Goal: Task Accomplishment & Management: Manage account settings

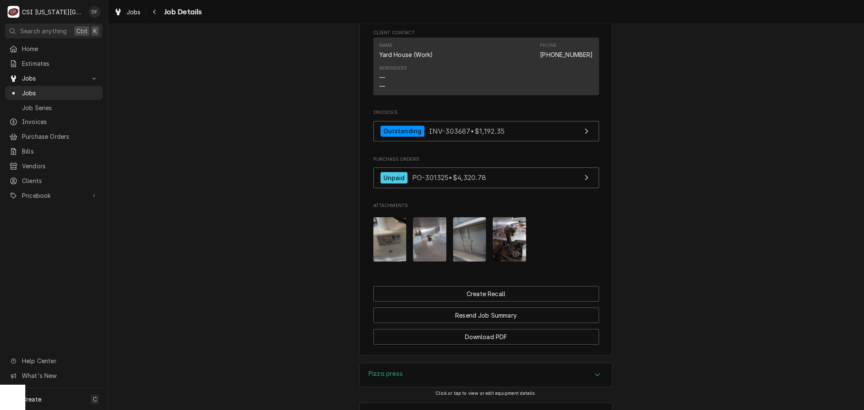
scroll to position [991, 0]
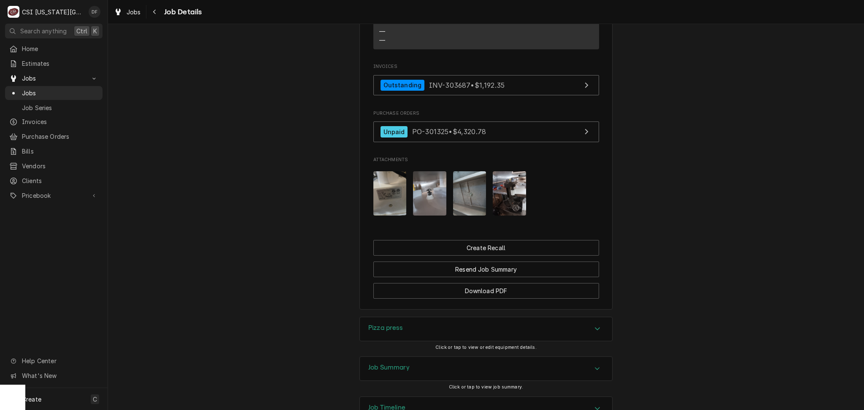
click at [408, 357] on div "Job Summary" at bounding box center [486, 369] width 252 height 24
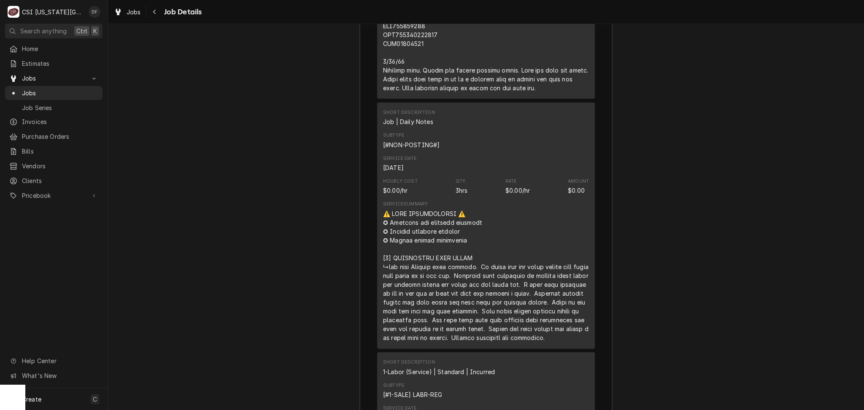
scroll to position [2227, 0]
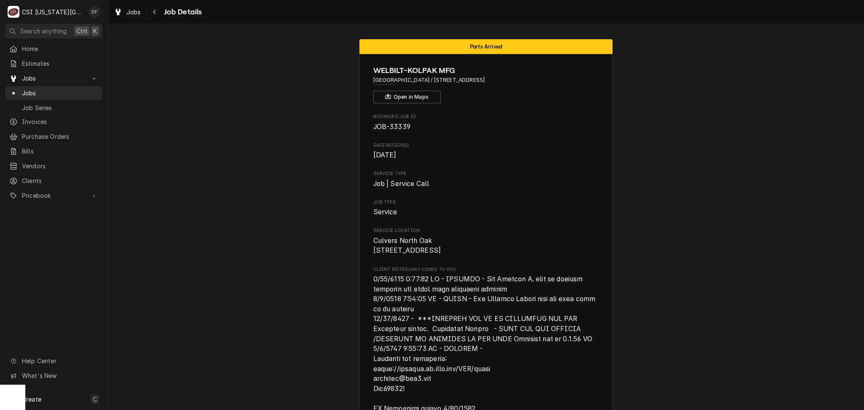
scroll to position [1380, 0]
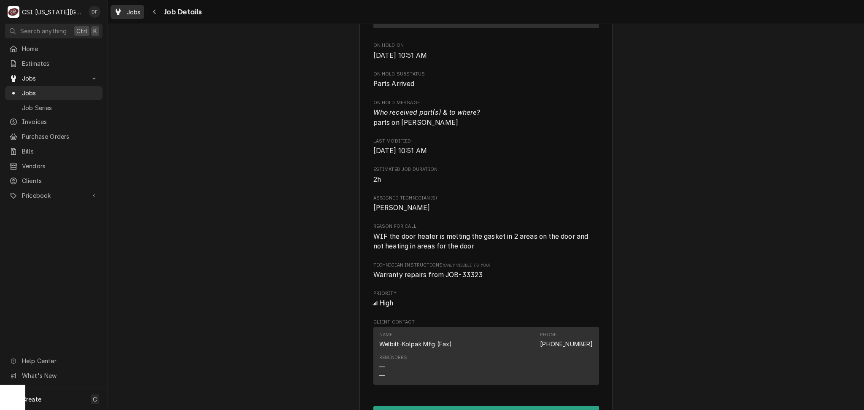
click at [137, 10] on span "Jobs" at bounding box center [134, 12] width 14 height 9
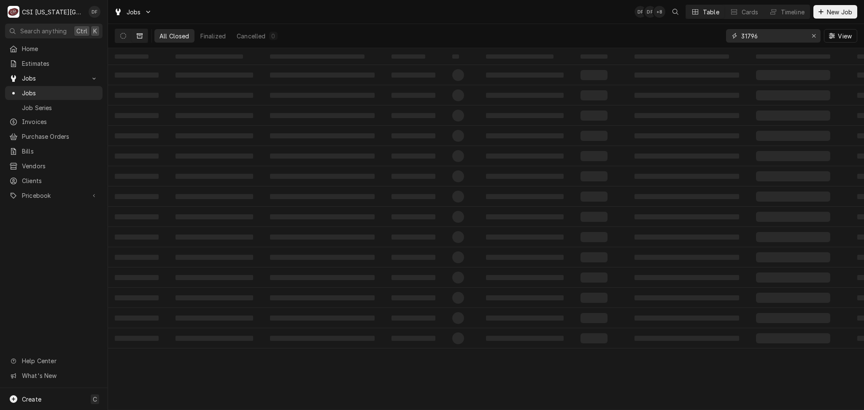
click at [812, 35] on div "Erase input" at bounding box center [814, 36] width 8 height 8
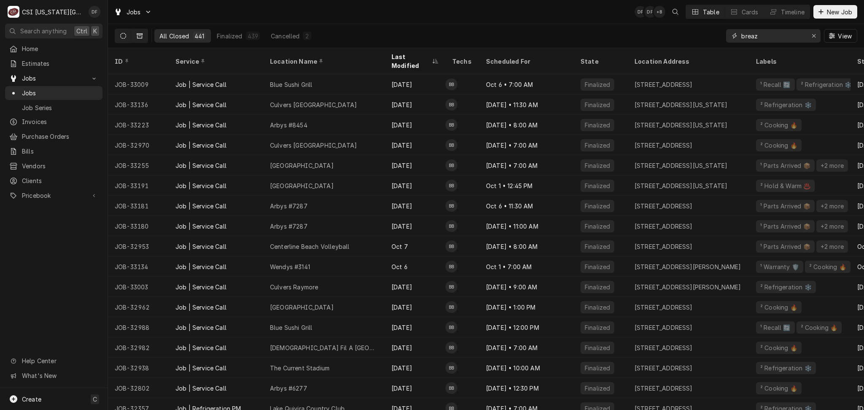
type input "breaz"
click at [125, 33] on icon "Dynamic Content Wrapper" at bounding box center [123, 36] width 6 height 6
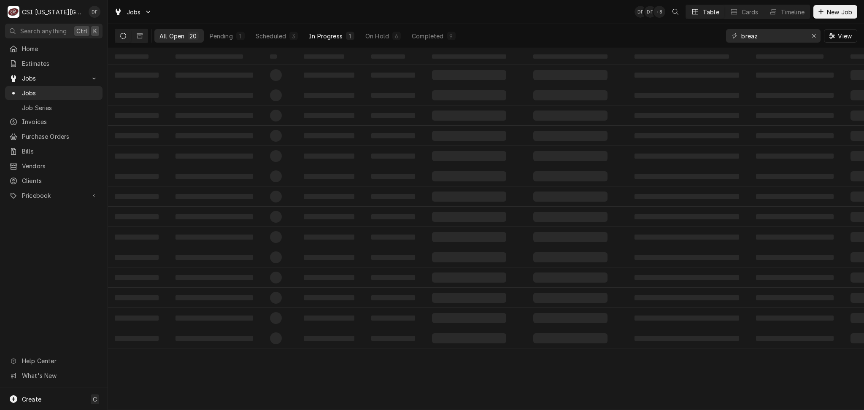
click at [342, 36] on button "In Progress 1" at bounding box center [332, 36] width 56 height 14
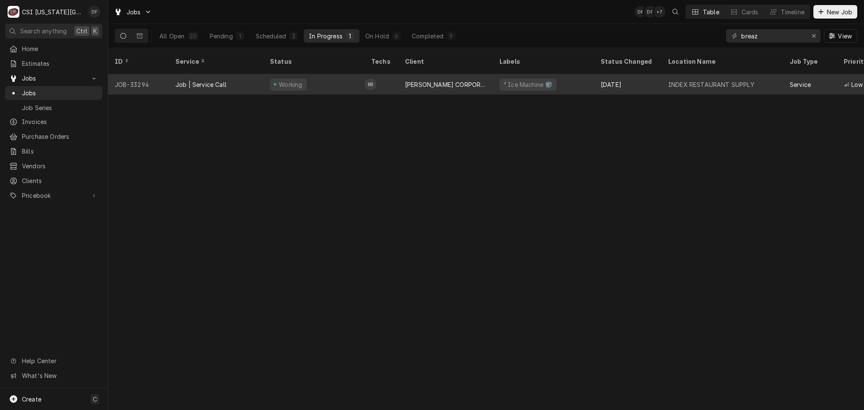
click at [450, 80] on div "FOLLETT CORPORATION - KC" at bounding box center [445, 84] width 81 height 9
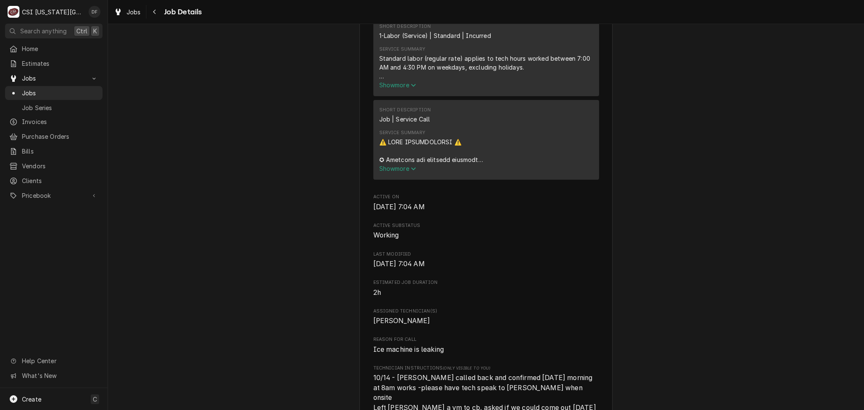
scroll to position [957, 0]
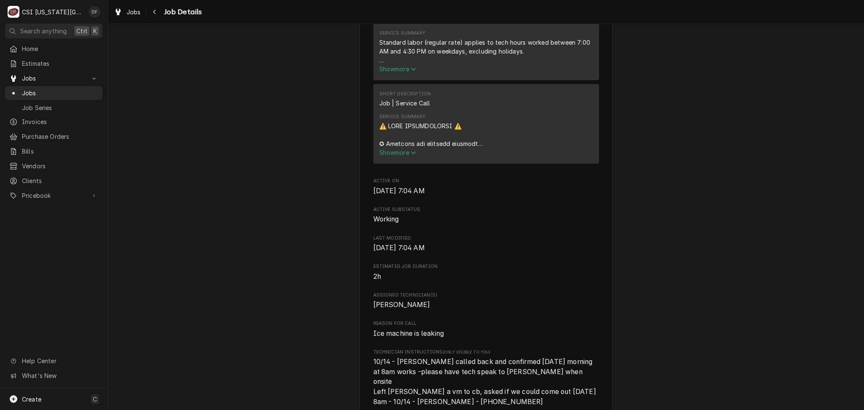
click at [388, 154] on span "Show more" at bounding box center [397, 152] width 37 height 7
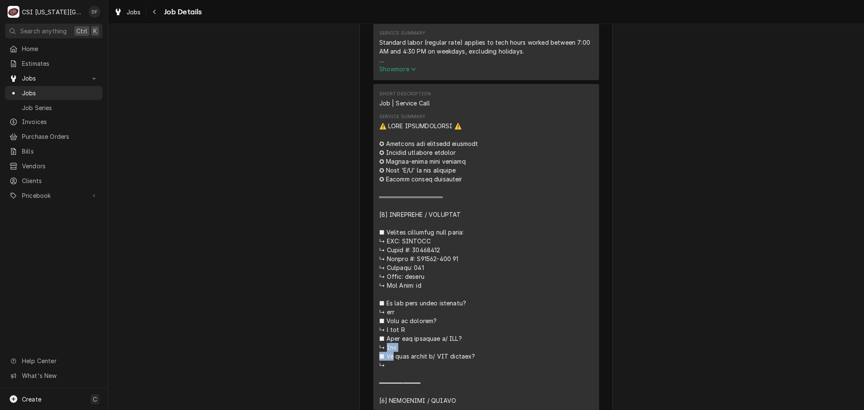
drag, startPoint x: 438, startPoint y: 250, endPoint x: 408, endPoint y: 251, distance: 30.0
copy div "Yes ■ 𝗜𝘀"
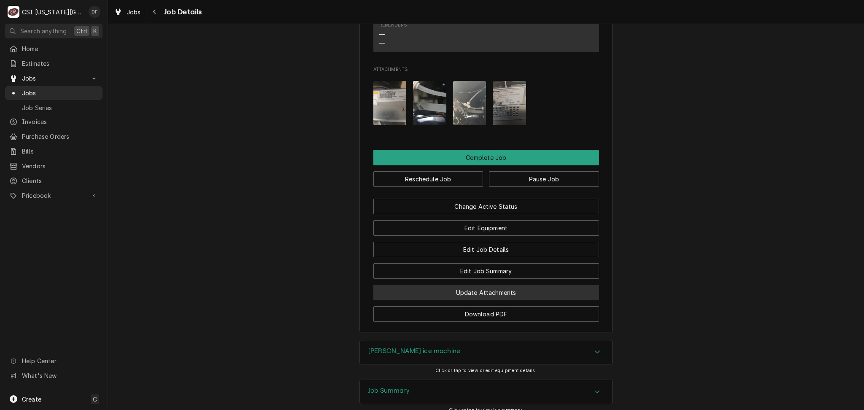
scroll to position [2049, 0]
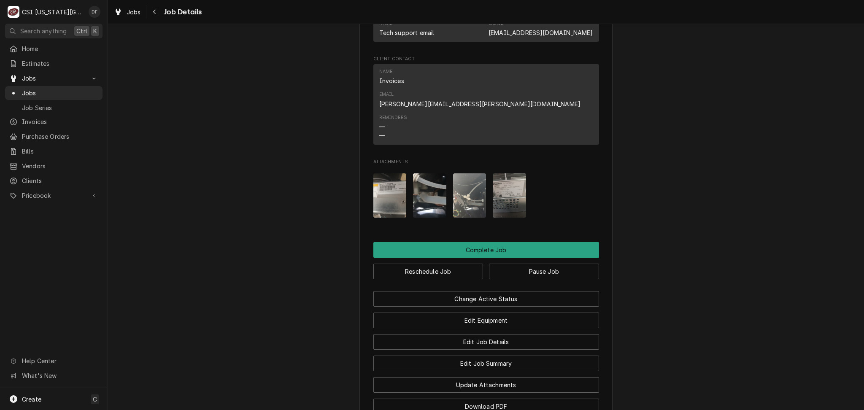
click at [468, 192] on img "Attachments" at bounding box center [469, 195] width 33 height 44
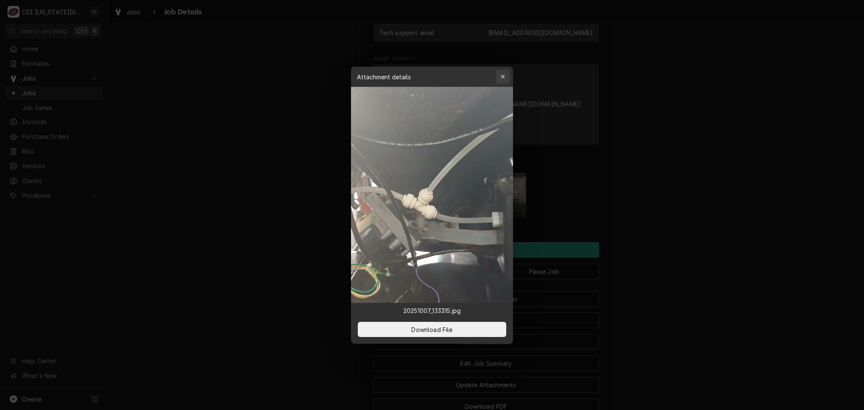
click at [503, 76] on icon "button" at bounding box center [503, 77] width 4 height 4
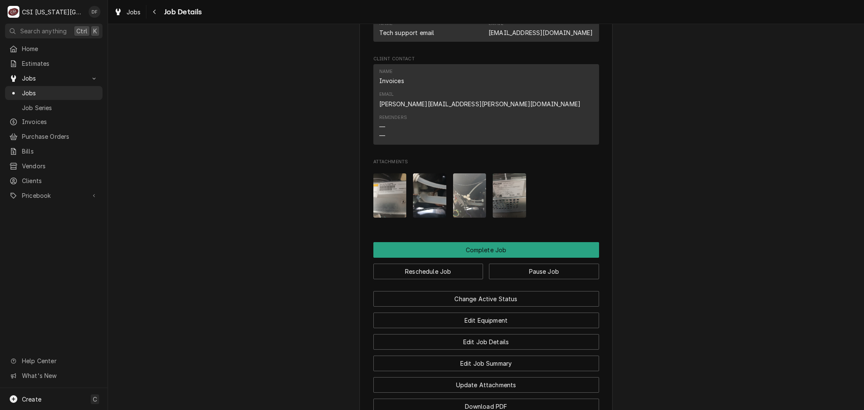
click at [428, 175] on img "Attachments" at bounding box center [429, 195] width 33 height 44
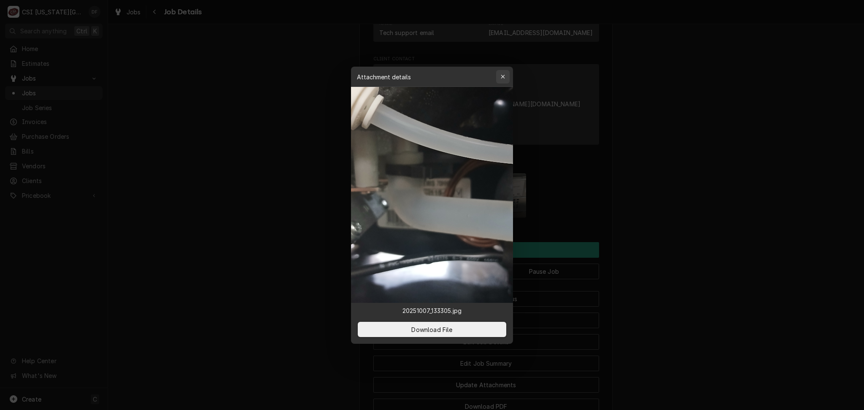
click at [503, 77] on icon "button" at bounding box center [503, 77] width 5 height 6
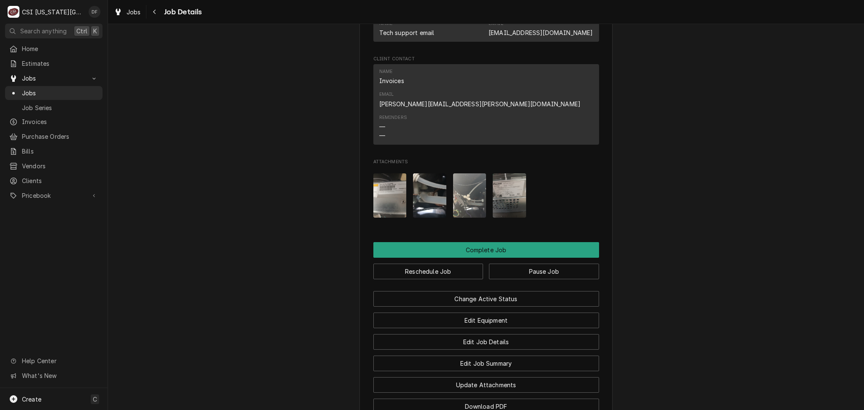
click at [498, 185] on img "Attachments" at bounding box center [509, 195] width 33 height 44
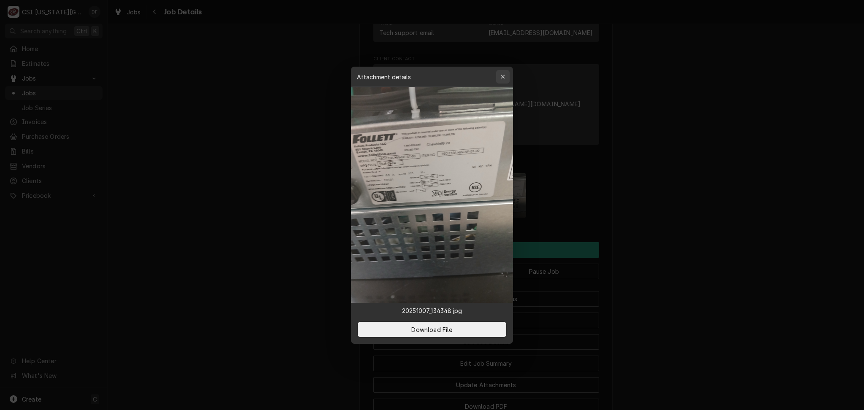
click at [505, 76] on icon "button" at bounding box center [503, 77] width 5 height 6
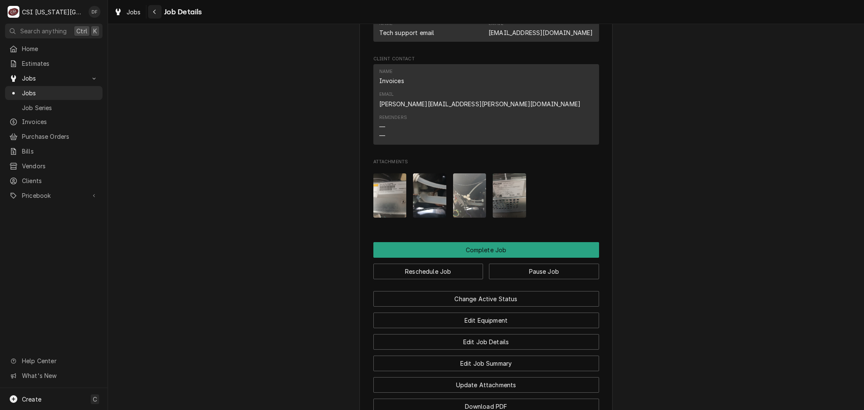
click at [154, 10] on icon "Navigate back" at bounding box center [154, 12] width 3 height 5
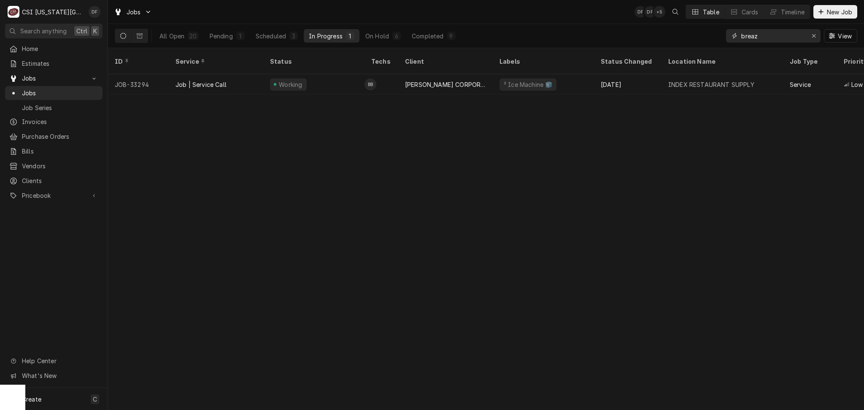
drag, startPoint x: 778, startPoint y: 33, endPoint x: 737, endPoint y: 36, distance: 41.5
click at [737, 36] on div "breaz" at bounding box center [773, 36] width 95 height 14
click at [742, 34] on input "[PERSON_NAME]" at bounding box center [773, 36] width 63 height 14
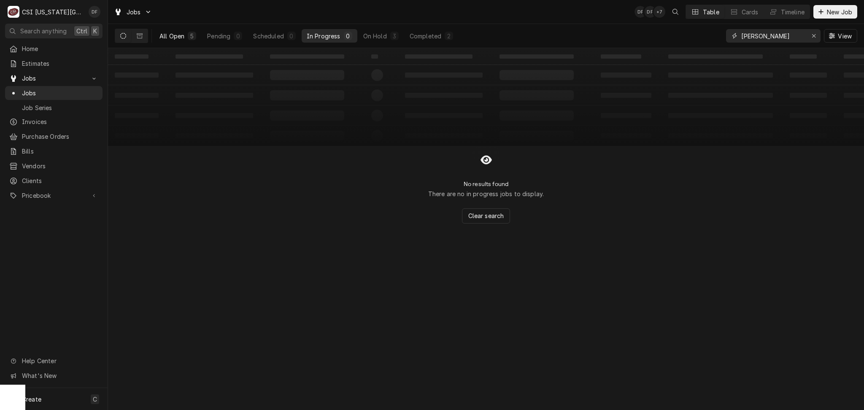
type input "[PERSON_NAME]"
click at [170, 36] on div "All Open" at bounding box center [172, 36] width 25 height 9
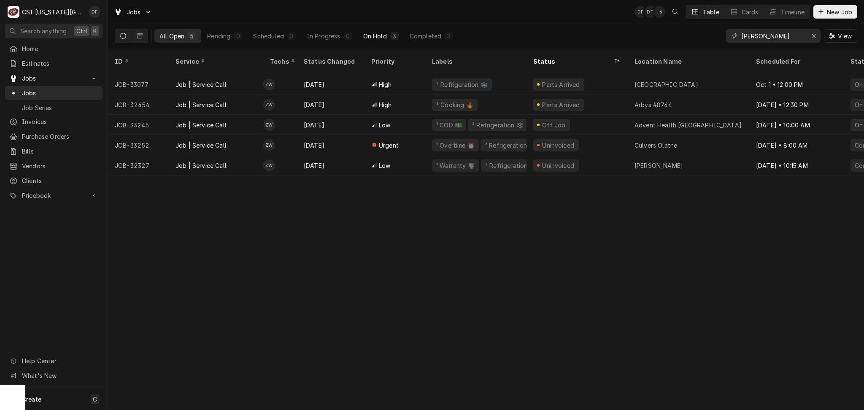
click at [385, 36] on div "On Hold" at bounding box center [375, 36] width 24 height 9
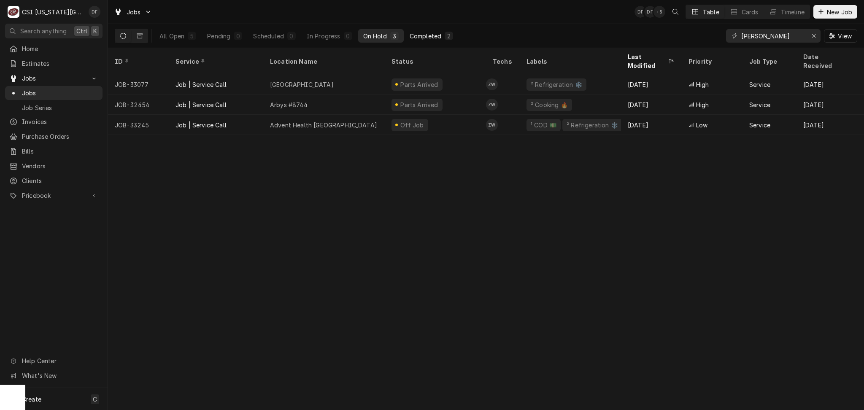
click at [431, 33] on div "Completed" at bounding box center [426, 36] width 32 height 9
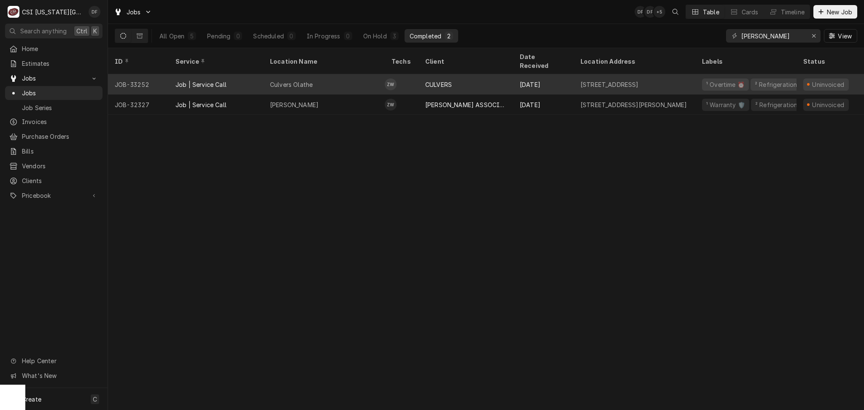
click at [390, 79] on div "Zach Wilson's Avatar" at bounding box center [391, 85] width 12 height 12
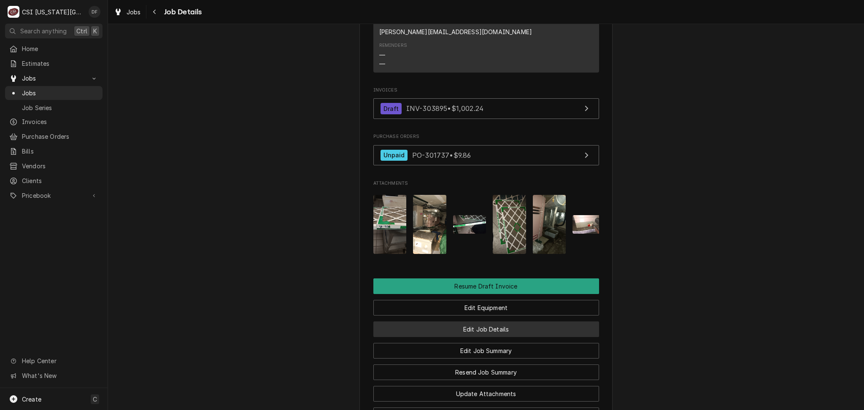
scroll to position [737, 0]
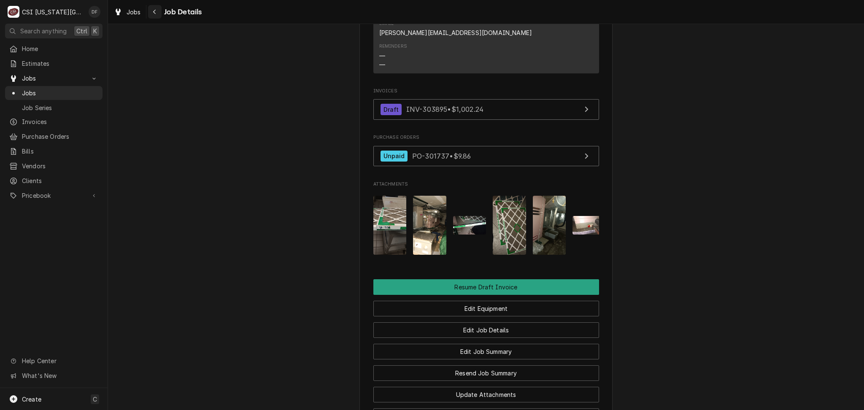
click at [151, 11] on div "Navigate back" at bounding box center [155, 12] width 8 height 8
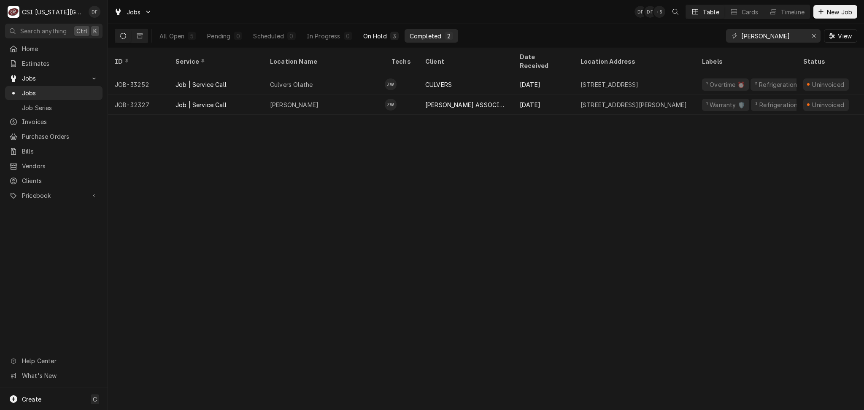
click at [377, 36] on div "On Hold" at bounding box center [375, 36] width 24 height 9
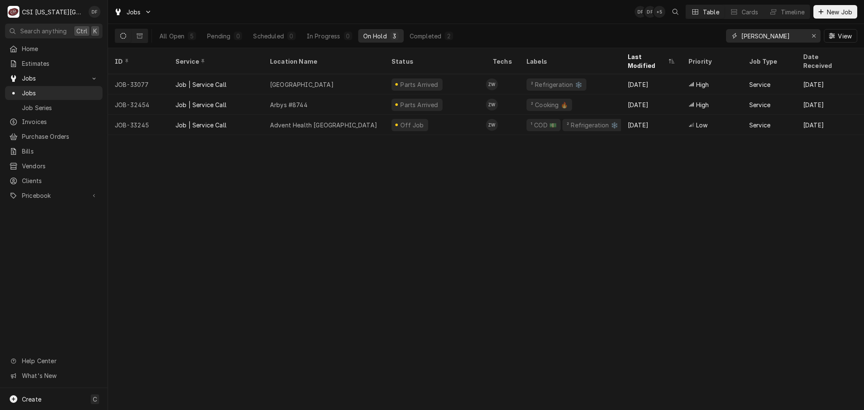
click at [815, 35] on icon "Erase input" at bounding box center [814, 35] width 3 height 3
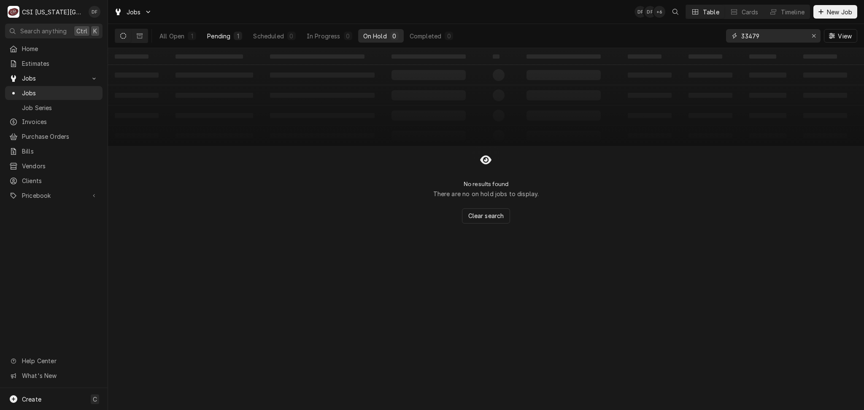
type input "33479"
click at [213, 41] on button "Pending 1" at bounding box center [224, 36] width 45 height 14
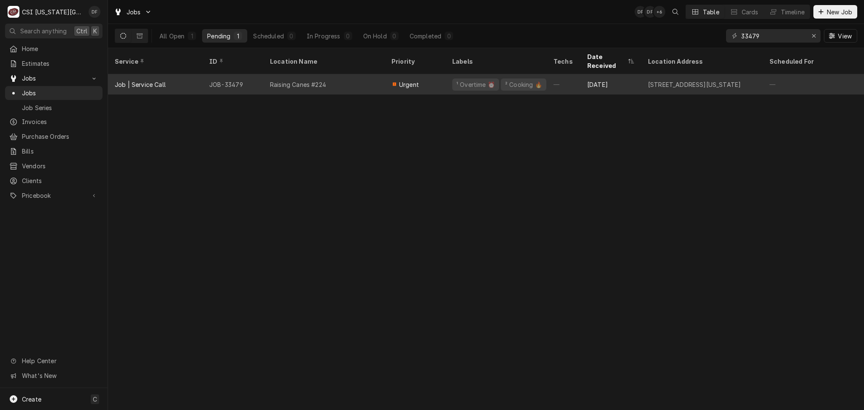
click at [347, 78] on div "Raising Canes #224" at bounding box center [324, 84] width 122 height 20
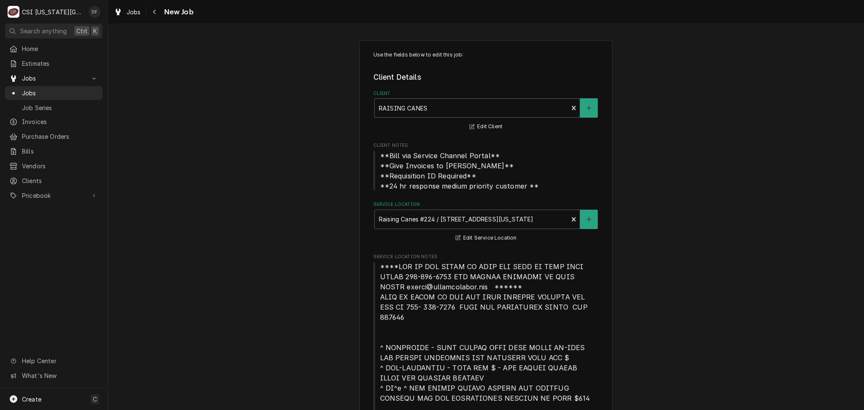
type textarea "x"
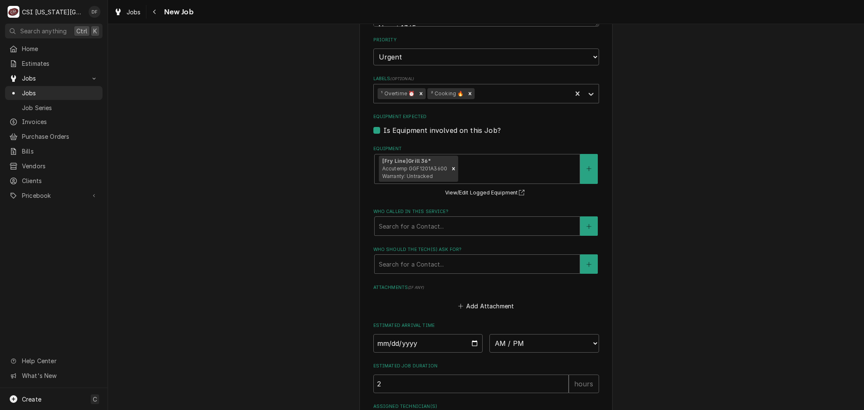
scroll to position [1153, 0]
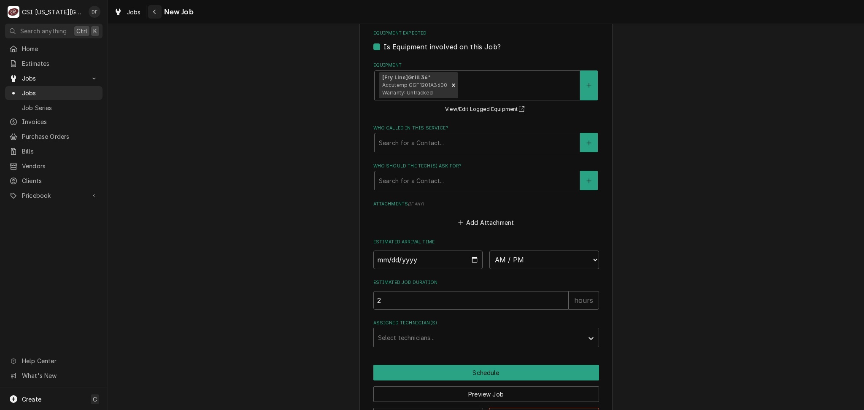
click at [156, 9] on icon "Navigate back" at bounding box center [155, 12] width 4 height 6
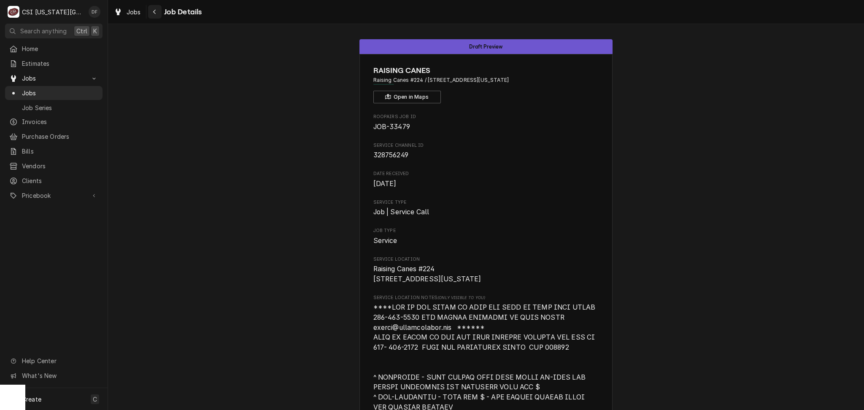
click at [153, 9] on icon "Navigate back" at bounding box center [155, 12] width 4 height 6
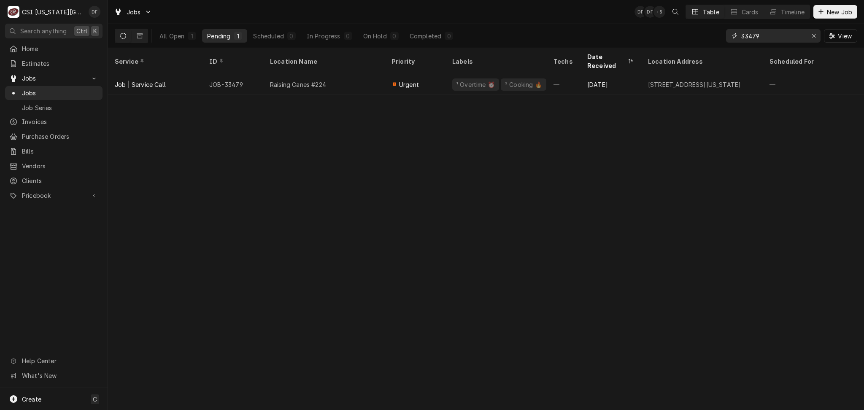
drag, startPoint x: 781, startPoint y: 33, endPoint x: 694, endPoint y: 47, distance: 88.5
click at [694, 47] on div "All Open 1 Pending 1 Scheduled 0 In Progress 0 On Hold 0 Completed 0 33479 View" at bounding box center [486, 36] width 743 height 24
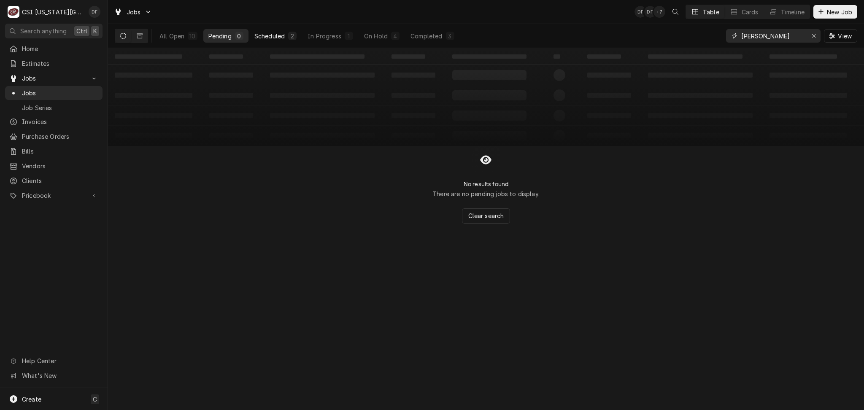
type input "[PERSON_NAME]"
click at [287, 36] on button "Scheduled 2" at bounding box center [275, 36] width 52 height 14
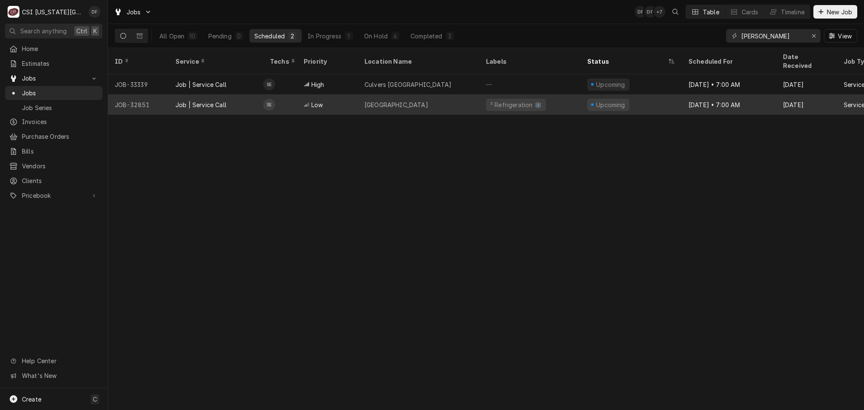
click at [449, 100] on div "[GEOGRAPHIC_DATA]" at bounding box center [419, 105] width 122 height 20
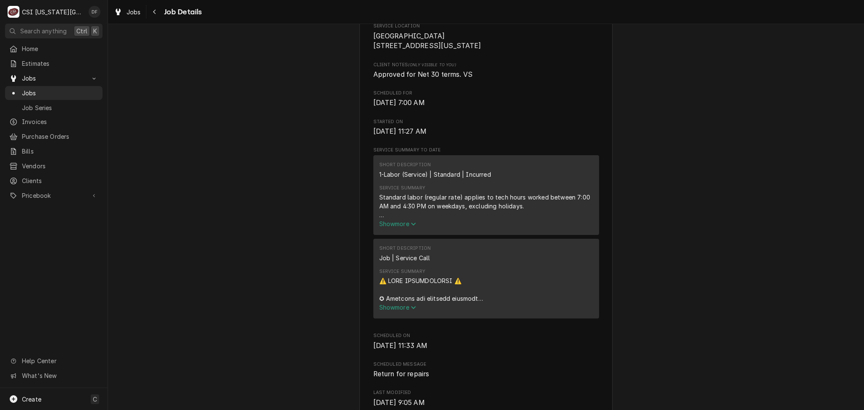
scroll to position [225, 0]
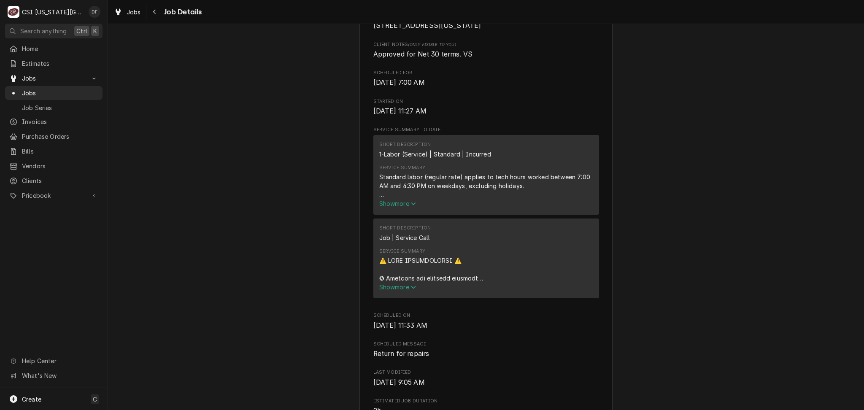
click at [397, 291] on span "Show more" at bounding box center [397, 287] width 37 height 7
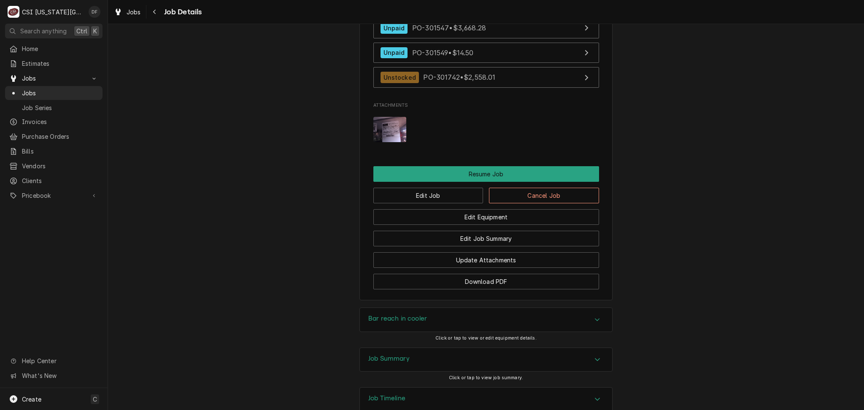
scroll to position [1897, 0]
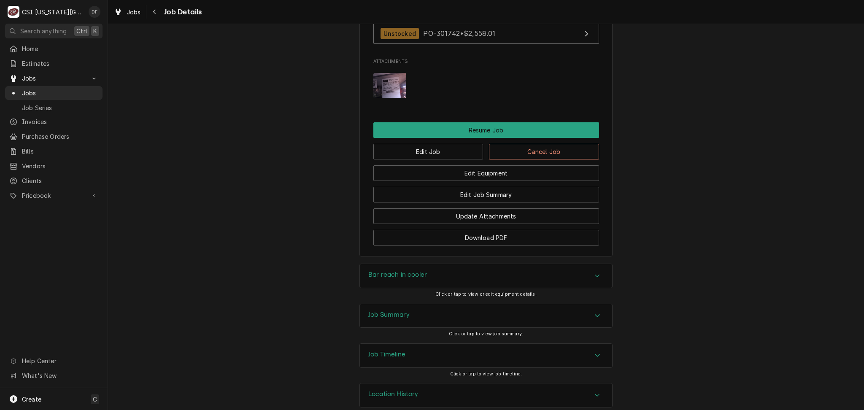
click at [396, 311] on h3 "Job Summary" at bounding box center [389, 315] width 41 height 8
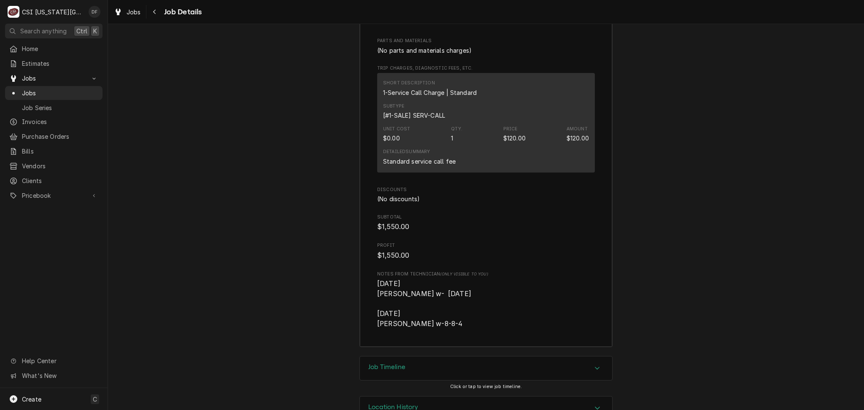
scroll to position [3401, 0]
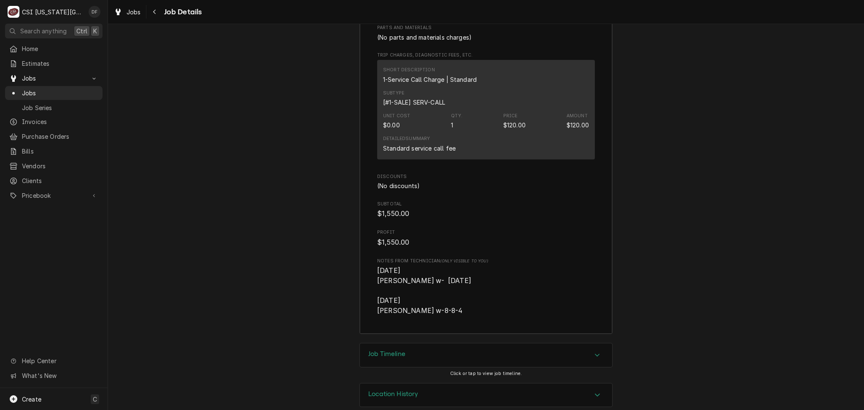
click at [420, 349] on div "Job Timeline" at bounding box center [486, 356] width 252 height 24
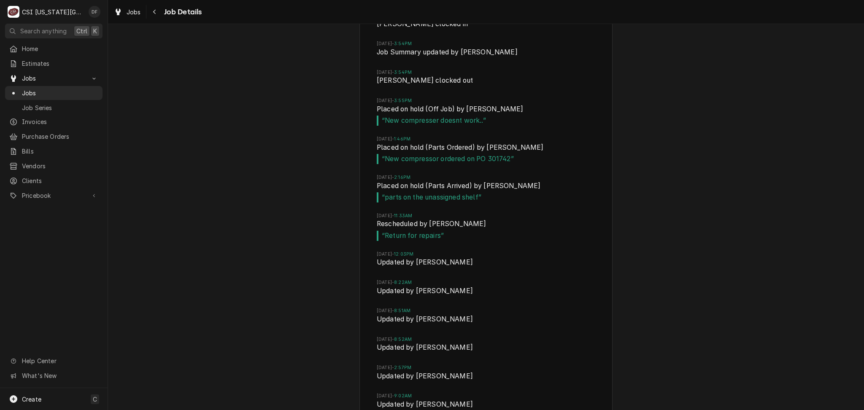
scroll to position [4344, 0]
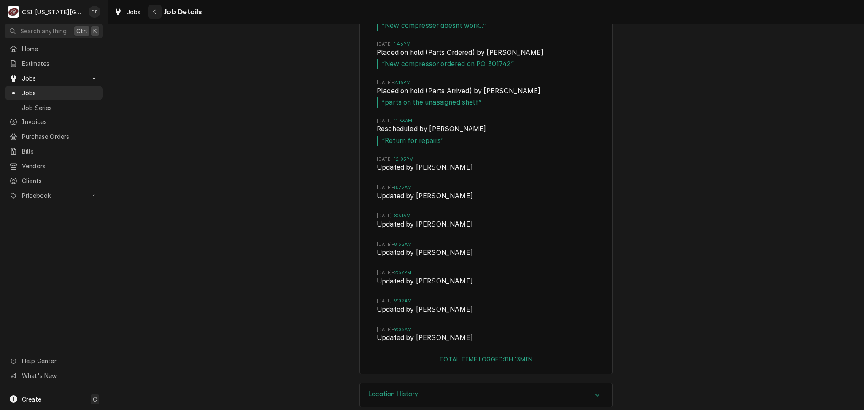
click at [151, 14] on div "Navigate back" at bounding box center [155, 12] width 8 height 8
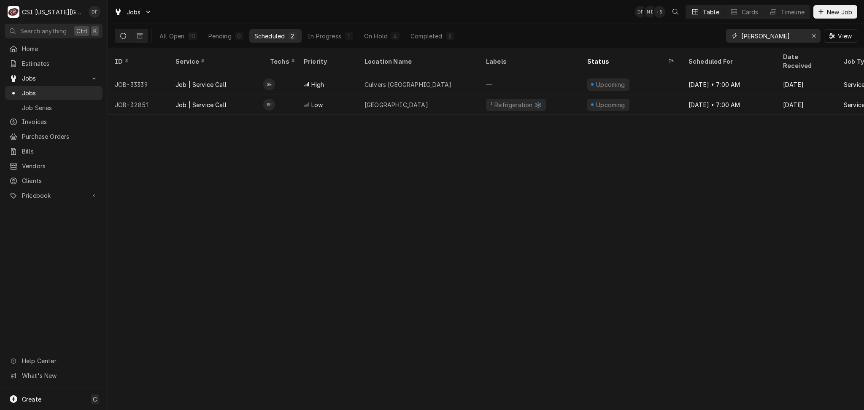
drag, startPoint x: 778, startPoint y: 37, endPoint x: 737, endPoint y: 41, distance: 41.2
click at [737, 41] on div "[PERSON_NAME]" at bounding box center [773, 36] width 95 height 14
type input "b"
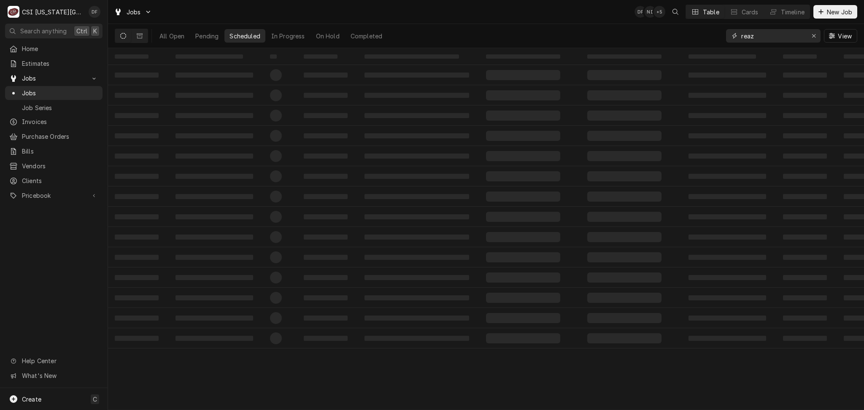
click at [742, 38] on input "reaz" at bounding box center [773, 36] width 63 height 14
type input "breaz"
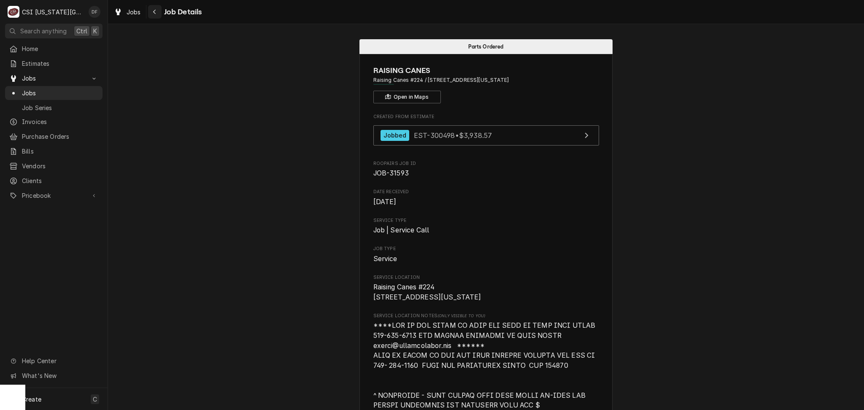
click at [154, 14] on icon "Navigate back" at bounding box center [155, 12] width 4 height 6
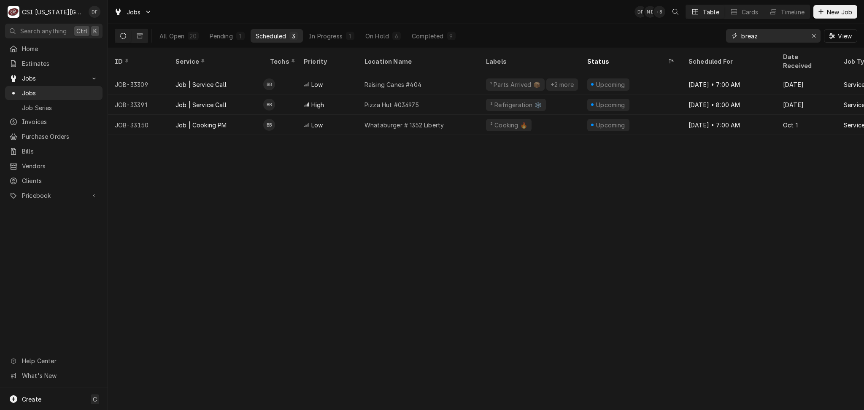
drag, startPoint x: 768, startPoint y: 36, endPoint x: 728, endPoint y: 40, distance: 40.3
click at [728, 40] on div "breaz" at bounding box center [773, 36] width 95 height 14
click at [335, 36] on div "In Progress" at bounding box center [326, 36] width 34 height 9
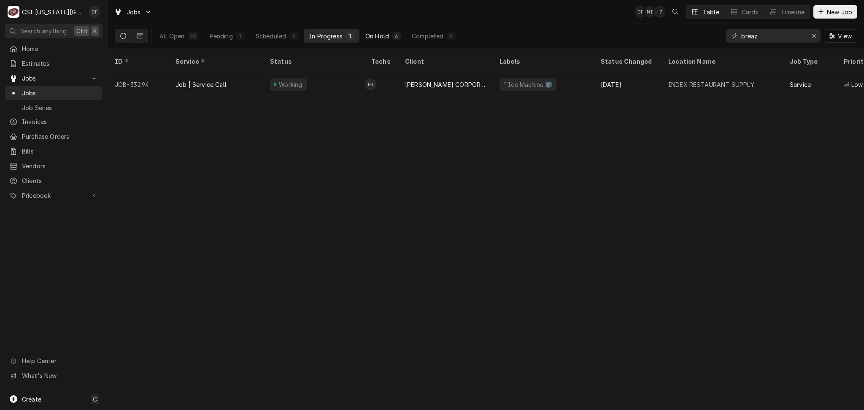
click at [387, 38] on div "On Hold" at bounding box center [378, 36] width 24 height 9
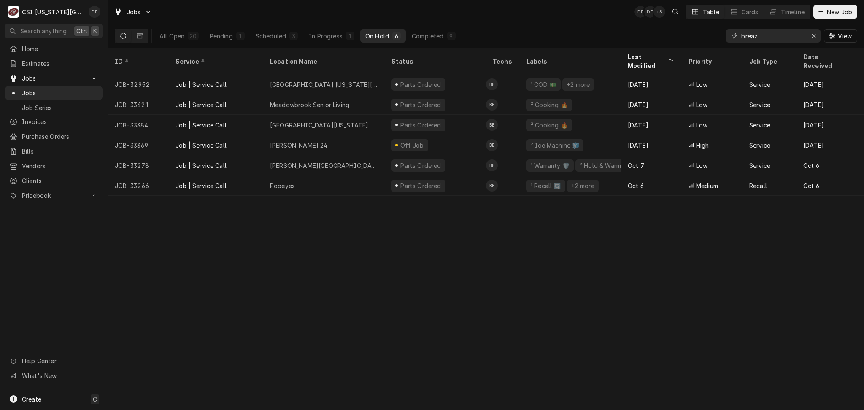
click at [717, 35] on div "All Open 20 Pending 1 Scheduled 3 In Progress 1 On Hold 6 Completed 9 breaz View" at bounding box center [486, 36] width 743 height 24
drag, startPoint x: 762, startPoint y: 35, endPoint x: 736, endPoint y: 32, distance: 26.3
click at [736, 32] on div "breaz" at bounding box center [773, 36] width 95 height 14
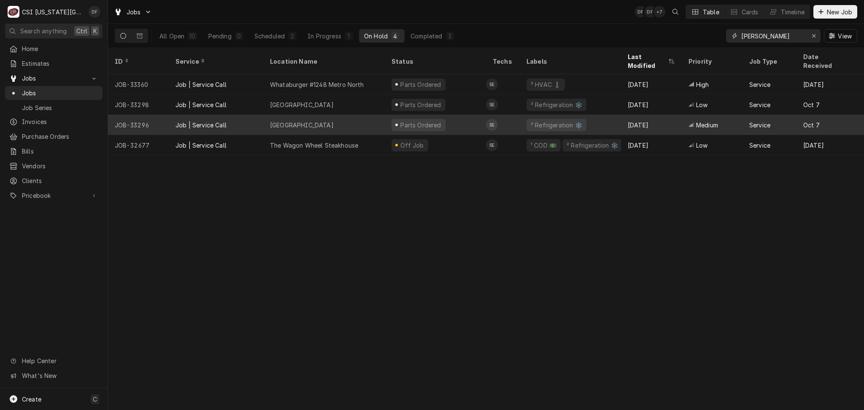
type input "steve"
click at [449, 115] on div "Parts Ordered" at bounding box center [435, 125] width 101 height 20
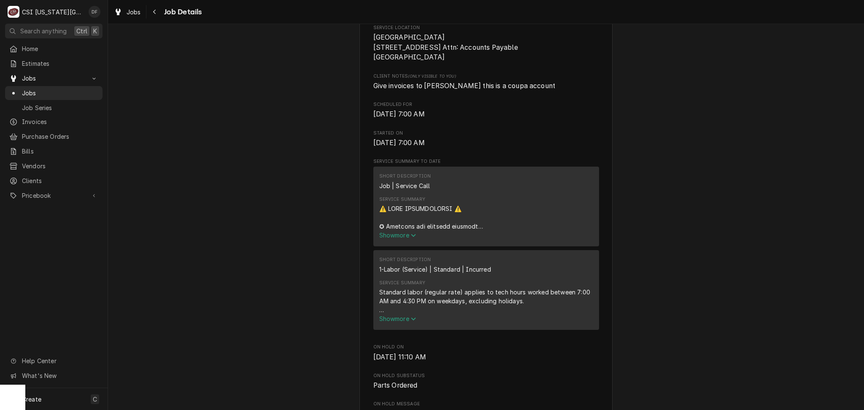
scroll to position [281, 0]
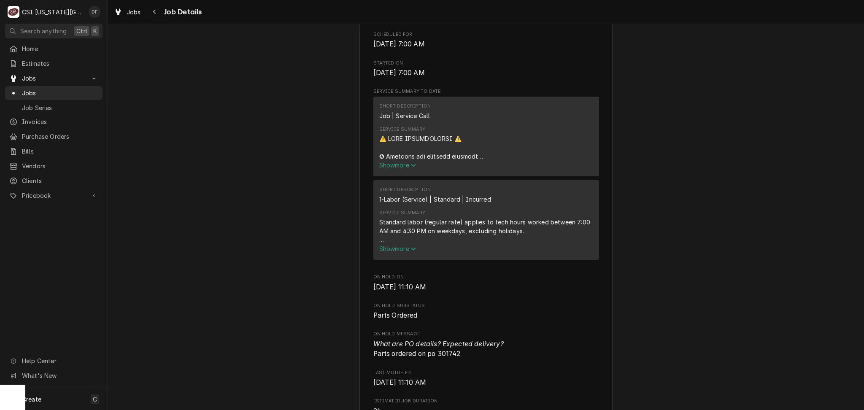
click at [406, 165] on span "Show more" at bounding box center [397, 165] width 37 height 7
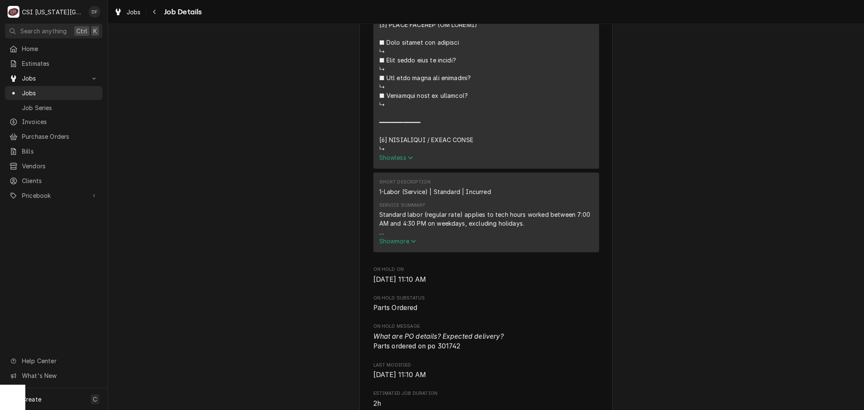
scroll to position [957, 0]
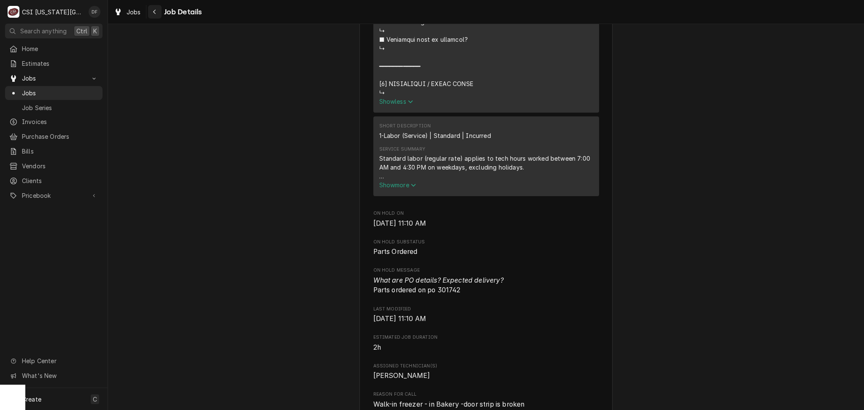
click at [154, 11] on icon "Navigate back" at bounding box center [154, 12] width 3 height 5
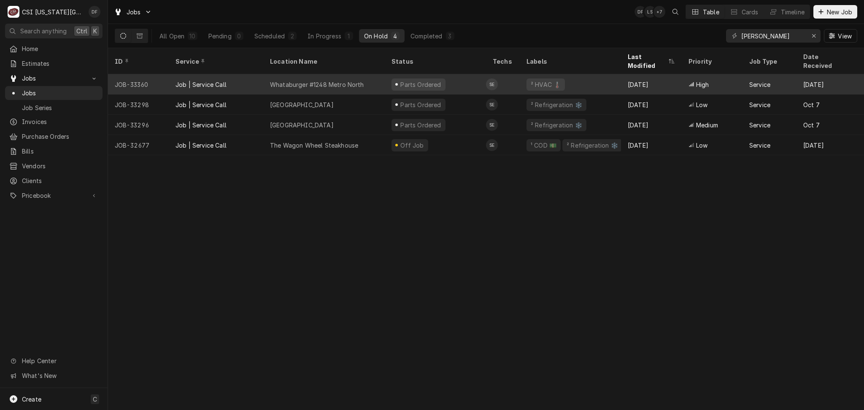
click at [412, 80] on div "Parts Ordered" at bounding box center [421, 84] width 43 height 9
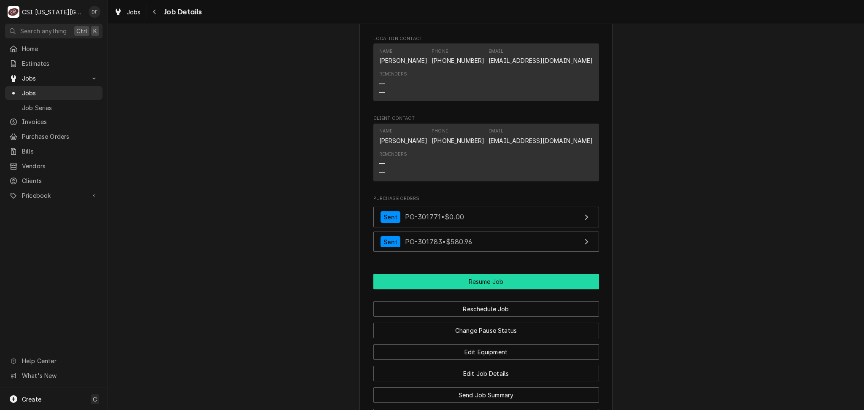
scroll to position [1238, 0]
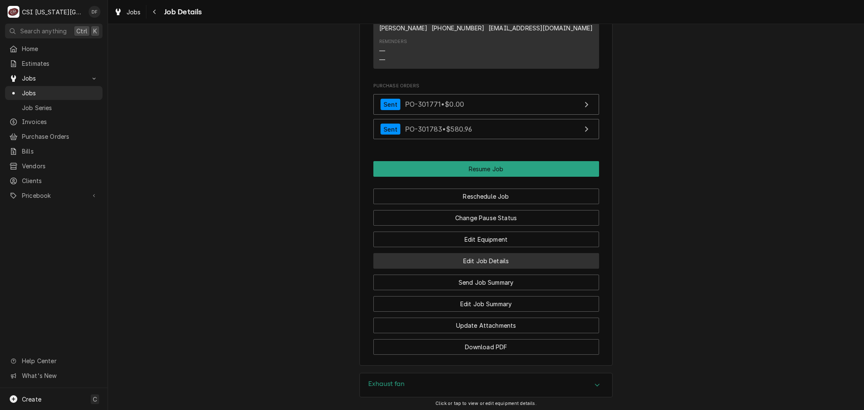
click at [501, 253] on button "Edit Job Details" at bounding box center [487, 261] width 226 height 16
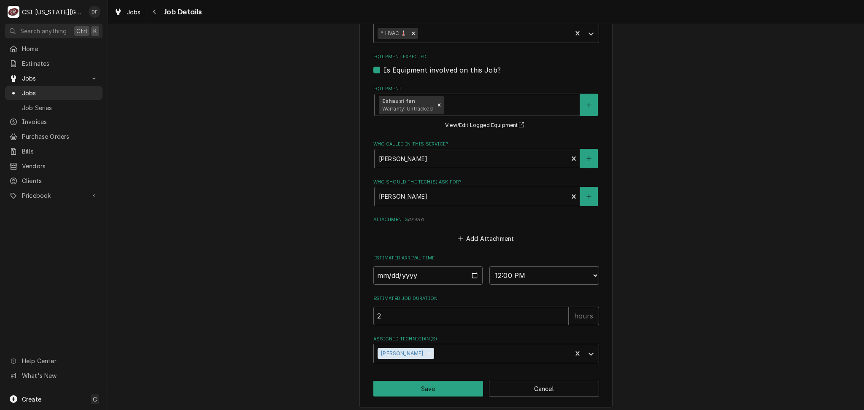
scroll to position [352, 0]
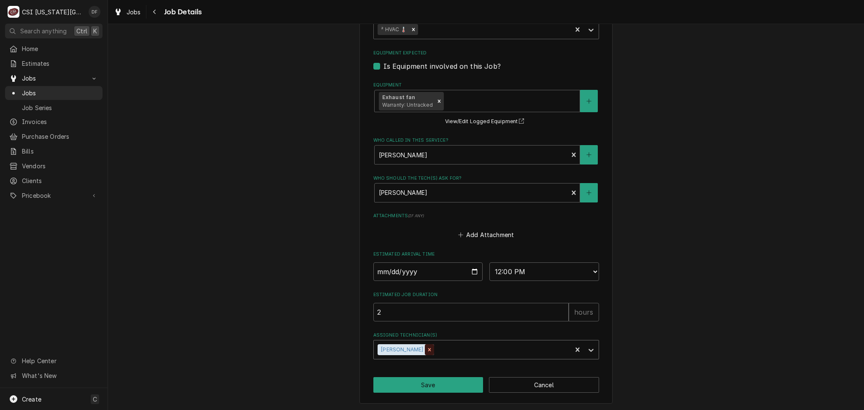
click at [425, 353] on div "Remove Steve Ethridge" at bounding box center [429, 349] width 9 height 11
type textarea "x"
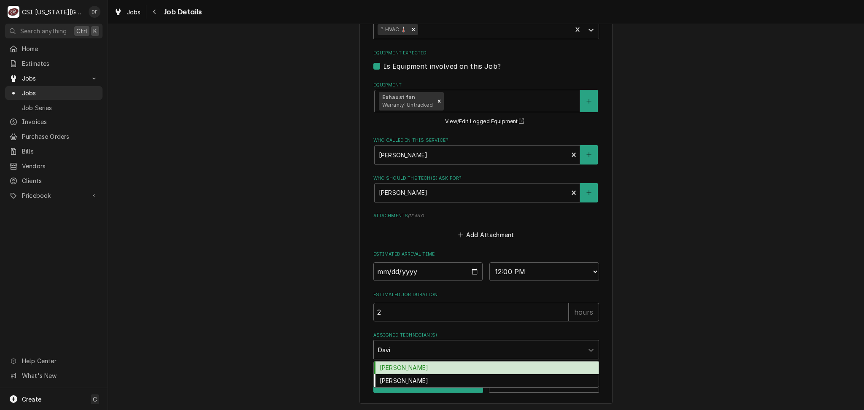
type input "[PERSON_NAME]"
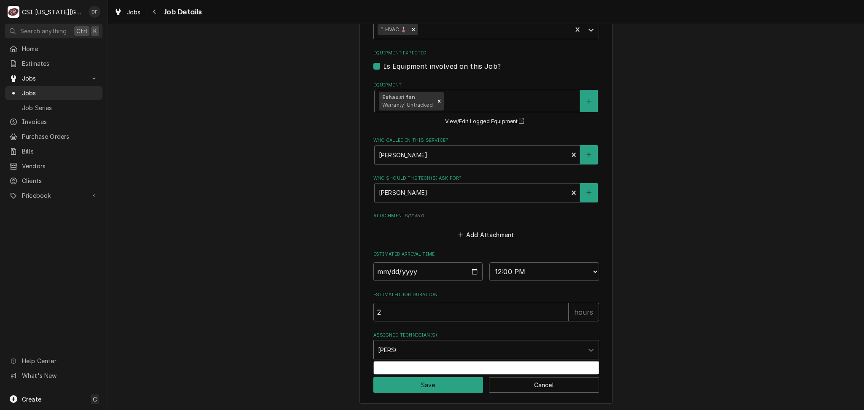
click at [414, 370] on div "[PERSON_NAME]" at bounding box center [486, 368] width 225 height 13
type textarea "x"
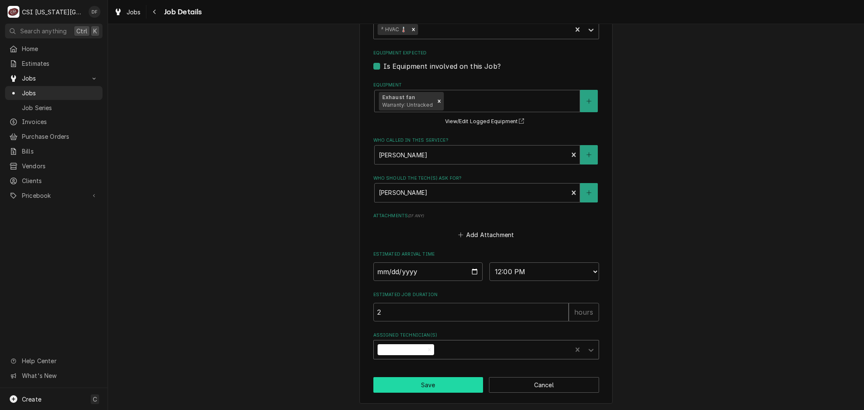
click at [415, 388] on button "Save" at bounding box center [429, 385] width 110 height 16
type textarea "x"
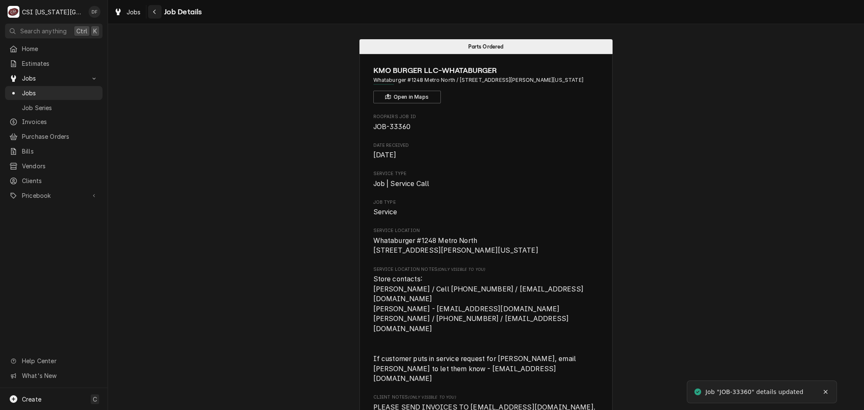
click at [154, 13] on icon "Navigate back" at bounding box center [155, 12] width 4 height 6
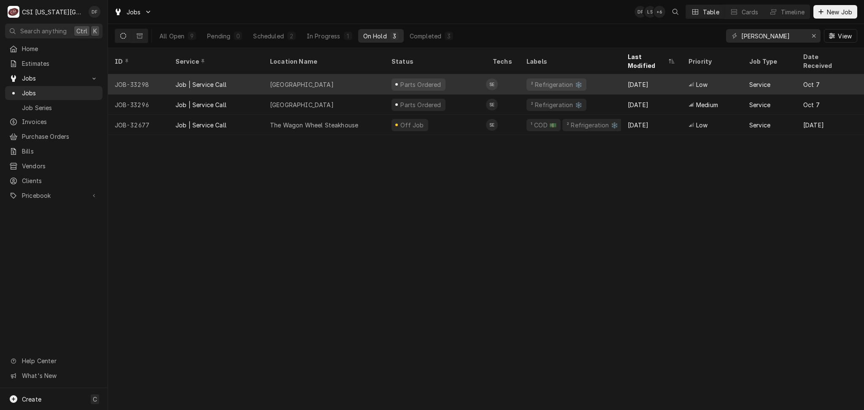
click at [431, 80] on div "Parts Ordered" at bounding box center [421, 84] width 43 height 9
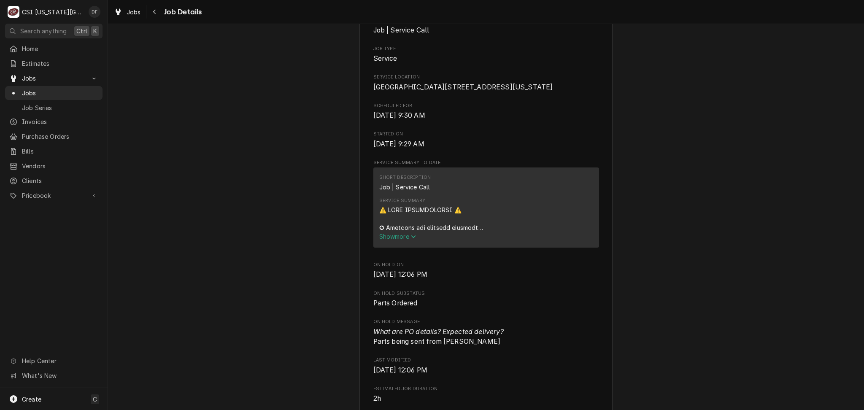
scroll to position [169, 0]
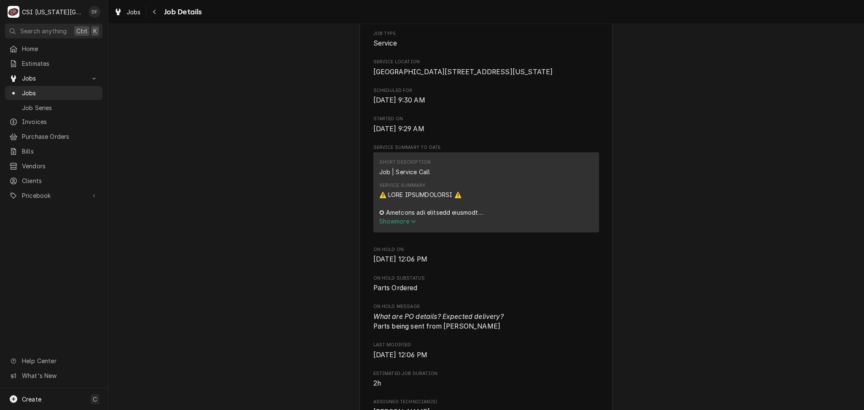
click at [386, 225] on span "Show more" at bounding box center [397, 221] width 37 height 7
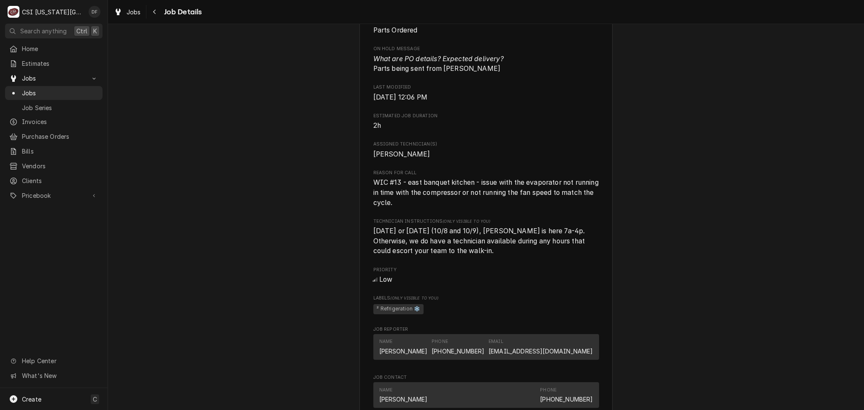
scroll to position [1069, 0]
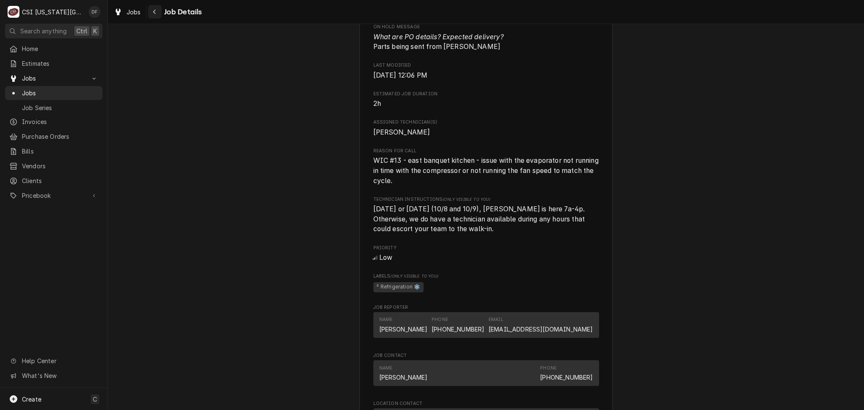
click at [153, 13] on icon "Navigate back" at bounding box center [155, 12] width 4 height 6
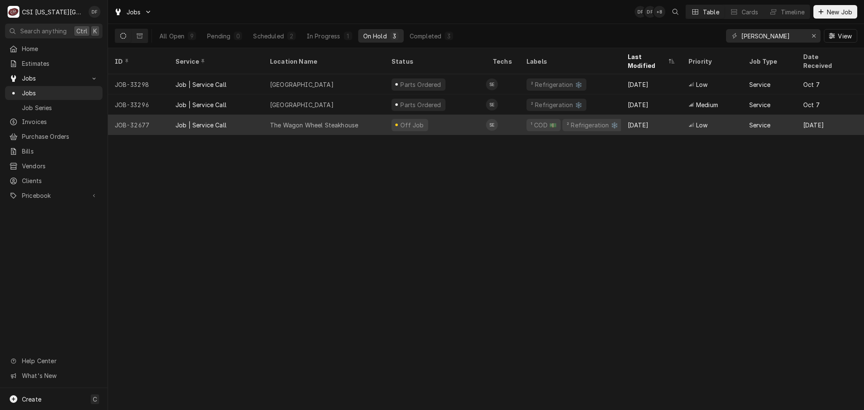
click at [442, 120] on div "Off Job" at bounding box center [435, 125] width 101 height 20
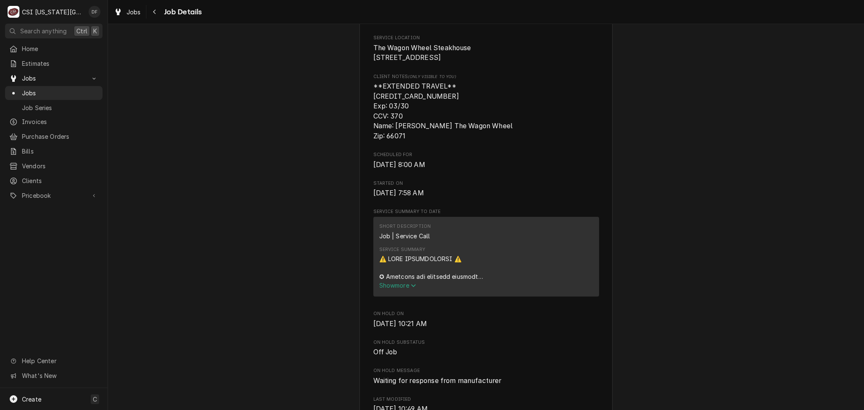
scroll to position [281, 0]
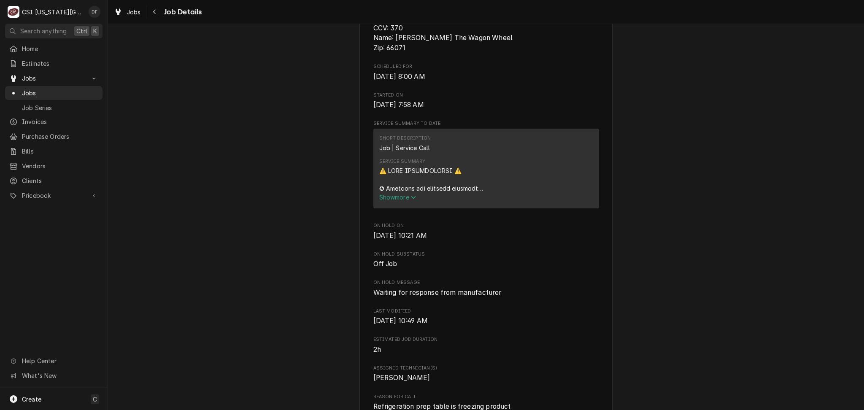
click at [404, 201] on span "Show more" at bounding box center [397, 197] width 37 height 7
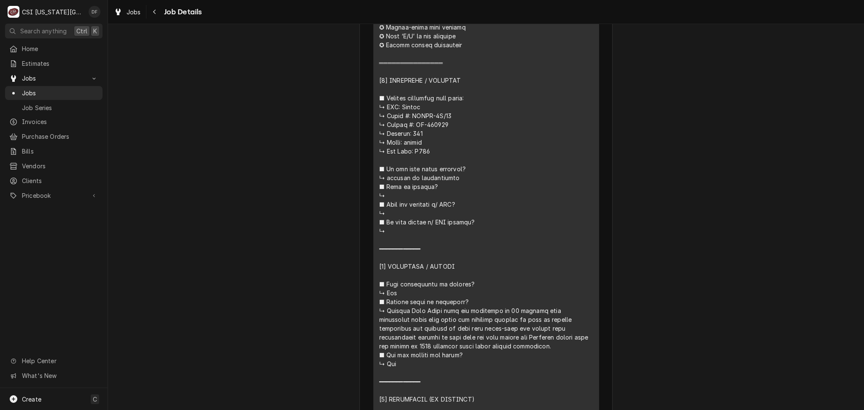
scroll to position [450, 0]
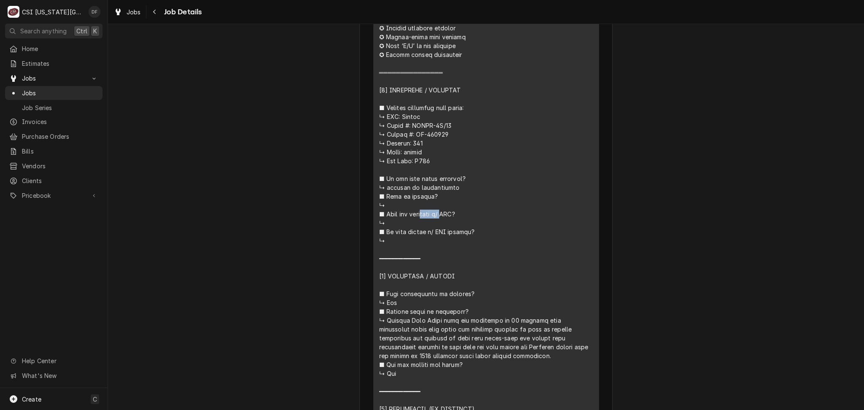
drag, startPoint x: 409, startPoint y: 133, endPoint x: 440, endPoint y: 137, distance: 31.4
click at [440, 137] on div "Service Summary" at bounding box center [486, 338] width 214 height 683
copy div "𝗳𝗶𝗲𝗱 𝘄/"
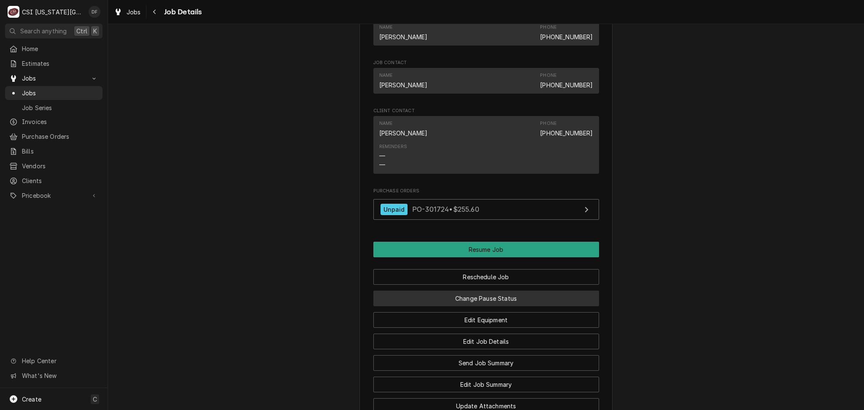
scroll to position [1576, 0]
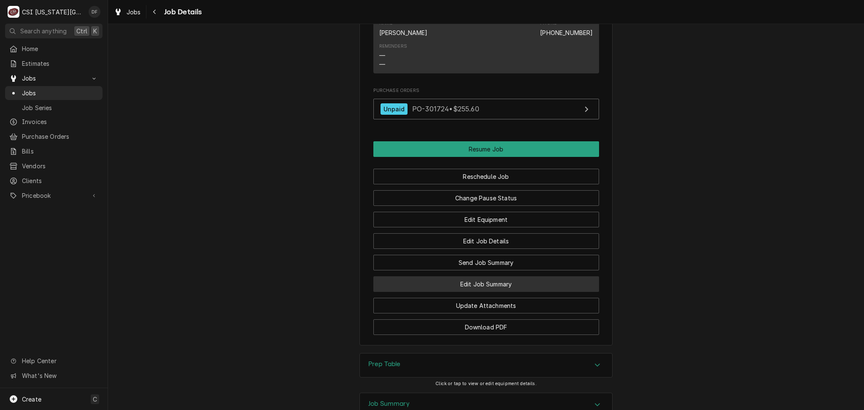
click at [494, 292] on button "Edit Job Summary" at bounding box center [487, 284] width 226 height 16
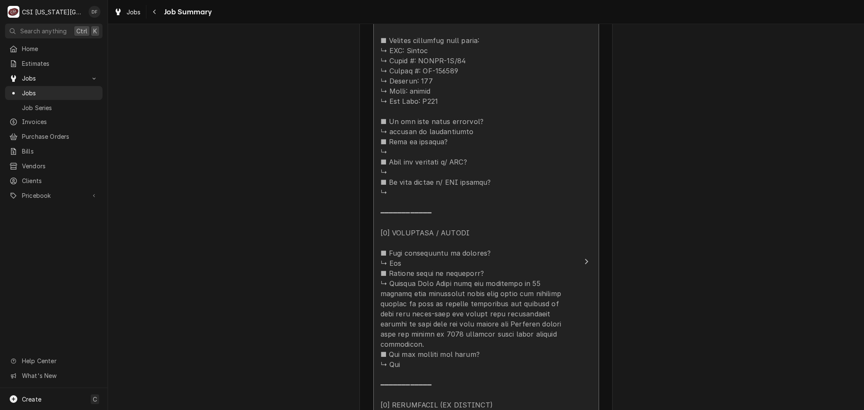
click at [470, 166] on div "Update Line Item" at bounding box center [478, 319] width 194 height 810
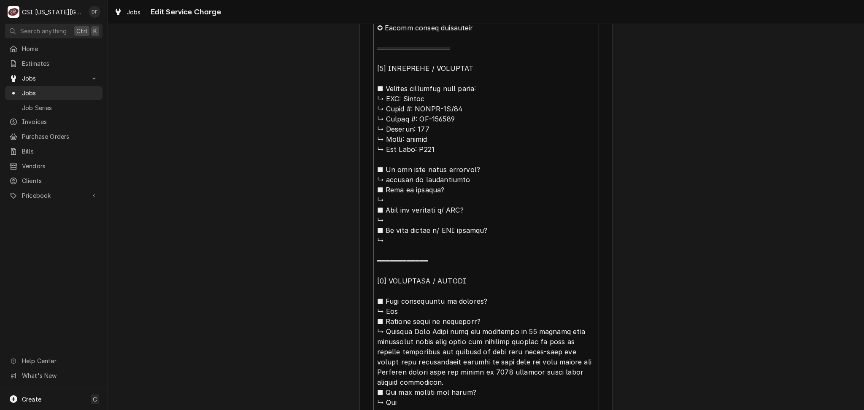
scroll to position [394, 0]
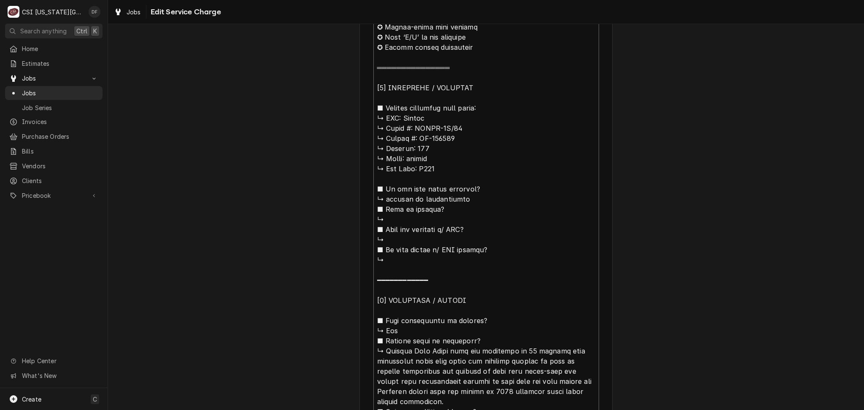
click at [399, 117] on textarea "Service Summary" at bounding box center [487, 382] width 226 height 808
type textarea "x"
type textarea "⚠️ 𝗙𝗢𝗥𝗠 𝗜𝗡𝗦𝗧𝗥𝗨𝗖𝗧𝗜𝗢𝗡𝗦 ⚠️ ✪ 𝗖𝗼𝗺𝗽𝗹𝗲𝘁𝗲 𝗮𝗹𝗹 𝗿𝗲𝗹𝗲𝘃𝗮𝗻𝘁 𝘀𝗲𝗰𝘁𝗶𝗼𝗻𝘀 ✪ 𝗣𝗿𝗼𝘃𝗶𝗱𝗲 𝗱𝗲𝘁𝗮𝗶𝗹𝗲𝗱 𝗮𝗻𝘀…"
type textarea "x"
type textarea "⚠️ 𝗙𝗢𝗥𝗠 𝗜𝗡𝗦𝗧𝗥𝗨𝗖𝗧𝗜𝗢𝗡𝗦 ⚠️ ✪ 𝗖𝗼𝗺𝗽𝗹𝗲𝘁𝗲 𝗮𝗹𝗹 𝗿𝗲𝗹𝗲𝘃𝗮𝗻𝘁 𝘀𝗲𝗰𝘁𝗶𝗼𝗻𝘀 ✪ 𝗣𝗿𝗼𝘃𝗶𝗱𝗲 𝗱𝗲𝘁𝗮𝗶𝗹𝗲𝗱 𝗮𝗻𝘀…"
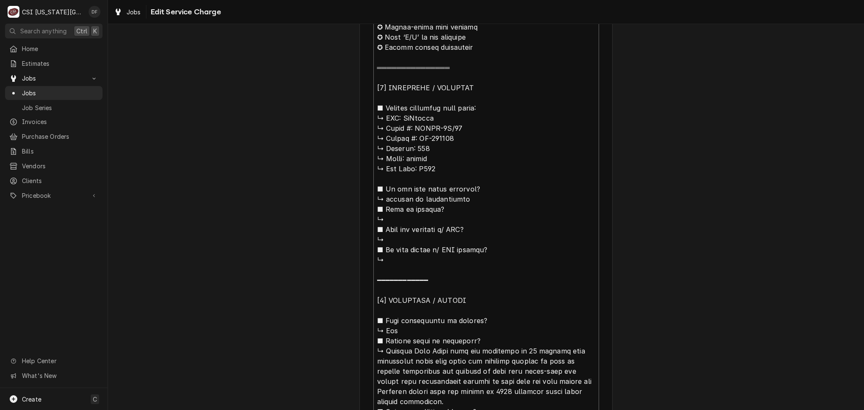
type textarea "x"
type textarea "⚠️ 𝗙𝗢𝗥𝗠 𝗜𝗡𝗦𝗧𝗥𝗨𝗖𝗧𝗜𝗢𝗡𝗦 ⚠️ ✪ 𝗖𝗼𝗺𝗽𝗹𝗲𝘁𝗲 𝗮𝗹𝗹 𝗿𝗲𝗹𝗲𝘃𝗮𝗻𝘁 𝘀𝗲𝗰𝘁𝗶𝗼𝗻𝘀 ✪ 𝗣𝗿𝗼𝘃𝗶𝗱𝗲 𝗱𝗲𝘁𝗮𝗶𝗹𝗲𝗱 𝗮𝗻𝘀…"
type textarea "x"
type textarea "⚠️ 𝗙𝗢𝗥𝗠 𝗜𝗡𝗦𝗧𝗥𝗨𝗖𝗧𝗜𝗢𝗡𝗦 ⚠️ ✪ 𝗖𝗼𝗺𝗽𝗹𝗲𝘁𝗲 𝗮𝗹𝗹 𝗿𝗲𝗹𝗲𝘃𝗮𝗻𝘁 𝘀𝗲𝗰𝘁𝗶𝗼𝗻𝘀 ✪ 𝗣𝗿𝗼𝘃𝗶𝗱𝗲 𝗱𝗲𝘁𝗮𝗶𝗹𝗲𝗱 𝗮𝗻𝘀…"
type textarea "x"
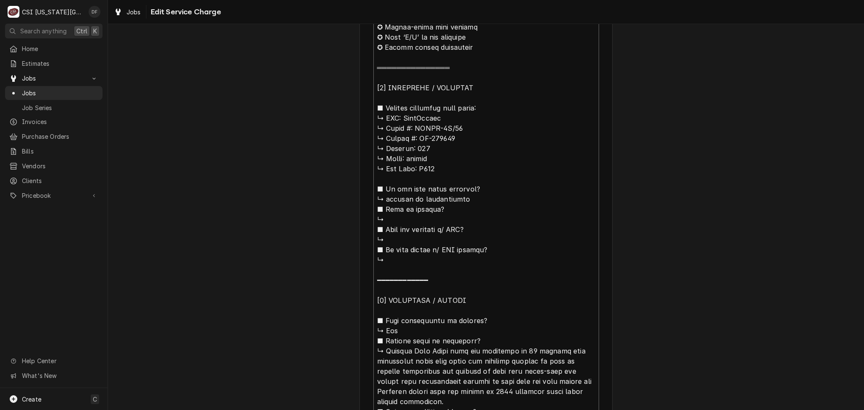
type textarea "⚠️ 𝗙𝗢𝗥𝗠 𝗜𝗡𝗦𝗧𝗥𝗨𝗖𝗧𝗜𝗢𝗡𝗦 ⚠️ ✪ 𝗖𝗼𝗺𝗽𝗹𝗲𝘁𝗲 𝗮𝗹𝗹 𝗿𝗲𝗹𝗲𝘃𝗮𝗻𝘁 𝘀𝗲𝗰𝘁𝗶𝗼𝗻𝘀 ✪ 𝗣𝗿𝗼𝘃𝗶𝗱𝗲 𝗱𝗲𝘁𝗮𝗶𝗹𝗲𝗱 𝗮𝗻𝘀…"
type textarea "x"
type textarea "⚠️ 𝗙𝗢𝗥𝗠 𝗜𝗡𝗦𝗧𝗥𝗨𝗖𝗧𝗜𝗢𝗡𝗦 ⚠️ ✪ 𝗖𝗼𝗺𝗽𝗹𝗲𝘁𝗲 𝗮𝗹𝗹 𝗿𝗲𝗹𝗲𝘃𝗮𝗻𝘁 𝘀𝗲𝗰𝘁𝗶𝗼𝗻𝘀 ✪ 𝗣𝗿𝗼𝘃𝗶𝗱𝗲 𝗱𝗲𝘁𝗮𝗶𝗹𝗲𝗱 𝗮𝗻𝘀…"
type textarea "x"
type textarea "⚠️ 𝗙𝗢𝗥𝗠 𝗜𝗡𝗦𝗧𝗥𝗨𝗖𝗧𝗜𝗢𝗡𝗦 ⚠️ ✪ 𝗖𝗼𝗺𝗽𝗹𝗲𝘁𝗲 𝗮𝗹𝗹 𝗿𝗲𝗹𝗲𝘃𝗮𝗻𝘁 𝘀𝗲𝗰𝘁𝗶𝗼𝗻𝘀 ✪ 𝗣𝗿𝗼𝘃𝗶𝗱𝗲 𝗱𝗲𝘁𝗮𝗶𝗹𝗲𝗱 𝗮𝗻𝘀…"
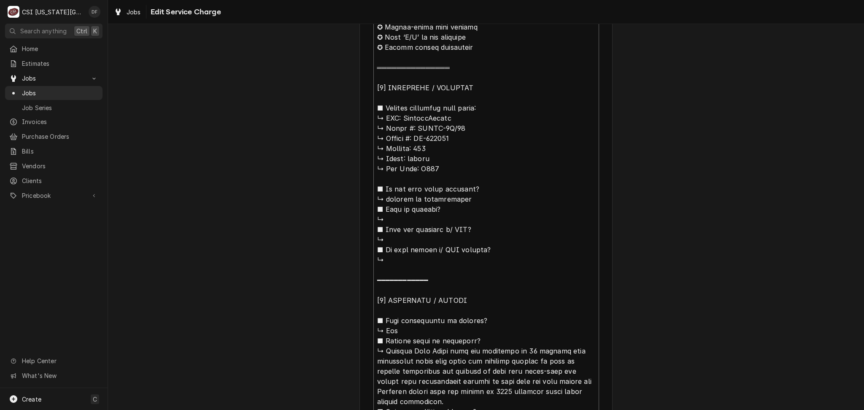
type textarea "x"
click at [517, 136] on textarea "Service Summary" at bounding box center [487, 382] width 226 height 808
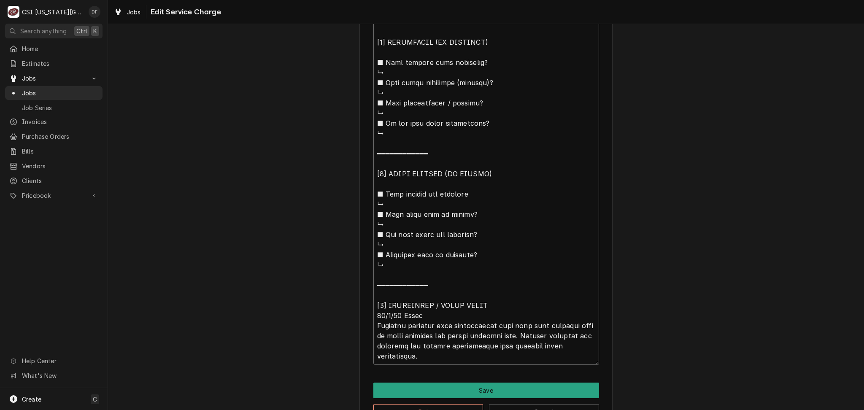
scroll to position [841, 0]
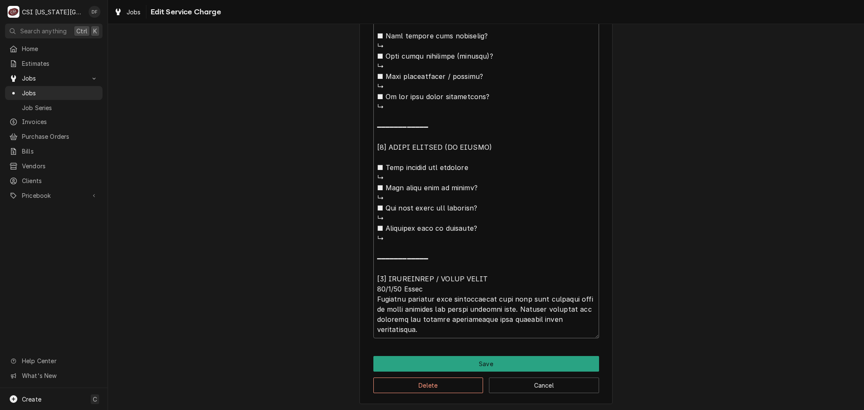
type textarea "⚠️ 𝗙𝗢𝗥𝗠 𝗜𝗡𝗦𝗧𝗥𝗨𝗖𝗧𝗜𝗢𝗡𝗦 ⚠️ ✪ 𝗖𝗼𝗺𝗽𝗹𝗲𝘁𝗲 𝗮𝗹𝗹 𝗿𝗲𝗹𝗲𝘃𝗮𝗻𝘁 𝘀𝗲𝗰𝘁𝗶𝗼𝗻𝘀 ✪ 𝗣𝗿𝗼𝘃𝗶𝗱𝗲 𝗱𝗲𝘁𝗮𝗶𝗹𝗲𝗱 𝗮𝗻𝘀…"
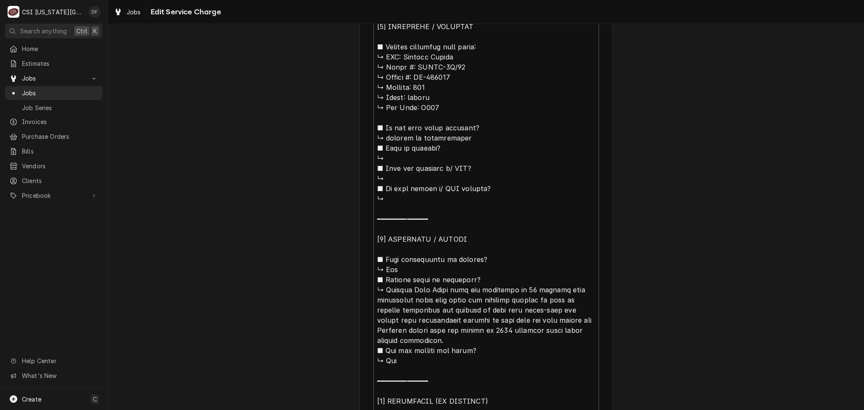
scroll to position [447, 0]
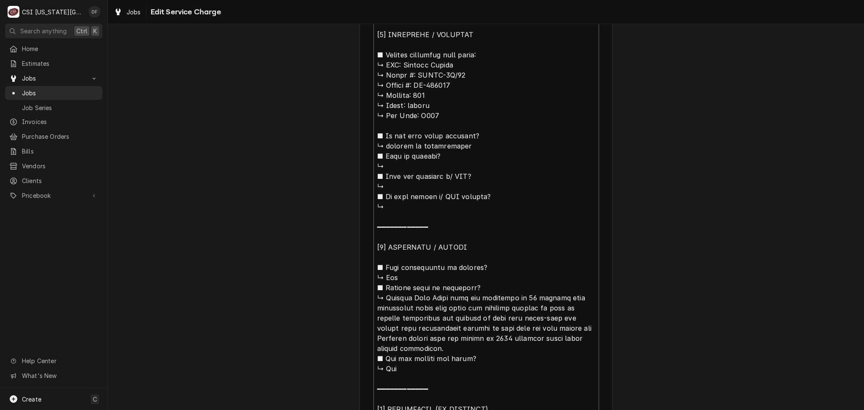
drag, startPoint x: 409, startPoint y: 64, endPoint x: 452, endPoint y: 69, distance: 43.0
click at [409, 64] on textarea "Service Summary" at bounding box center [487, 328] width 226 height 808
type textarea "x"
type textarea "⚠️ 𝗙𝗢𝗥𝗠 𝗜𝗡𝗦𝗧𝗥𝗨𝗖𝗧𝗜𝗢𝗡𝗦 ⚠️ ✪ 𝗖𝗼𝗺𝗽𝗹𝗲𝘁𝗲 𝗮𝗹𝗹 𝗿𝗲𝗹𝗲𝘃𝗮𝗻𝘁 𝘀𝗲𝗰𝘁𝗶𝗼𝗻𝘀 ✪ 𝗣𝗿𝗼𝘃𝗶𝗱𝗲 𝗱𝗲𝘁𝗮𝗶𝗹𝗲𝗱 𝗮𝗻𝘀…"
type textarea "x"
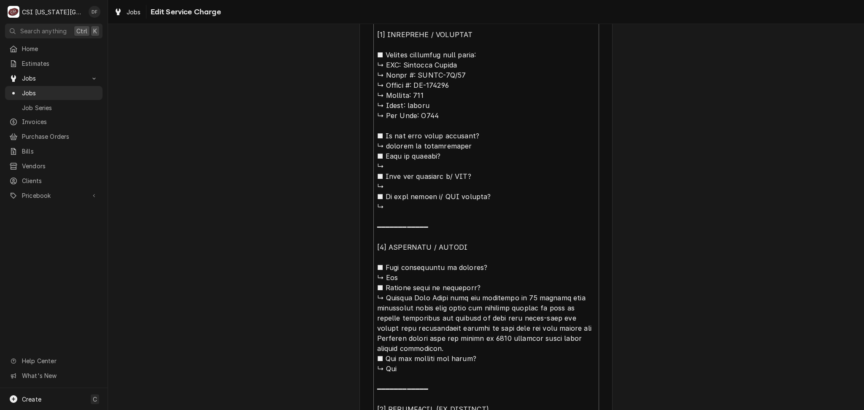
type textarea "⚠️ 𝗙𝗢𝗥𝗠 𝗜𝗡𝗦𝗧𝗥𝗨𝗖𝗧𝗜𝗢𝗡𝗦 ⚠️ ✪ 𝗖𝗼𝗺𝗽𝗹𝗲𝘁𝗲 𝗮𝗹𝗹 𝗿𝗲𝗹𝗲𝘃𝗮𝗻𝘁 𝘀𝗲𝗰𝘁𝗶𝗼𝗻𝘀 ✪ 𝗣𝗿𝗼𝘃𝗶𝗱𝗲 𝗱𝗲𝘁𝗮𝗶𝗹𝗲𝗱 𝗮𝗻𝘀…"
type textarea "x"
type textarea "⚠️ 𝗙𝗢𝗥𝗠 𝗜𝗡𝗦𝗧𝗥𝗨𝗖𝗧𝗜𝗢𝗡𝗦 ⚠️ ✪ 𝗖𝗼𝗺𝗽𝗹𝗲𝘁𝗲 𝗮𝗹𝗹 𝗿𝗲𝗹𝗲𝘃𝗮𝗻𝘁 𝘀𝗲𝗰𝘁𝗶𝗼𝗻𝘀 ✪ 𝗣𝗿𝗼𝘃𝗶𝗱𝗲 𝗱𝗲𝘁𝗮𝗶𝗹𝗲𝗱 𝗮𝗻𝘀…"
type textarea "x"
type textarea "⚠️ 𝗙𝗢𝗥𝗠 𝗜𝗡𝗦𝗧𝗥𝗨𝗖𝗧𝗜𝗢𝗡𝗦 ⚠️ ✪ 𝗖𝗼𝗺𝗽𝗹𝗲𝘁𝗲 𝗮𝗹𝗹 𝗿𝗲𝗹𝗲𝘃𝗮𝗻𝘁 𝘀𝗲𝗰𝘁𝗶𝗼𝗻𝘀 ✪ 𝗣𝗿𝗼𝘃𝗶𝗱𝗲 𝗱𝗲𝘁𝗮𝗶𝗹𝗲𝗱 𝗮𝗻𝘀…"
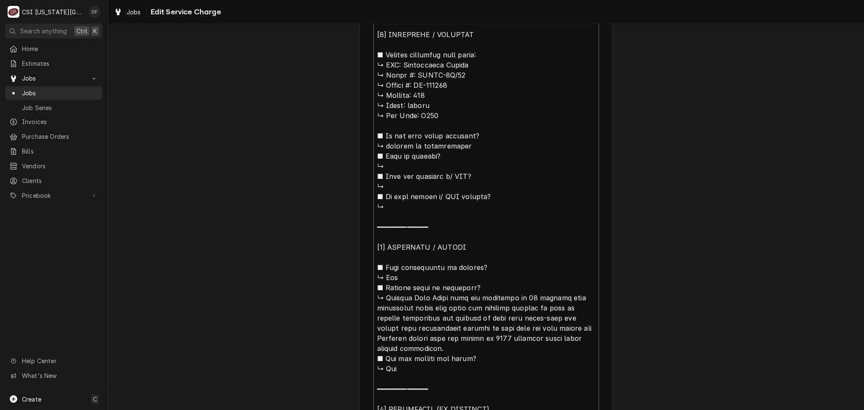
type textarea "x"
type textarea "⚠️ 𝗙𝗢𝗥𝗠 𝗜𝗡𝗦𝗧𝗥𝗨𝗖𝗧𝗜𝗢𝗡𝗦 ⚠️ ✪ 𝗖𝗼𝗺𝗽𝗹𝗲𝘁𝗲 𝗮𝗹𝗹 𝗿𝗲𝗹𝗲𝘃𝗮𝗻𝘁 𝘀𝗲𝗰𝘁𝗶𝗼𝗻𝘀 ✪ 𝗣𝗿𝗼𝘃𝗶𝗱𝗲 𝗱𝗲𝘁𝗮𝗶𝗹𝗲𝗱 𝗮𝗻𝘀…"
type textarea "x"
type textarea "⚠️ 𝗙𝗢𝗥𝗠 𝗜𝗡𝗦𝗧𝗥𝗨𝗖𝗧𝗜𝗢𝗡𝗦 ⚠️ ✪ 𝗖𝗼𝗺𝗽𝗹𝗲𝘁𝗲 𝗮𝗹𝗹 𝗿𝗲𝗹𝗲𝘃𝗮𝗻𝘁 𝘀𝗲𝗰𝘁𝗶𝗼𝗻𝘀 ✪ 𝗣𝗿𝗼𝘃𝗶𝗱𝗲 𝗱𝗲𝘁𝗮𝗶𝗹𝗲𝗱 𝗮𝗻𝘀…"
type textarea "x"
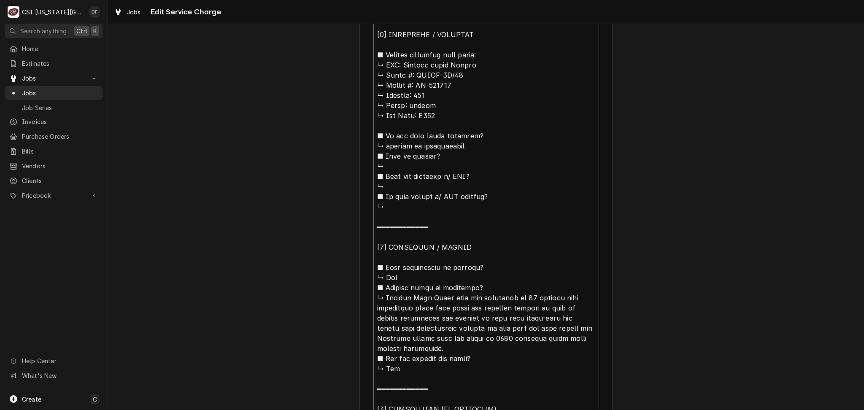
type textarea "⚠️ 𝗙𝗢𝗥𝗠 𝗜𝗡𝗦𝗧𝗥𝗨𝗖𝗧𝗜𝗢𝗡𝗦 ⚠️ ✪ 𝗖𝗼𝗺𝗽𝗹𝗲𝘁𝗲 𝗮𝗹𝗹 𝗿𝗲𝗹𝗲𝘃𝗮𝗻𝘁 𝘀𝗲𝗰𝘁𝗶𝗼𝗻𝘀 ✪ 𝗣𝗿𝗼𝘃𝗶𝗱𝗲 𝗱𝗲𝘁𝗮𝗶𝗹𝗲𝗱 𝗮𝗻𝘀…"
click at [435, 67] on textarea "Service Summary" at bounding box center [487, 328] width 226 height 808
type textarea "x"
type textarea "⚠️ 𝗙𝗢𝗥𝗠 𝗜𝗡𝗦𝗧𝗥𝗨𝗖𝗧𝗜𝗢𝗡𝗦 ⚠️ ✪ 𝗖𝗼𝗺𝗽𝗹𝗲𝘁𝗲 𝗮𝗹𝗹 𝗿𝗲𝗹𝗲𝘃𝗮𝗻𝘁 𝘀𝗲𝗰𝘁𝗶𝗼𝗻𝘀 ✪ 𝗣𝗿𝗼𝘃𝗶𝗱𝗲 𝗱𝗲𝘁𝗮𝗶𝗹𝗲𝗱 𝗮𝗻𝘀…"
drag, startPoint x: 464, startPoint y: 63, endPoint x: 443, endPoint y: 64, distance: 21.1
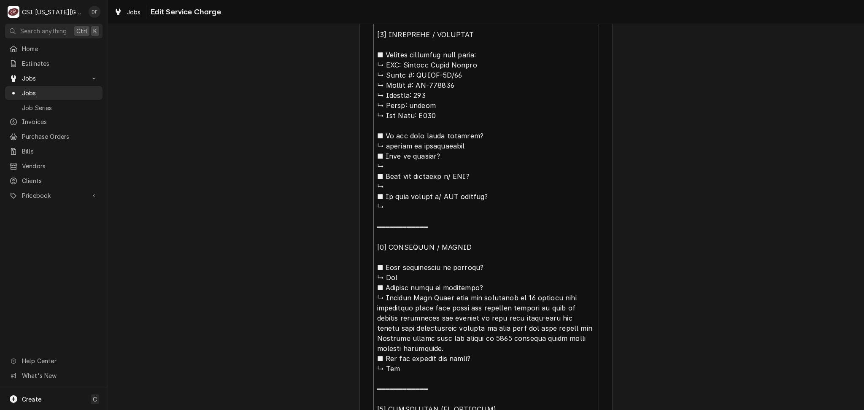
click at [443, 64] on textarea "Service Summary" at bounding box center [487, 328] width 226 height 808
click at [466, 69] on textarea "Service Summary" at bounding box center [487, 328] width 226 height 808
drag, startPoint x: 463, startPoint y: 66, endPoint x: 445, endPoint y: 63, distance: 18.5
click at [445, 63] on textarea "Service Summary" at bounding box center [487, 328] width 226 height 808
type textarea "x"
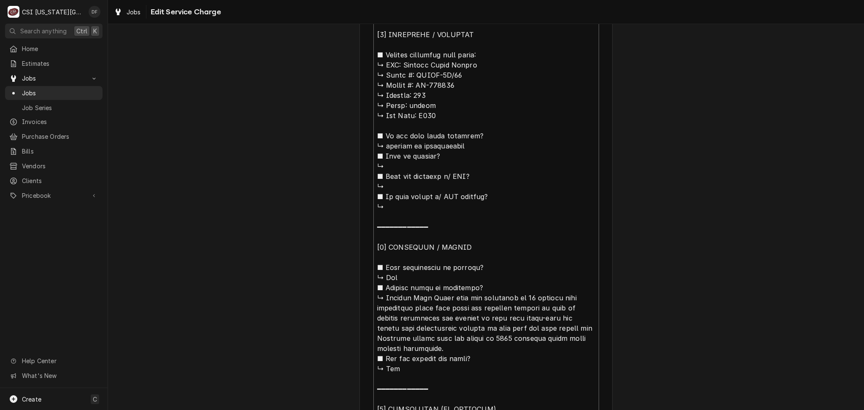
type textarea "⚠️ 𝗙𝗢𝗥𝗠 𝗜𝗡𝗦𝗧𝗥𝗨𝗖𝗧𝗜𝗢𝗡𝗦 ⚠️ ✪ 𝗖𝗼𝗺𝗽𝗹𝗲𝘁𝗲 𝗮𝗹𝗹 𝗿𝗲𝗹𝗲𝘃𝗮𝗻𝘁 𝘀𝗲𝗰𝘁𝗶𝗼𝗻𝘀 ✪ 𝗣𝗿𝗼𝘃𝗶𝗱𝗲 𝗱𝗲𝘁𝗮𝗶𝗹𝗲𝗱 𝗮𝗻𝘀…"
click at [412, 75] on textarea "Service Summary" at bounding box center [487, 328] width 226 height 808
paste textarea "ristaG"
type textarea "x"
type textarea "⚠️ 𝗙𝗢𝗥𝗠 𝗜𝗡𝗦𝗧𝗥𝗨𝗖𝗧𝗜𝗢𝗡𝗦 ⚠️ ✪ 𝗖𝗼𝗺𝗽𝗹𝗲𝘁𝗲 𝗮𝗹𝗹 𝗿𝗲𝗹𝗲𝘃𝗮𝗻𝘁 𝘀𝗲𝗰𝘁𝗶𝗼𝗻𝘀 ✪ 𝗣𝗿𝗼𝘃𝗶𝗱𝗲 𝗱𝗲𝘁𝗮𝗶𝗹𝗲𝗱 𝗮𝗻𝘀…"
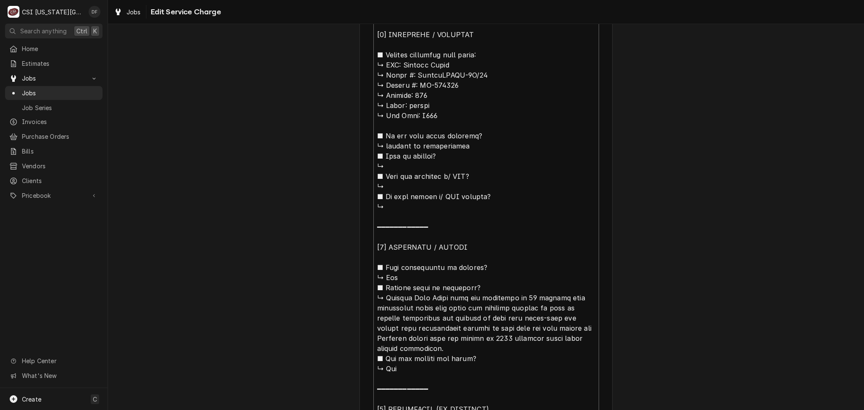
type textarea "x"
type textarea "⚠️ 𝗙𝗢𝗥𝗠 𝗜𝗡𝗦𝗧𝗥𝗨𝗖𝗧𝗜𝗢𝗡𝗦 ⚠️ ✪ 𝗖𝗼𝗺𝗽𝗹𝗲𝘁𝗲 𝗮𝗹𝗹 𝗿𝗲𝗹𝗲𝘃𝗮𝗻𝘁 𝘀𝗲𝗰𝘁𝗶𝗼𝗻𝘀 ✪ 𝗣𝗿𝗼𝘃𝗶𝗱𝗲 𝗱𝗲𝘁𝗮𝗶𝗹𝗲𝗱 𝗮𝗻𝘀…"
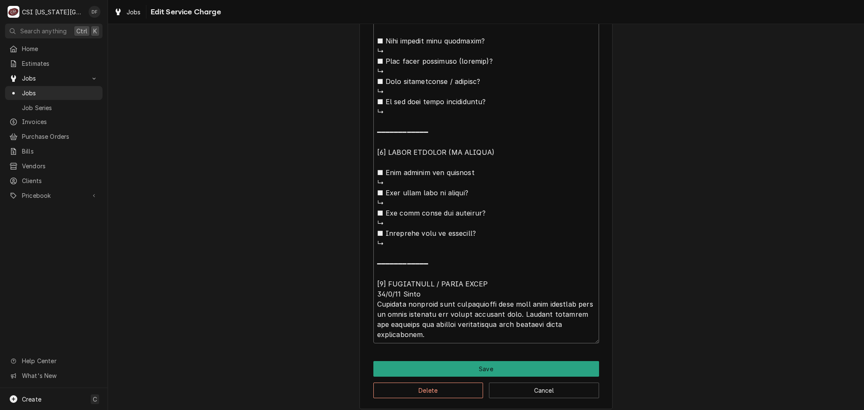
scroll to position [841, 0]
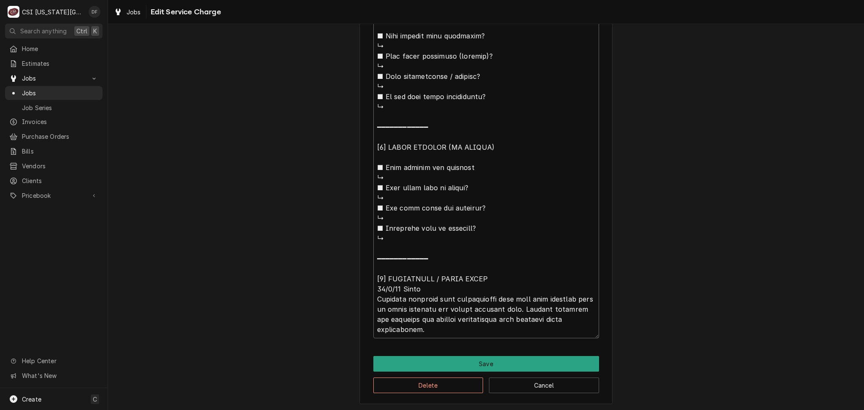
type textarea "x"
type textarea "⚠️ 𝗙𝗢𝗥𝗠 𝗜𝗡𝗦𝗧𝗥𝗨𝗖𝗧𝗜𝗢𝗡𝗦 ⚠️ ✪ 𝗖𝗼𝗺𝗽𝗹𝗲𝘁𝗲 𝗮𝗹𝗹 𝗿𝗲𝗹𝗲𝘃𝗮𝗻𝘁 𝘀𝗲𝗰𝘁𝗶𝗼𝗻𝘀 ✪ 𝗣𝗿𝗼𝘃𝗶𝗱𝗲 𝗱𝗲𝘁𝗮𝗶𝗹𝗲𝗱 𝗮𝗻𝘀…"
type textarea "x"
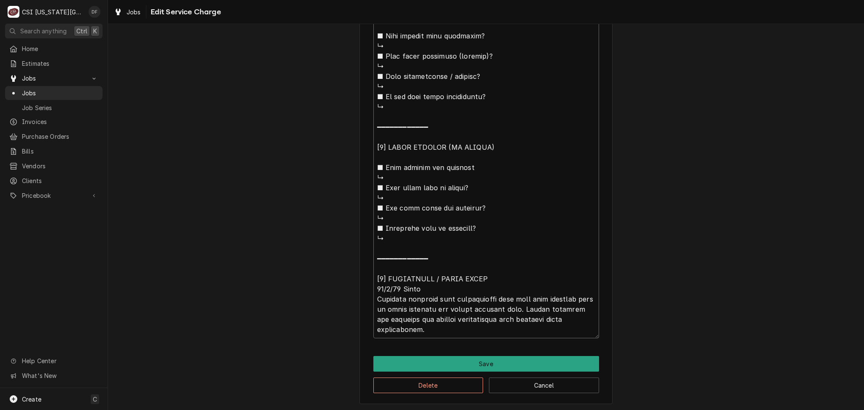
type textarea "⚠️ 𝗙𝗢𝗥𝗠 𝗜𝗡𝗦𝗧𝗥𝗨𝗖𝗧𝗜𝗢𝗡𝗦 ⚠️ ✪ 𝗖𝗼𝗺𝗽𝗹𝗲𝘁𝗲 𝗮𝗹𝗹 𝗿𝗲𝗹𝗲𝘃𝗮𝗻𝘁 𝘀𝗲𝗰𝘁𝗶𝗼𝗻𝘀 ✪ 𝗣𝗿𝗼𝘃𝗶𝗱𝗲 𝗱𝗲𝘁𝗮𝗶𝗹𝗲𝗱 𝗮𝗻𝘀…"
type textarea "x"
type textarea "⚠️ 𝗙𝗢𝗥𝗠 𝗜𝗡𝗦𝗧𝗥𝗨𝗖𝗧𝗜𝗢𝗡𝗦 ⚠️ ✪ 𝗖𝗼𝗺𝗽𝗹𝗲𝘁𝗲 𝗮𝗹𝗹 𝗿𝗲𝗹𝗲𝘃𝗮𝗻𝘁 𝘀𝗲𝗰𝘁𝗶𝗼𝗻𝘀 ✪ 𝗣𝗿𝗼𝘃𝗶𝗱𝗲 𝗱𝗲𝘁𝗮𝗶𝗹𝗲𝗱 𝗮𝗻𝘀…"
type textarea "x"
type textarea "⚠️ 𝗙𝗢𝗥𝗠 𝗜𝗡𝗦𝗧𝗥𝗨𝗖𝗧𝗜𝗢𝗡𝗦 ⚠️ ✪ 𝗖𝗼𝗺𝗽𝗹𝗲𝘁𝗲 𝗮𝗹𝗹 𝗿𝗲𝗹𝗲𝘃𝗮𝗻𝘁 𝘀𝗲𝗰𝘁𝗶𝗼𝗻𝘀 ✪ 𝗣𝗿𝗼𝘃𝗶𝗱𝗲 𝗱𝗲𝘁𝗮𝗶𝗹𝗲𝗱 𝗮𝗻𝘀…"
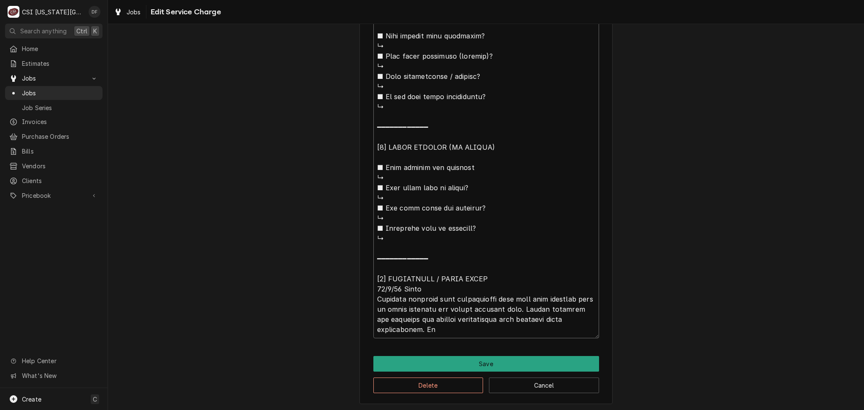
type textarea "x"
type textarea "⚠️ 𝗙𝗢𝗥𝗠 𝗜𝗡𝗦𝗧𝗥𝗨𝗖𝗧𝗜𝗢𝗡𝗦 ⚠️ ✪ 𝗖𝗼𝗺𝗽𝗹𝗲𝘁𝗲 𝗮𝗹𝗹 𝗿𝗲𝗹𝗲𝘃𝗮𝗻𝘁 𝘀𝗲𝗰𝘁𝗶𝗼𝗻𝘀 ✪ 𝗣𝗿𝗼𝘃𝗶𝗱𝗲 𝗱𝗲𝘁𝗮𝗶𝗹𝗲𝗱 𝗮𝗻𝘀…"
type textarea "x"
type textarea "⚠️ 𝗙𝗢𝗥𝗠 𝗜𝗡𝗦𝗧𝗥𝗨𝗖𝗧𝗜𝗢𝗡𝗦 ⚠️ ✪ 𝗖𝗼𝗺𝗽𝗹𝗲𝘁𝗲 𝗮𝗹𝗹 𝗿𝗲𝗹𝗲𝘃𝗮𝗻𝘁 𝘀𝗲𝗰𝘁𝗶𝗼𝗻𝘀 ✪ 𝗣𝗿𝗼𝘃𝗶𝗱𝗲 𝗱𝗲𝘁𝗮𝗶𝗹𝗲𝗱 𝗮𝗻𝘀…"
type textarea "x"
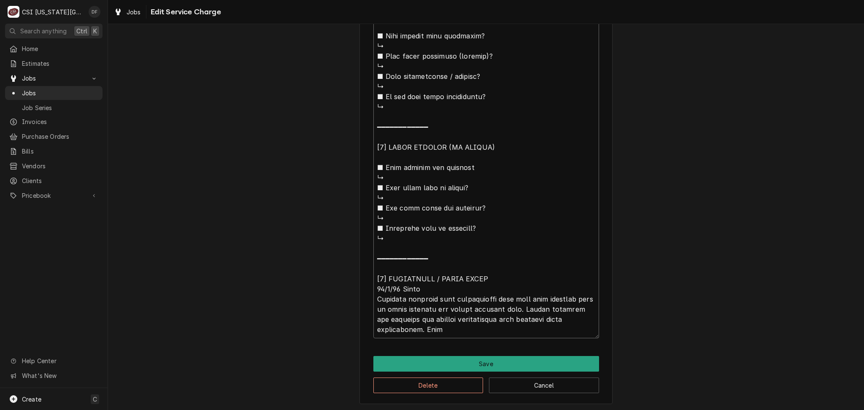
type textarea "⚠️ 𝗙𝗢𝗥𝗠 𝗜𝗡𝗦𝗧𝗥𝗨𝗖𝗧𝗜𝗢𝗡𝗦 ⚠️ ✪ 𝗖𝗼𝗺𝗽𝗹𝗲𝘁𝗲 𝗮𝗹𝗹 𝗿𝗲𝗹𝗲𝘃𝗮𝗻𝘁 𝘀𝗲𝗰𝘁𝗶𝗼𝗻𝘀 ✪ 𝗣𝗿𝗼𝘃𝗶𝗱𝗲 𝗱𝗲𝘁𝗮𝗶𝗹𝗲𝗱 𝗮𝗻𝘀…"
type textarea "x"
type textarea "⚠️ 𝗙𝗢𝗥𝗠 𝗜𝗡𝗦𝗧𝗥𝗨𝗖𝗧𝗜𝗢𝗡𝗦 ⚠️ ✪ 𝗖𝗼𝗺𝗽𝗹𝗲𝘁𝗲 𝗮𝗹𝗹 𝗿𝗲𝗹𝗲𝘃𝗮𝗻𝘁 𝘀𝗲𝗰𝘁𝗶𝗼𝗻𝘀 ✪ 𝗣𝗿𝗼𝘃𝗶𝗱𝗲 𝗱𝗲𝘁𝗮𝗶𝗹𝗲𝗱 𝗮𝗻𝘀…"
type textarea "x"
type textarea "⚠️ 𝗙𝗢𝗥𝗠 𝗜𝗡𝗦𝗧𝗥𝗨𝗖𝗧𝗜𝗢𝗡𝗦 ⚠️ ✪ 𝗖𝗼𝗺𝗽𝗹𝗲𝘁𝗲 𝗮𝗹𝗹 𝗿𝗲𝗹𝗲𝘃𝗮𝗻𝘁 𝘀𝗲𝗰𝘁𝗶𝗼𝗻𝘀 ✪ 𝗣𝗿𝗼𝘃𝗶𝗱𝗲 𝗱𝗲𝘁𝗮𝗶𝗹𝗲𝗱 𝗮𝗻𝘀…"
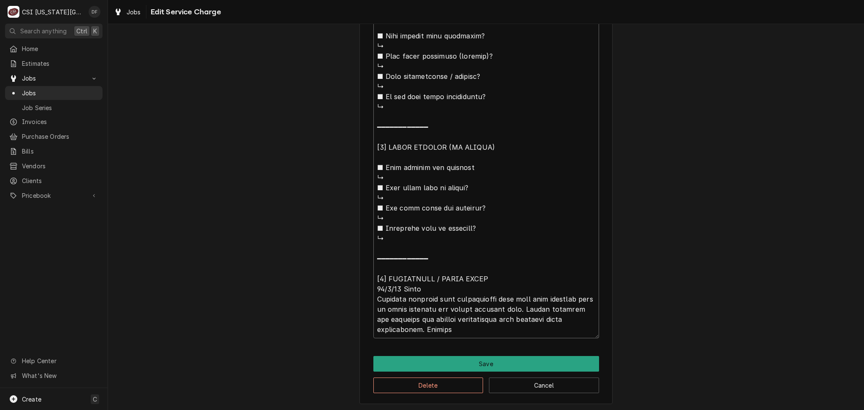
type textarea "x"
type textarea "⚠️ 𝗙𝗢𝗥𝗠 𝗜𝗡𝗦𝗧𝗥𝗨𝗖𝗧𝗜𝗢𝗡𝗦 ⚠️ ✪ 𝗖𝗼𝗺𝗽𝗹𝗲𝘁𝗲 𝗮𝗹𝗹 𝗿𝗲𝗹𝗲𝘃𝗮𝗻𝘁 𝘀𝗲𝗰𝘁𝗶𝗼𝗻𝘀 ✪ 𝗣𝗿𝗼𝘃𝗶𝗱𝗲 𝗱𝗲𝘁𝗮𝗶𝗹𝗲𝗱 𝗮𝗻𝘀…"
type textarea "x"
type textarea "⚠️ 𝗙𝗢𝗥𝗠 𝗜𝗡𝗦𝗧𝗥𝗨𝗖𝗧𝗜𝗢𝗡𝗦 ⚠️ ✪ 𝗖𝗼𝗺𝗽𝗹𝗲𝘁𝗲 𝗮𝗹𝗹 𝗿𝗲𝗹𝗲𝘃𝗮𝗻𝘁 𝘀𝗲𝗰𝘁𝗶𝗼𝗻𝘀 ✪ 𝗣𝗿𝗼𝘃𝗶𝗱𝗲 𝗱𝗲𝘁𝗮𝗶𝗹𝗲𝗱 𝗮𝗻𝘀…"
type textarea "x"
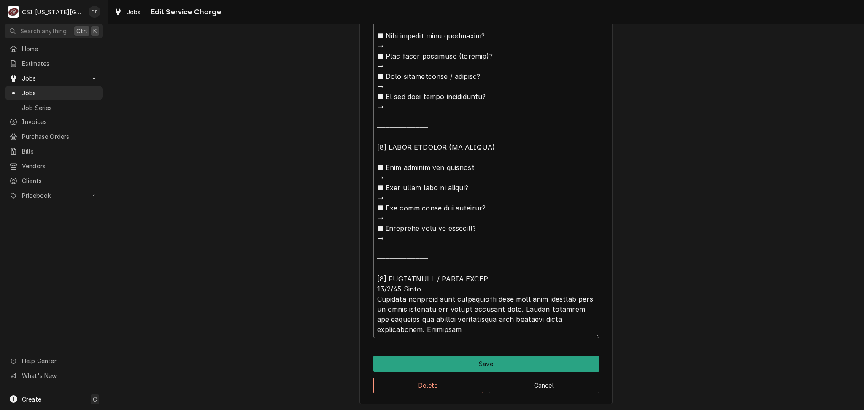
type textarea "⚠️ 𝗙𝗢𝗥𝗠 𝗜𝗡𝗦𝗧𝗥𝗨𝗖𝗧𝗜𝗢𝗡𝗦 ⚠️ ✪ 𝗖𝗼𝗺𝗽𝗹𝗲𝘁𝗲 𝗮𝗹𝗹 𝗿𝗲𝗹𝗲𝘃𝗮𝗻𝘁 𝘀𝗲𝗰𝘁𝗶𝗼𝗻𝘀 ✪ 𝗣𝗿𝗼𝘃𝗶𝗱𝗲 𝗱𝗲𝘁𝗮𝗶𝗹𝗲𝗱 𝗮𝗻𝘀…"
type textarea "x"
type textarea "⚠️ 𝗙𝗢𝗥𝗠 𝗜𝗡𝗦𝗧𝗥𝗨𝗖𝗧𝗜𝗢𝗡𝗦 ⚠️ ✪ 𝗖𝗼𝗺𝗽𝗹𝗲𝘁𝗲 𝗮𝗹𝗹 𝗿𝗲𝗹𝗲𝘃𝗮𝗻𝘁 𝘀𝗲𝗰𝘁𝗶𝗼𝗻𝘀 ✪ 𝗣𝗿𝗼𝘃𝗶𝗱𝗲 𝗱𝗲𝘁𝗮𝗶𝗹𝗲𝗱 𝗮𝗻𝘀…"
type textarea "x"
type textarea "⚠️ 𝗙𝗢𝗥𝗠 𝗜𝗡𝗦𝗧𝗥𝗨𝗖𝗧𝗜𝗢𝗡𝗦 ⚠️ ✪ 𝗖𝗼𝗺𝗽𝗹𝗲𝘁𝗲 𝗮𝗹𝗹 𝗿𝗲𝗹𝗲𝘃𝗮𝗻𝘁 𝘀𝗲𝗰𝘁𝗶𝗼𝗻𝘀 ✪ 𝗣𝗿𝗼𝘃𝗶𝗱𝗲 𝗱𝗲𝘁𝗮𝗶𝗹𝗲𝗱 𝗮𝗻𝘀…"
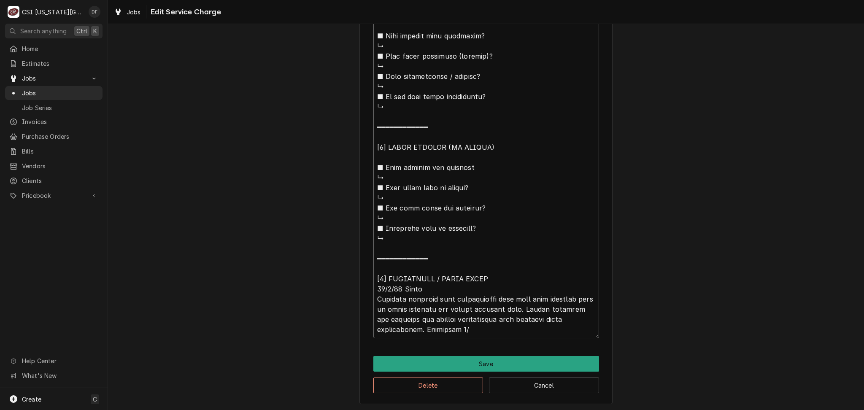
type textarea "x"
type textarea "⚠️ 𝗙𝗢𝗥𝗠 𝗜𝗡𝗦𝗧𝗥𝗨𝗖𝗧𝗜𝗢𝗡𝗦 ⚠️ ✪ 𝗖𝗼𝗺𝗽𝗹𝗲𝘁𝗲 𝗮𝗹𝗹 𝗿𝗲𝗹𝗲𝘃𝗮𝗻𝘁 𝘀𝗲𝗰𝘁𝗶𝗼𝗻𝘀 ✪ 𝗣𝗿𝗼𝘃𝗶𝗱𝗲 𝗱𝗲𝘁𝗮𝗶𝗹𝗲𝗱 𝗮𝗻𝘀…"
type textarea "x"
type textarea "⚠️ 𝗙𝗢𝗥𝗠 𝗜𝗡𝗦𝗧𝗥𝗨𝗖𝗧𝗜𝗢𝗡𝗦 ⚠️ ✪ 𝗖𝗼𝗺𝗽𝗹𝗲𝘁𝗲 𝗮𝗹𝗹 𝗿𝗲𝗹𝗲𝘃𝗮𝗻𝘁 𝘀𝗲𝗰𝘁𝗶𝗼𝗻𝘀 ✪ 𝗣𝗿𝗼𝘃𝗶𝗱𝗲 𝗱𝗲𝘁𝗮𝗶𝗹𝗲𝗱 𝗮𝗻𝘀…"
type textarea "x"
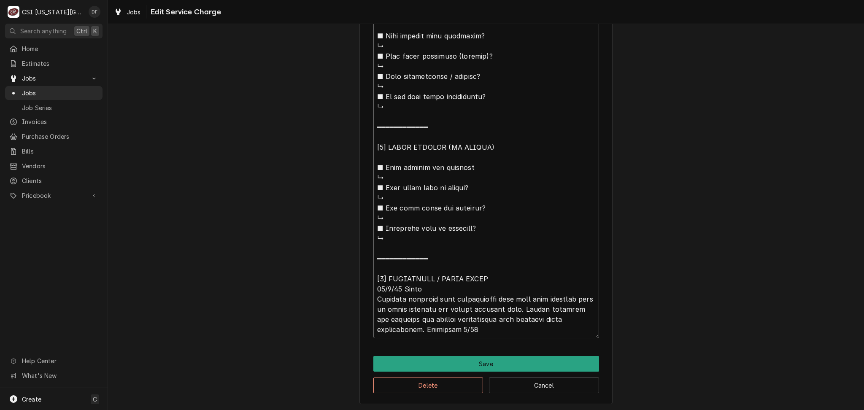
type textarea "⚠️ 𝗙𝗢𝗥𝗠 𝗜𝗡𝗦𝗧𝗥𝗨𝗖𝗧𝗜𝗢𝗡𝗦 ⚠️ ✪ 𝗖𝗼𝗺𝗽𝗹𝗲𝘁𝗲 𝗮𝗹𝗹 𝗿𝗲𝗹𝗲𝘃𝗮𝗻𝘁 𝘀𝗲𝗰𝘁𝗶𝗼𝗻𝘀 ✪ 𝗣𝗿𝗼𝘃𝗶𝗱𝗲 𝗱𝗲𝘁𝗮𝗶𝗹𝗲𝗱 𝗮𝗻𝘀…"
type textarea "x"
type textarea "⚠️ 𝗙𝗢𝗥𝗠 𝗜𝗡𝗦𝗧𝗥𝗨𝗖𝗧𝗜𝗢𝗡𝗦 ⚠️ ✪ 𝗖𝗼𝗺𝗽𝗹𝗲𝘁𝗲 𝗮𝗹𝗹 𝗿𝗲𝗹𝗲𝘃𝗮𝗻𝘁 𝘀𝗲𝗰𝘁𝗶𝗼𝗻𝘀 ✪ 𝗣𝗿𝗼𝘃𝗶𝗱𝗲 𝗱𝗲𝘁𝗮𝗶𝗹𝗲𝗱 𝗮𝗻𝘀…"
type textarea "x"
type textarea "⚠️ 𝗙𝗢𝗥𝗠 𝗜𝗡𝗦𝗧𝗥𝗨𝗖𝗧𝗜𝗢𝗡𝗦 ⚠️ ✪ 𝗖𝗼𝗺𝗽𝗹𝗲𝘁𝗲 𝗮𝗹𝗹 𝗿𝗲𝗹𝗲𝘃𝗮𝗻𝘁 𝘀𝗲𝗰𝘁𝗶𝗼𝗻𝘀 ✪ 𝗣𝗿𝗼𝘃𝗶𝗱𝗲 𝗱𝗲𝘁𝗮𝗶𝗹𝗲𝗱 𝗮𝗻𝘀…"
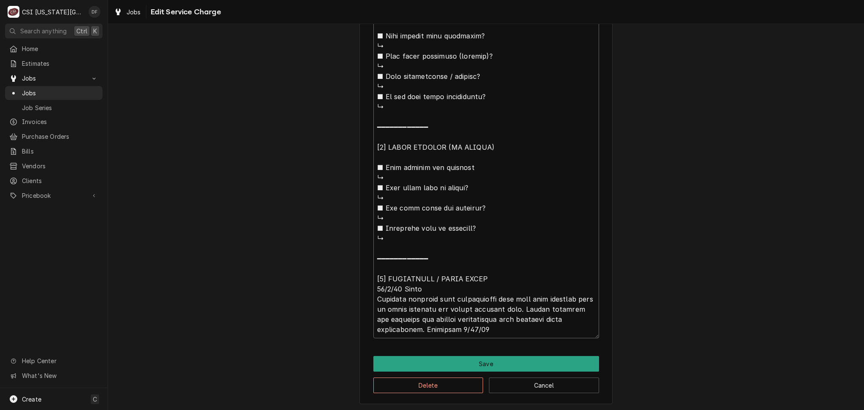
type textarea "x"
type textarea "⚠️ 𝗙𝗢𝗥𝗠 𝗜𝗡𝗦𝗧𝗥𝗨𝗖𝗧𝗜𝗢𝗡𝗦 ⚠️ ✪ 𝗖𝗼𝗺𝗽𝗹𝗲𝘁𝗲 𝗮𝗹𝗹 𝗿𝗲𝗹𝗲𝘃𝗮𝗻𝘁 𝘀𝗲𝗰𝘁𝗶𝗼𝗻𝘀 ✪ 𝗣𝗿𝗼𝘃𝗶𝗱𝗲 𝗱𝗲𝘁𝗮𝗶𝗹𝗲𝗱 𝗮𝗻𝘀…"
type textarea "x"
type textarea "⚠️ 𝗙𝗢𝗥𝗠 𝗜𝗡𝗦𝗧𝗥𝗨𝗖𝗧𝗜𝗢𝗡𝗦 ⚠️ ✪ 𝗖𝗼𝗺𝗽𝗹𝗲𝘁𝗲 𝗮𝗹𝗹 𝗿𝗲𝗹𝗲𝘃𝗮𝗻𝘁 𝘀𝗲𝗰𝘁𝗶𝗼𝗻𝘀 ✪ 𝗣𝗿𝗼𝘃𝗶𝗱𝗲 𝗱𝗲𝘁𝗮𝗶𝗹𝗲𝗱 𝗮𝗻𝘀…"
type textarea "x"
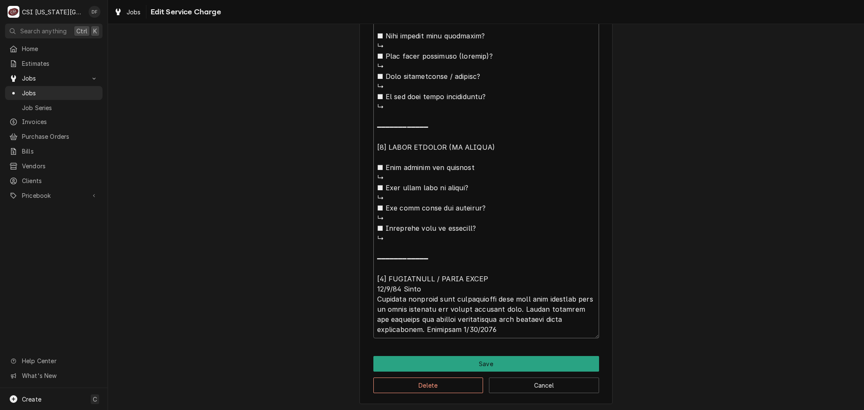
type textarea "⚠️ 𝗙𝗢𝗥𝗠 𝗜𝗡𝗦𝗧𝗥𝗨𝗖𝗧𝗜𝗢𝗡𝗦 ⚠️ ✪ 𝗖𝗼𝗺𝗽𝗹𝗲𝘁𝗲 𝗮𝗹𝗹 𝗿𝗲𝗹𝗲𝘃𝗮𝗻𝘁 𝘀𝗲𝗰𝘁𝗶𝗼𝗻𝘀 ✪ 𝗣𝗿𝗼𝘃𝗶𝗱𝗲 𝗱𝗲𝘁𝗮𝗶𝗹𝗲𝗱 𝗮𝗻𝘀…"
type textarea "x"
type textarea "⚠️ 𝗙𝗢𝗥𝗠 𝗜𝗡𝗦𝗧𝗥𝗨𝗖𝗧𝗜𝗢𝗡𝗦 ⚠️ ✪ 𝗖𝗼𝗺𝗽𝗹𝗲𝘁𝗲 𝗮𝗹𝗹 𝗿𝗲𝗹𝗲𝘃𝗮𝗻𝘁 𝘀𝗲𝗰𝘁𝗶𝗼𝗻𝘀 ✪ 𝗣𝗿𝗼𝘃𝗶𝗱𝗲 𝗱𝗲𝘁𝗮𝗶𝗹𝗲𝗱 𝗮𝗻𝘀…"
type textarea "x"
type textarea "⚠️ 𝗙𝗢𝗥𝗠 𝗜𝗡𝗦𝗧𝗥𝗨𝗖𝗧𝗜𝗢𝗡𝗦 ⚠️ ✪ 𝗖𝗼𝗺𝗽𝗹𝗲𝘁𝗲 𝗮𝗹𝗹 𝗿𝗲𝗹𝗲𝘃𝗮𝗻𝘁 𝘀𝗲𝗰𝘁𝗶𝗼𝗻𝘀 ✪ 𝗣𝗿𝗼𝘃𝗶𝗱𝗲 𝗱𝗲𝘁𝗮𝗶𝗹𝗲𝗱 𝗮𝗻𝘀…"
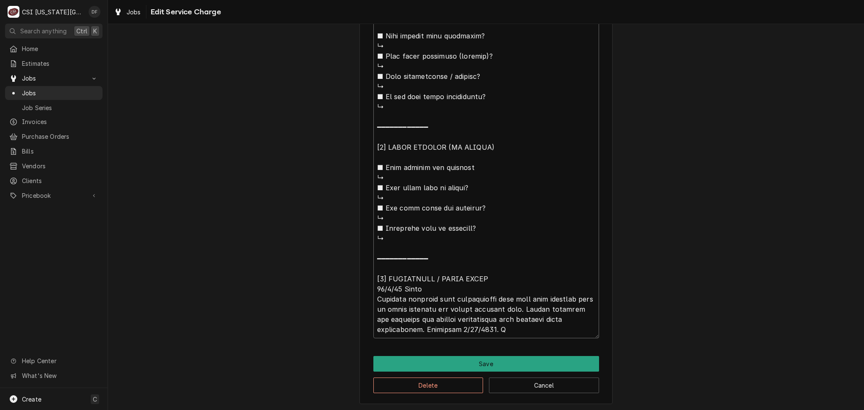
type textarea "x"
type textarea "⚠️ 𝗙𝗢𝗥𝗠 𝗜𝗡𝗦𝗧𝗥𝗨𝗖𝗧𝗜𝗢𝗡𝗦 ⚠️ ✪ 𝗖𝗼𝗺𝗽𝗹𝗲𝘁𝗲 𝗮𝗹𝗹 𝗿𝗲𝗹𝗲𝘃𝗮𝗻𝘁 𝘀𝗲𝗰𝘁𝗶𝗼𝗻𝘀 ✪ 𝗣𝗿𝗼𝘃𝗶𝗱𝗲 𝗱𝗲𝘁𝗮𝗶𝗹𝗲𝗱 𝗮𝗻𝘀…"
type textarea "x"
type textarea "⚠️ 𝗙𝗢𝗥𝗠 𝗜𝗡𝗦𝗧𝗥𝗨𝗖𝗧𝗜𝗢𝗡𝗦 ⚠️ ✪ 𝗖𝗼𝗺𝗽𝗹𝗲𝘁𝗲 𝗮𝗹𝗹 𝗿𝗲𝗹𝗲𝘃𝗮𝗻𝘁 𝘀𝗲𝗰𝘁𝗶𝗼𝗻𝘀 ✪ 𝗣𝗿𝗼𝘃𝗶𝗱𝗲 𝗱𝗲𝘁𝗮𝗶𝗹𝗲𝗱 𝗮𝗻𝘀…"
type textarea "x"
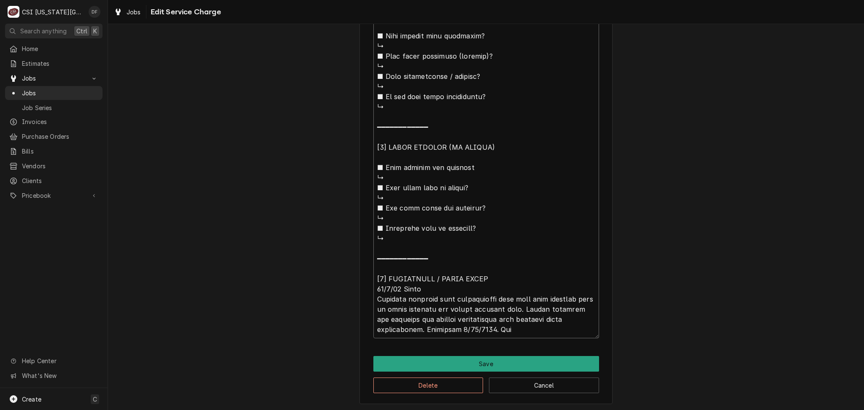
type textarea "⚠️ 𝗙𝗢𝗥𝗠 𝗜𝗡𝗦𝗧𝗥𝗨𝗖𝗧𝗜𝗢𝗡𝗦 ⚠️ ✪ 𝗖𝗼𝗺𝗽𝗹𝗲𝘁𝗲 𝗮𝗹𝗹 𝗿𝗲𝗹𝗲𝘃𝗮𝗻𝘁 𝘀𝗲𝗰𝘁𝗶𝗼𝗻𝘀 ✪ 𝗣𝗿𝗼𝘃𝗶𝗱𝗲 𝗱𝗲𝘁𝗮𝗶𝗹𝗲𝗱 𝗮𝗻𝘀…"
type textarea "x"
type textarea "⚠️ 𝗙𝗢𝗥𝗠 𝗜𝗡𝗦𝗧𝗥𝗨𝗖𝗧𝗜𝗢𝗡𝗦 ⚠️ ✪ 𝗖𝗼𝗺𝗽𝗹𝗲𝘁𝗲 𝗮𝗹𝗹 𝗿𝗲𝗹𝗲𝘃𝗮𝗻𝘁 𝘀𝗲𝗰𝘁𝗶𝗼𝗻𝘀 ✪ 𝗣𝗿𝗼𝘃𝗶𝗱𝗲 𝗱𝗲𝘁𝗮𝗶𝗹𝗲𝗱 𝗮𝗻𝘀…"
type textarea "x"
type textarea "⚠️ 𝗙𝗢𝗥𝗠 𝗜𝗡𝗦𝗧𝗥𝗨𝗖𝗧𝗜𝗢𝗡𝗦 ⚠️ ✪ 𝗖𝗼𝗺𝗽𝗹𝗲𝘁𝗲 𝗮𝗹𝗹 𝗿𝗲𝗹𝗲𝘃𝗮𝗻𝘁 𝘀𝗲𝗰𝘁𝗶𝗼𝗻𝘀 ✪ 𝗣𝗿𝗼𝘃𝗶𝗱𝗲 𝗱𝗲𝘁𝗮𝗶𝗹𝗲𝗱 𝗮𝗻𝘀…"
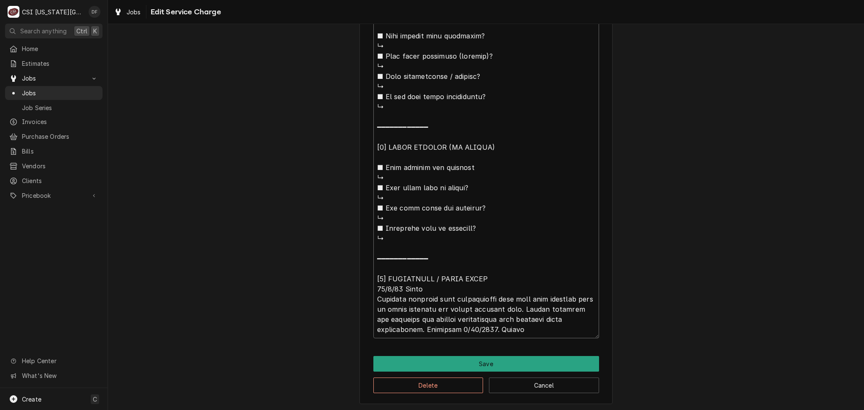
type textarea "x"
type textarea "⚠️ 𝗙𝗢𝗥𝗠 𝗜𝗡𝗦𝗧𝗥𝗨𝗖𝗧𝗜𝗢𝗡𝗦 ⚠️ ✪ 𝗖𝗼𝗺𝗽𝗹𝗲𝘁𝗲 𝗮𝗹𝗹 𝗿𝗲𝗹𝗲𝘃𝗮𝗻𝘁 𝘀𝗲𝗰𝘁𝗶𝗼𝗻𝘀 ✪ 𝗣𝗿𝗼𝘃𝗶𝗱𝗲 𝗱𝗲𝘁𝗮𝗶𝗹𝗲𝗱 𝗮𝗻𝘀…"
type textarea "x"
type textarea "⚠️ 𝗙𝗢𝗥𝗠 𝗜𝗡𝗦𝗧𝗥𝗨𝗖𝗧𝗜𝗢𝗡𝗦 ⚠️ ✪ 𝗖𝗼𝗺𝗽𝗹𝗲𝘁𝗲 𝗮𝗹𝗹 𝗿𝗲𝗹𝗲𝘃𝗮𝗻𝘁 𝘀𝗲𝗰𝘁𝗶𝗼𝗻𝘀 ✪ 𝗣𝗿𝗼𝘃𝗶𝗱𝗲 𝗱𝗲𝘁𝗮𝗶𝗹𝗲𝗱 𝗮𝗻𝘀…"
type textarea "x"
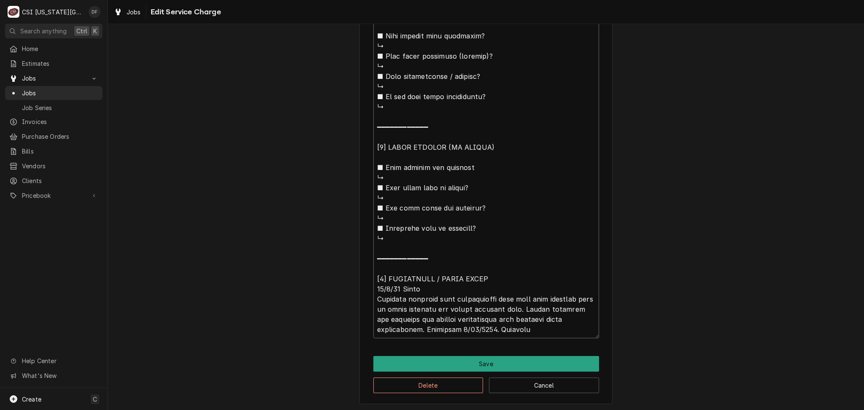
type textarea "⚠️ 𝗙𝗢𝗥𝗠 𝗜𝗡𝗦𝗧𝗥𝗨𝗖𝗧𝗜𝗢𝗡𝗦 ⚠️ ✪ 𝗖𝗼𝗺𝗽𝗹𝗲𝘁𝗲 𝗮𝗹𝗹 𝗿𝗲𝗹𝗲𝘃𝗮𝗻𝘁 𝘀𝗲𝗰𝘁𝗶𝗼𝗻𝘀 ✪ 𝗣𝗿𝗼𝘃𝗶𝗱𝗲 𝗱𝗲𝘁𝗮𝗶𝗹𝗲𝗱 𝗮𝗻𝘀…"
type textarea "x"
type textarea "⚠️ 𝗙𝗢𝗥𝗠 𝗜𝗡𝗦𝗧𝗥𝗨𝗖𝗧𝗜𝗢𝗡𝗦 ⚠️ ✪ 𝗖𝗼𝗺𝗽𝗹𝗲𝘁𝗲 𝗮𝗹𝗹 𝗿𝗲𝗹𝗲𝘃𝗮𝗻𝘁 𝘀𝗲𝗰𝘁𝗶𝗼𝗻𝘀 ✪ 𝗣𝗿𝗼𝘃𝗶𝗱𝗲 𝗱𝗲𝘁𝗮𝗶𝗹𝗲𝗱 𝗮𝗻𝘀…"
type textarea "x"
type textarea "⚠️ 𝗙𝗢𝗥𝗠 𝗜𝗡𝗦𝗧𝗥𝗨𝗖𝗧𝗜𝗢𝗡𝗦 ⚠️ ✪ 𝗖𝗼𝗺𝗽𝗹𝗲𝘁𝗲 𝗮𝗹𝗹 𝗿𝗲𝗹𝗲𝘃𝗮𝗻𝘁 𝘀𝗲𝗰𝘁𝗶𝗼𝗻𝘀 ✪ 𝗣𝗿𝗼𝘃𝗶𝗱𝗲 𝗱𝗲𝘁𝗮𝗶𝗹𝗲𝗱 𝗮𝗻𝘀…"
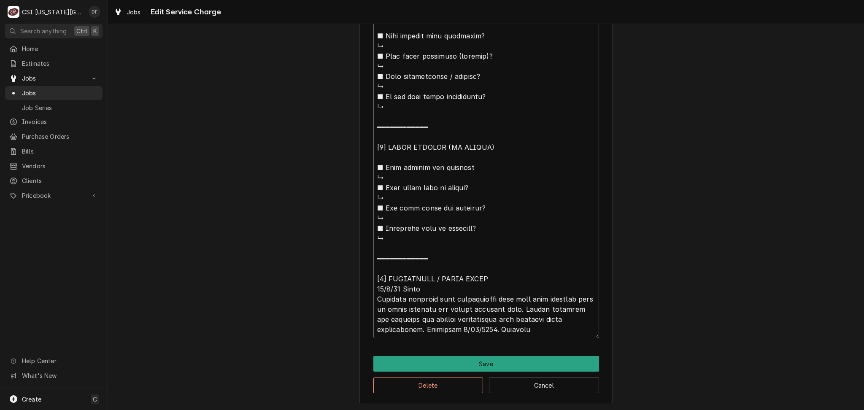
type textarea "x"
type textarea "⚠️ 𝗙𝗢𝗥𝗠 𝗜𝗡𝗦𝗧𝗥𝗨𝗖𝗧𝗜𝗢𝗡𝗦 ⚠️ ✪ 𝗖𝗼𝗺𝗽𝗹𝗲𝘁𝗲 𝗮𝗹𝗹 𝗿𝗲𝗹𝗲𝘃𝗮𝗻𝘁 𝘀𝗲𝗰𝘁𝗶𝗼𝗻𝘀 ✪ 𝗣𝗿𝗼𝘃𝗶𝗱𝗲 𝗱𝗲𝘁𝗮𝗶𝗹𝗲𝗱 𝗮𝗻𝘀…"
type textarea "x"
type textarea "⚠️ 𝗙𝗢𝗥𝗠 𝗜𝗡𝗦𝗧𝗥𝗨𝗖𝗧𝗜𝗢𝗡𝗦 ⚠️ ✪ 𝗖𝗼𝗺𝗽𝗹𝗲𝘁𝗲 𝗮𝗹𝗹 𝗿𝗲𝗹𝗲𝘃𝗮𝗻𝘁 𝘀𝗲𝗰𝘁𝗶𝗼𝗻𝘀 ✪ 𝗣𝗿𝗼𝘃𝗶𝗱𝗲 𝗱𝗲𝘁𝗮𝗶𝗹𝗲𝗱 𝗮𝗻𝘀…"
type textarea "x"
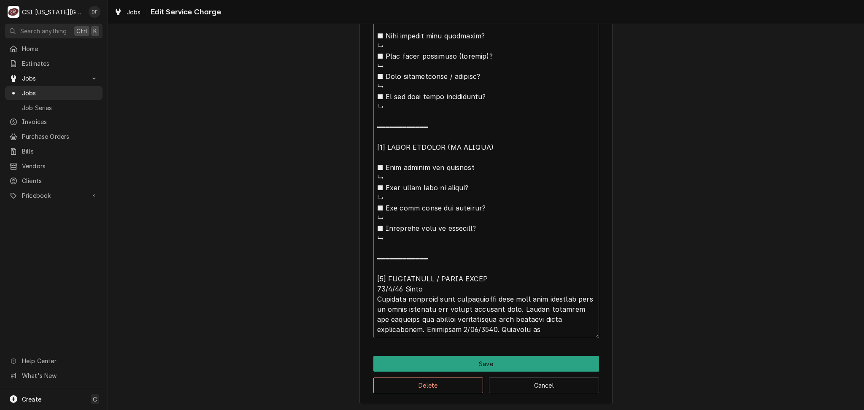
type textarea "⚠️ 𝗙𝗢𝗥𝗠 𝗜𝗡𝗦𝗧𝗥𝗨𝗖𝗧𝗜𝗢𝗡𝗦 ⚠️ ✪ 𝗖𝗼𝗺𝗽𝗹𝗲𝘁𝗲 𝗮𝗹𝗹 𝗿𝗲𝗹𝗲𝘃𝗮𝗻𝘁 𝘀𝗲𝗰𝘁𝗶𝗼𝗻𝘀 ✪ 𝗣𝗿𝗼𝘃𝗶𝗱𝗲 𝗱𝗲𝘁𝗮𝗶𝗹𝗲𝗱 𝗮𝗻𝘀…"
type textarea "x"
type textarea "⚠️ 𝗙𝗢𝗥𝗠 𝗜𝗡𝗦𝗧𝗥𝗨𝗖𝗧𝗜𝗢𝗡𝗦 ⚠️ ✪ 𝗖𝗼𝗺𝗽𝗹𝗲𝘁𝗲 𝗮𝗹𝗹 𝗿𝗲𝗹𝗲𝘃𝗮𝗻𝘁 𝘀𝗲𝗰𝘁𝗶𝗼𝗻𝘀 ✪ 𝗣𝗿𝗼𝘃𝗶𝗱𝗲 𝗱𝗲𝘁𝗮𝗶𝗹𝗲𝗱 𝗮𝗻𝘀…"
type textarea "x"
type textarea "⚠️ 𝗙𝗢𝗥𝗠 𝗜𝗡𝗦𝗧𝗥𝗨𝗖𝗧𝗜𝗢𝗡𝗦 ⚠️ ✪ 𝗖𝗼𝗺𝗽𝗹𝗲𝘁𝗲 𝗮𝗹𝗹 𝗿𝗲𝗹𝗲𝘃𝗮𝗻𝘁 𝘀𝗲𝗰𝘁𝗶𝗼𝗻𝘀 ✪ 𝗣𝗿𝗼𝘃𝗶𝗱𝗲 𝗱𝗲𝘁𝗮𝗶𝗹𝗲𝗱 𝗮𝗻𝘀…"
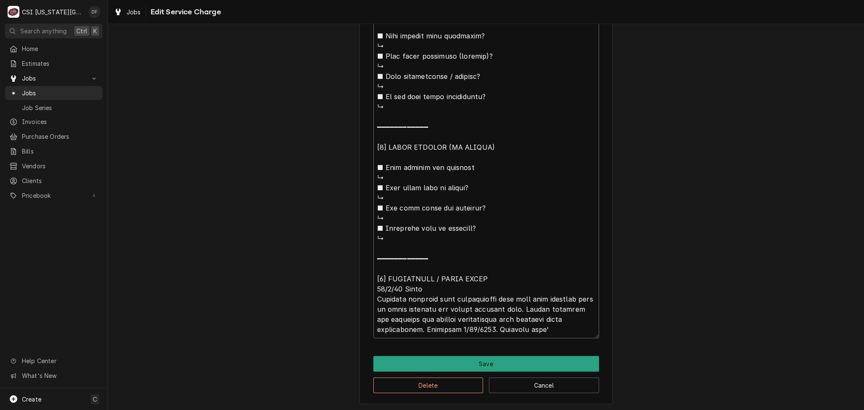
type textarea "x"
type textarea "⚠️ 𝗙𝗢𝗥𝗠 𝗜𝗡𝗦𝗧𝗥𝗨𝗖𝗧𝗜𝗢𝗡𝗦 ⚠️ ✪ 𝗖𝗼𝗺𝗽𝗹𝗲𝘁𝗲 𝗮𝗹𝗹 𝗿𝗲𝗹𝗲𝘃𝗮𝗻𝘁 𝘀𝗲𝗰𝘁𝗶𝗼𝗻𝘀 ✪ 𝗣𝗿𝗼𝘃𝗶𝗱𝗲 𝗱𝗲𝘁𝗮𝗶𝗹𝗲𝗱 𝗮𝗻𝘀…"
type textarea "x"
type textarea "⚠️ 𝗙𝗢𝗥𝗠 𝗜𝗡𝗦𝗧𝗥𝗨𝗖𝗧𝗜𝗢𝗡𝗦 ⚠️ ✪ 𝗖𝗼𝗺𝗽𝗹𝗲𝘁𝗲 𝗮𝗹𝗹 𝗿𝗲𝗹𝗲𝘃𝗮𝗻𝘁 𝘀𝗲𝗰𝘁𝗶𝗼𝗻𝘀 ✪ 𝗣𝗿𝗼𝘃𝗶𝗱𝗲 𝗱𝗲𝘁𝗮𝗶𝗹𝗲𝗱 𝗮𝗻𝘀…"
type textarea "x"
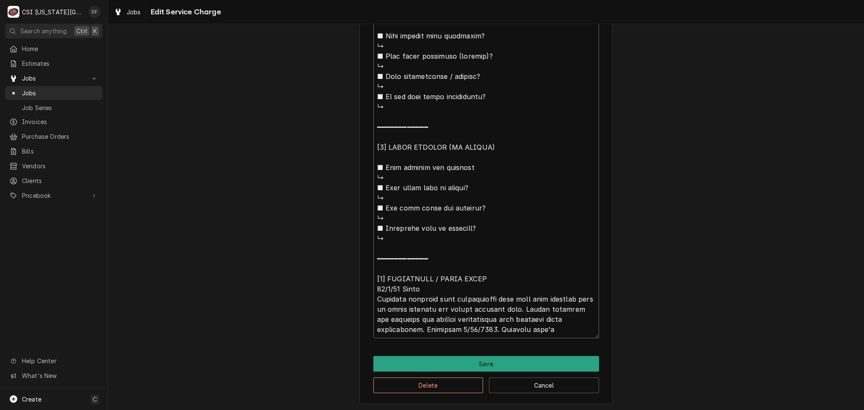
type textarea "⚠️ 𝗙𝗢𝗥𝗠 𝗜𝗡𝗦𝗧𝗥𝗨𝗖𝗧𝗜𝗢𝗡𝗦 ⚠️ ✪ 𝗖𝗼𝗺𝗽𝗹𝗲𝘁𝗲 𝗮𝗹𝗹 𝗿𝗲𝗹𝗲𝘃𝗮𝗻𝘁 𝘀𝗲𝗰𝘁𝗶𝗼𝗻𝘀 ✪ 𝗣𝗿𝗼𝘃𝗶𝗱𝗲 𝗱𝗲𝘁𝗮𝗶𝗹𝗲𝗱 𝗮𝗻𝘀…"
type textarea "x"
type textarea "⚠️ 𝗙𝗢𝗥𝗠 𝗜𝗡𝗦𝗧𝗥𝗨𝗖𝗧𝗜𝗢𝗡𝗦 ⚠️ ✪ 𝗖𝗼𝗺𝗽𝗹𝗲𝘁𝗲 𝗮𝗹𝗹 𝗿𝗲𝗹𝗲𝘃𝗮𝗻𝘁 𝘀𝗲𝗰𝘁𝗶𝗼𝗻𝘀 ✪ 𝗣𝗿𝗼𝘃𝗶𝗱𝗲 𝗱𝗲𝘁𝗮𝗶𝗹𝗲𝗱 𝗮𝗻𝘀…"
type textarea "x"
type textarea "⚠️ 𝗙𝗢𝗥𝗠 𝗜𝗡𝗦𝗧𝗥𝗨𝗖𝗧𝗜𝗢𝗡𝗦 ⚠️ ✪ 𝗖𝗼𝗺𝗽𝗹𝗲𝘁𝗲 𝗮𝗹𝗹 𝗿𝗲𝗹𝗲𝘃𝗮𝗻𝘁 𝘀𝗲𝗰𝘁𝗶𝗼𝗻𝘀 ✪ 𝗣𝗿𝗼𝘃𝗶𝗱𝗲 𝗱𝗲𝘁𝗮𝗶𝗹𝗲𝗱 𝗮𝗻𝘀…"
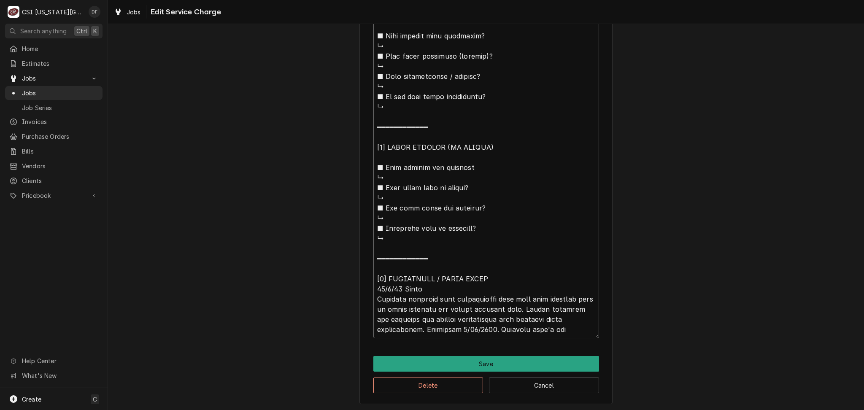
type textarea "x"
type textarea "⚠️ 𝗙𝗢𝗥𝗠 𝗜𝗡𝗦𝗧𝗥𝗨𝗖𝗧𝗜𝗢𝗡𝗦 ⚠️ ✪ 𝗖𝗼𝗺𝗽𝗹𝗲𝘁𝗲 𝗮𝗹𝗹 𝗿𝗲𝗹𝗲𝘃𝗮𝗻𝘁 𝘀𝗲𝗰𝘁𝗶𝗼𝗻𝘀 ✪ 𝗣𝗿𝗼𝘃𝗶𝗱𝗲 𝗱𝗲𝘁𝗮𝗶𝗹𝗲𝗱 𝗮𝗻𝘀…"
type textarea "x"
type textarea "⚠️ 𝗙𝗢𝗥𝗠 𝗜𝗡𝗦𝗧𝗥𝗨𝗖𝗧𝗜𝗢𝗡𝗦 ⚠️ ✪ 𝗖𝗼𝗺𝗽𝗹𝗲𝘁𝗲 𝗮𝗹𝗹 𝗿𝗲𝗹𝗲𝘃𝗮𝗻𝘁 𝘀𝗲𝗰𝘁𝗶𝗼𝗻𝘀 ✪ 𝗣𝗿𝗼𝘃𝗶𝗱𝗲 𝗱𝗲𝘁𝗮𝗶𝗹𝗲𝗱 𝗮𝗻𝘀…"
type textarea "x"
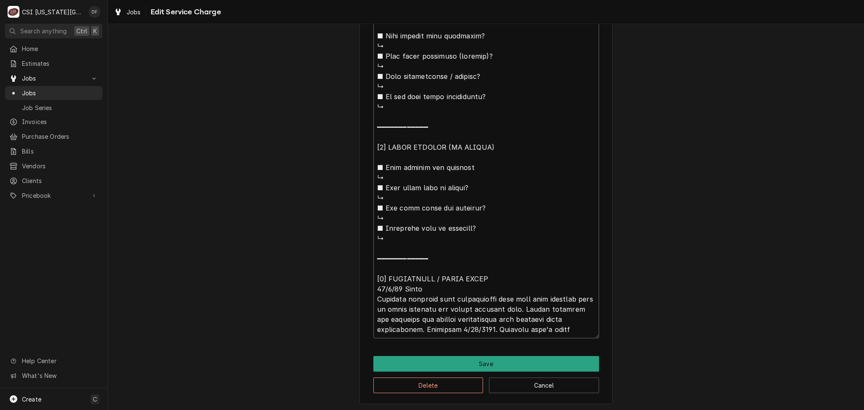
type textarea "⚠️ 𝗙𝗢𝗥𝗠 𝗜𝗡𝗦𝗧𝗥𝗨𝗖𝗧𝗜𝗢𝗡𝗦 ⚠️ ✪ 𝗖𝗼𝗺𝗽𝗹𝗲𝘁𝗲 𝗮𝗹𝗹 𝗿𝗲𝗹𝗲𝘃𝗮𝗻𝘁 𝘀𝗲𝗰𝘁𝗶𝗼𝗻𝘀 ✪ 𝗣𝗿𝗼𝘃𝗶𝗱𝗲 𝗱𝗲𝘁𝗮𝗶𝗹𝗲𝗱 𝗮𝗻𝘀…"
type textarea "x"
type textarea "⚠️ 𝗙𝗢𝗥𝗠 𝗜𝗡𝗦𝗧𝗥𝗨𝗖𝗧𝗜𝗢𝗡𝗦 ⚠️ ✪ 𝗖𝗼𝗺𝗽𝗹𝗲𝘁𝗲 𝗮𝗹𝗹 𝗿𝗲𝗹𝗲𝘃𝗮𝗻𝘁 𝘀𝗲𝗰𝘁𝗶𝗼𝗻𝘀 ✪ 𝗣𝗿𝗼𝘃𝗶𝗱𝗲 𝗱𝗲𝘁𝗮𝗶𝗹𝗲𝗱 𝗮𝗻𝘀…"
type textarea "x"
type textarea "⚠️ 𝗙𝗢𝗥𝗠 𝗜𝗡𝗦𝗧𝗥𝗨𝗖𝗧𝗜𝗢𝗡𝗦 ⚠️ ✪ 𝗖𝗼𝗺𝗽𝗹𝗲𝘁𝗲 𝗮𝗹𝗹 𝗿𝗲𝗹𝗲𝘃𝗮𝗻𝘁 𝘀𝗲𝗰𝘁𝗶𝗼𝗻𝘀 ✪ 𝗣𝗿𝗼𝘃𝗶𝗱𝗲 𝗱𝗲𝘁𝗮𝗶𝗹𝗲𝗱 𝗮𝗻𝘀…"
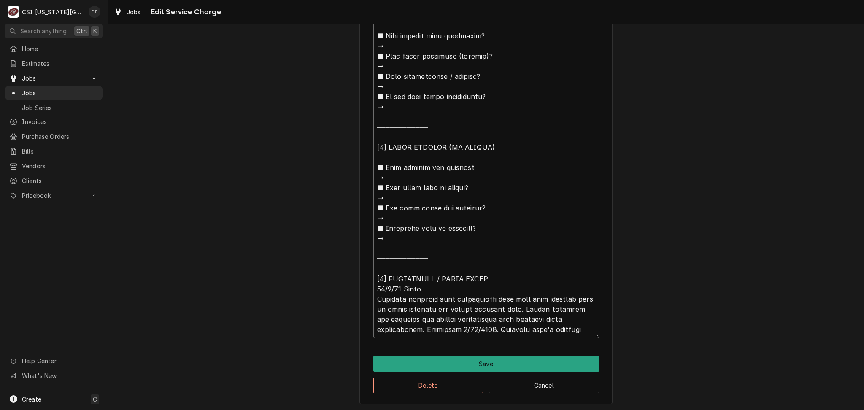
type textarea "x"
type textarea "⚠️ 𝗙𝗢𝗥𝗠 𝗜𝗡𝗦𝗧𝗥𝗨𝗖𝗧𝗜𝗢𝗡𝗦 ⚠️ ✪ 𝗖𝗼𝗺𝗽𝗹𝗲𝘁𝗲 𝗮𝗹𝗹 𝗿𝗲𝗹𝗲𝘃𝗮𝗻𝘁 𝘀𝗲𝗰𝘁𝗶𝗼𝗻𝘀 ✪ 𝗣𝗿𝗼𝘃𝗶𝗱𝗲 𝗱𝗲𝘁𝗮𝗶𝗹𝗲𝗱 𝗮𝗻𝘀…"
type textarea "x"
type textarea "⚠️ 𝗙𝗢𝗥𝗠 𝗜𝗡𝗦𝗧𝗥𝗨𝗖𝗧𝗜𝗢𝗡𝗦 ⚠️ ✪ 𝗖𝗼𝗺𝗽𝗹𝗲𝘁𝗲 𝗮𝗹𝗹 𝗿𝗲𝗹𝗲𝘃𝗮𝗻𝘁 𝘀𝗲𝗰𝘁𝗶𝗼𝗻𝘀 ✪ 𝗣𝗿𝗼𝘃𝗶𝗱𝗲 𝗱𝗲𝘁𝗮𝗶𝗹𝗲𝗱 𝗮𝗻𝘀…"
type textarea "x"
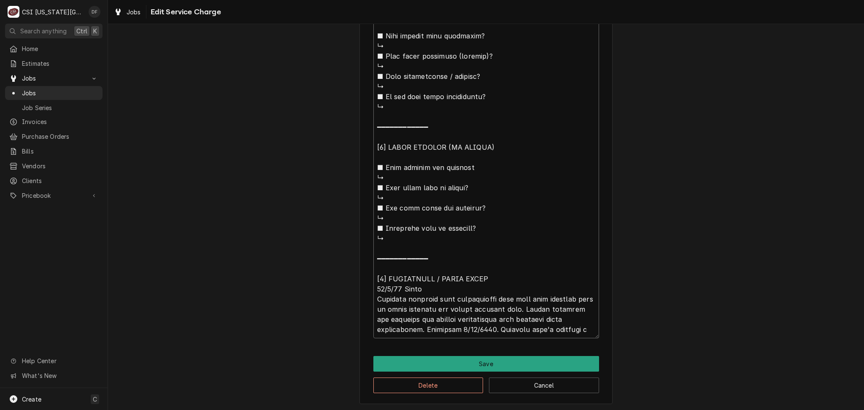
type textarea "⚠️ 𝗙𝗢𝗥𝗠 𝗜𝗡𝗦𝗧𝗥𝗨𝗖𝗧𝗜𝗢𝗡𝗦 ⚠️ ✪ 𝗖𝗼𝗺𝗽𝗹𝗲𝘁𝗲 𝗮𝗹𝗹 𝗿𝗲𝗹𝗲𝘃𝗮𝗻𝘁 𝘀𝗲𝗰𝘁𝗶𝗼𝗻𝘀 ✪ 𝗣𝗿𝗼𝘃𝗶𝗱𝗲 𝗱𝗲𝘁𝗮𝗶𝗹𝗲𝗱 𝗮𝗻𝘀…"
type textarea "x"
type textarea "⚠️ 𝗙𝗢𝗥𝗠 𝗜𝗡𝗦𝗧𝗥𝗨𝗖𝗧𝗜𝗢𝗡𝗦 ⚠️ ✪ 𝗖𝗼𝗺𝗽𝗹𝗲𝘁𝗲 𝗮𝗹𝗹 𝗿𝗲𝗹𝗲𝘃𝗮𝗻𝘁 𝘀𝗲𝗰𝘁𝗶𝗼𝗻𝘀 ✪ 𝗣𝗿𝗼𝘃𝗶𝗱𝗲 𝗱𝗲𝘁𝗮𝗶𝗹𝗲𝗱 𝗮𝗻𝘀…"
type textarea "x"
type textarea "⚠️ 𝗙𝗢𝗥𝗠 𝗜𝗡𝗦𝗧𝗥𝗨𝗖𝗧𝗜𝗢𝗡𝗦 ⚠️ ✪ 𝗖𝗼𝗺𝗽𝗹𝗲𝘁𝗲 𝗮𝗹𝗹 𝗿𝗲𝗹𝗲𝘃𝗮𝗻𝘁 𝘀𝗲𝗰𝘁𝗶𝗼𝗻𝘀 ✪ 𝗣𝗿𝗼𝘃𝗶𝗱𝗲 𝗱𝗲𝘁𝗮𝗶𝗹𝗲𝗱 𝗮𝗻𝘀…"
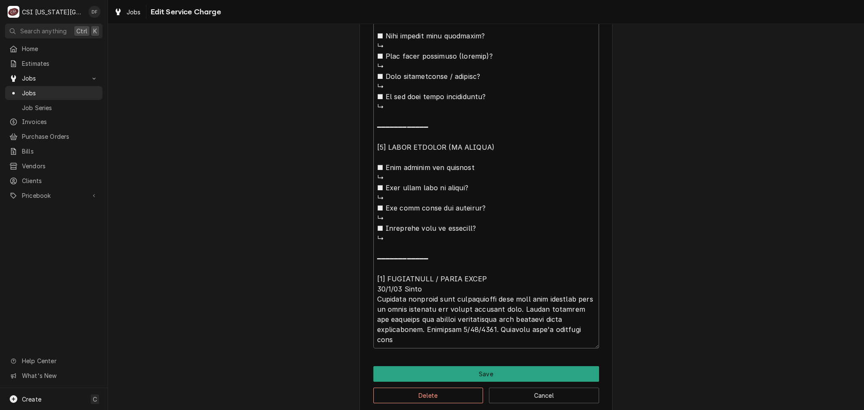
type textarea "x"
type textarea "⚠️ 𝗙𝗢𝗥𝗠 𝗜𝗡𝗦𝗧𝗥𝗨𝗖𝗧𝗜𝗢𝗡𝗦 ⚠️ ✪ 𝗖𝗼𝗺𝗽𝗹𝗲𝘁𝗲 𝗮𝗹𝗹 𝗿𝗲𝗹𝗲𝘃𝗮𝗻𝘁 𝘀𝗲𝗰𝘁𝗶𝗼𝗻𝘀 ✪ 𝗣𝗿𝗼𝘃𝗶𝗱𝗲 𝗱𝗲𝘁𝗮𝗶𝗹𝗲𝗱 𝗮𝗻𝘀…"
type textarea "x"
type textarea "⚠️ 𝗙𝗢𝗥𝗠 𝗜𝗡𝗦𝗧𝗥𝗨𝗖𝗧𝗜𝗢𝗡𝗦 ⚠️ ✪ 𝗖𝗼𝗺𝗽𝗹𝗲𝘁𝗲 𝗮𝗹𝗹 𝗿𝗲𝗹𝗲𝘃𝗮𝗻𝘁 𝘀𝗲𝗰𝘁𝗶𝗼𝗻𝘀 ✪ 𝗣𝗿𝗼𝘃𝗶𝗱𝗲 𝗱𝗲𝘁𝗮𝗶𝗹𝗲𝗱 𝗮𝗻𝘀…"
type textarea "x"
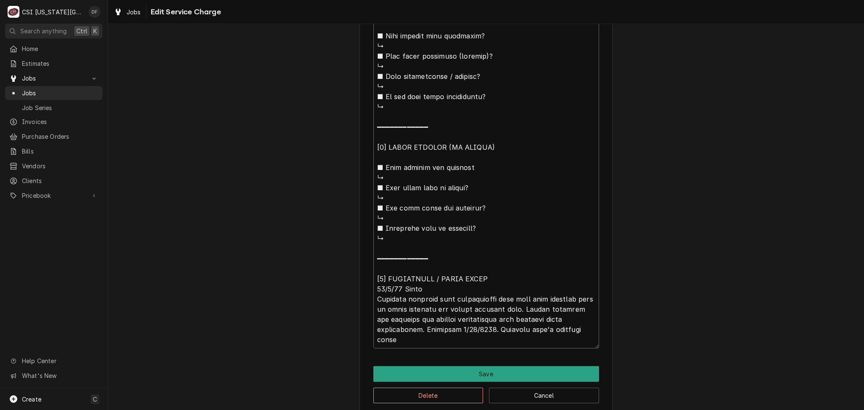
type textarea "⚠️ 𝗙𝗢𝗥𝗠 𝗜𝗡𝗦𝗧𝗥𝗨𝗖𝗧𝗜𝗢𝗡𝗦 ⚠️ ✪ 𝗖𝗼𝗺𝗽𝗹𝗲𝘁𝗲 𝗮𝗹𝗹 𝗿𝗲𝗹𝗲𝘃𝗮𝗻𝘁 𝘀𝗲𝗰𝘁𝗶𝗼𝗻𝘀 ✪ 𝗣𝗿𝗼𝘃𝗶𝗱𝗲 𝗱𝗲𝘁𝗮𝗶𝗹𝗲𝗱 𝗮𝗻𝘀…"
type textarea "x"
type textarea "⚠️ 𝗙𝗢𝗥𝗠 𝗜𝗡𝗦𝗧𝗥𝗨𝗖𝗧𝗜𝗢𝗡𝗦 ⚠️ ✪ 𝗖𝗼𝗺𝗽𝗹𝗲𝘁𝗲 𝗮𝗹𝗹 𝗿𝗲𝗹𝗲𝘃𝗮𝗻𝘁 𝘀𝗲𝗰𝘁𝗶𝗼𝗻𝘀 ✪ 𝗣𝗿𝗼𝘃𝗶𝗱𝗲 𝗱𝗲𝘁𝗮𝗶𝗹𝗲𝗱 𝗮𝗻𝘀…"
type textarea "x"
type textarea "⚠️ 𝗙𝗢𝗥𝗠 𝗜𝗡𝗦𝗧𝗥𝗨𝗖𝗧𝗜𝗢𝗡𝗦 ⚠️ ✪ 𝗖𝗼𝗺𝗽𝗹𝗲𝘁𝗲 𝗮𝗹𝗹 𝗿𝗲𝗹𝗲𝘃𝗮𝗻𝘁 𝘀𝗲𝗰𝘁𝗶𝗼𝗻𝘀 ✪ 𝗣𝗿𝗼𝘃𝗶𝗱𝗲 𝗱𝗲𝘁𝗮𝗶𝗹𝗲𝗱 𝗮𝗻𝘀…"
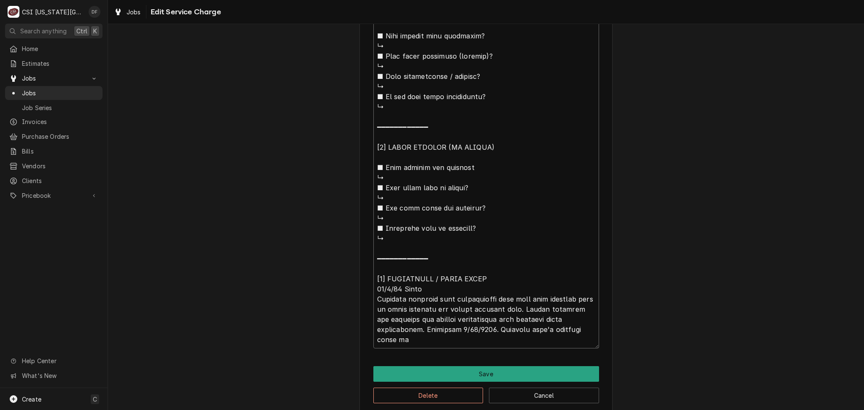
type textarea "x"
type textarea "⚠️ 𝗙𝗢𝗥𝗠 𝗜𝗡𝗦𝗧𝗥𝗨𝗖𝗧𝗜𝗢𝗡𝗦 ⚠️ ✪ 𝗖𝗼𝗺𝗽𝗹𝗲𝘁𝗲 𝗮𝗹𝗹 𝗿𝗲𝗹𝗲𝘃𝗮𝗻𝘁 𝘀𝗲𝗰𝘁𝗶𝗼𝗻𝘀 ✪ 𝗣𝗿𝗼𝘃𝗶𝗱𝗲 𝗱𝗲𝘁𝗮𝗶𝗹𝗲𝗱 𝗮𝗻𝘀…"
type textarea "x"
type textarea "⚠️ 𝗙𝗢𝗥𝗠 𝗜𝗡𝗦𝗧𝗥𝗨𝗖𝗧𝗜𝗢𝗡𝗦 ⚠️ ✪ 𝗖𝗼𝗺𝗽𝗹𝗲𝘁𝗲 𝗮𝗹𝗹 𝗿𝗲𝗹𝗲𝘃𝗮𝗻𝘁 𝘀𝗲𝗰𝘁𝗶𝗼𝗻𝘀 ✪ 𝗣𝗿𝗼𝘃𝗶𝗱𝗲 𝗱𝗲𝘁𝗮𝗶𝗹𝗲𝗱 𝗮𝗻𝘀…"
type textarea "x"
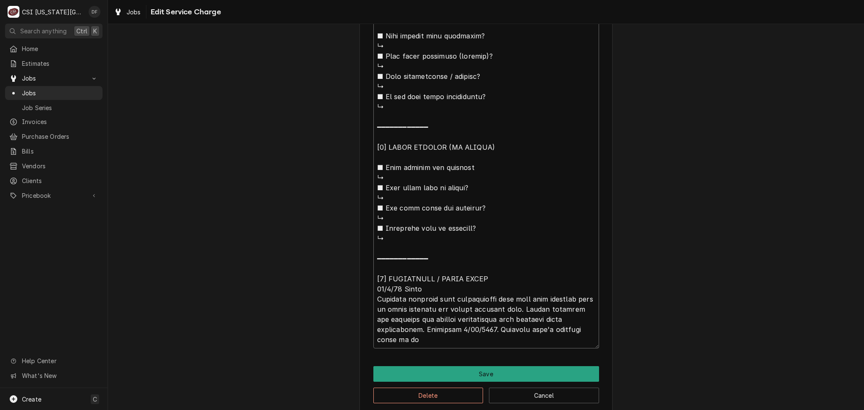
type textarea "⚠️ 𝗙𝗢𝗥𝗠 𝗜𝗡𝗦𝗧𝗥𝗨𝗖𝗧𝗜𝗢𝗡𝗦 ⚠️ ✪ 𝗖𝗼𝗺𝗽𝗹𝗲𝘁𝗲 𝗮𝗹𝗹 𝗿𝗲𝗹𝗲𝘃𝗮𝗻𝘁 𝘀𝗲𝗰𝘁𝗶𝗼𝗻𝘀 ✪ 𝗣𝗿𝗼𝘃𝗶𝗱𝗲 𝗱𝗲𝘁𝗮𝗶𝗹𝗲𝗱 𝗮𝗻𝘀…"
type textarea "x"
type textarea "⚠️ 𝗙𝗢𝗥𝗠 𝗜𝗡𝗦𝗧𝗥𝗨𝗖𝗧𝗜𝗢𝗡𝗦 ⚠️ ✪ 𝗖𝗼𝗺𝗽𝗹𝗲𝘁𝗲 𝗮𝗹𝗹 𝗿𝗲𝗹𝗲𝘃𝗮𝗻𝘁 𝘀𝗲𝗰𝘁𝗶𝗼𝗻𝘀 ✪ 𝗣𝗿𝗼𝘃𝗶𝗱𝗲 𝗱𝗲𝘁𝗮𝗶𝗹𝗲𝗱 𝗮𝗻𝘀…"
type textarea "x"
type textarea "⚠️ 𝗙𝗢𝗥𝗠 𝗜𝗡𝗦𝗧𝗥𝗨𝗖𝗧𝗜𝗢𝗡𝗦 ⚠️ ✪ 𝗖𝗼𝗺𝗽𝗹𝗲𝘁𝗲 𝗮𝗹𝗹 𝗿𝗲𝗹𝗲𝘃𝗮𝗻𝘁 𝘀𝗲𝗰𝘁𝗶𝗼𝗻𝘀 ✪ 𝗣𝗿𝗼𝘃𝗶𝗱𝗲 𝗱𝗲𝘁𝗮𝗶𝗹𝗲𝗱 𝗮𝗻𝘀…"
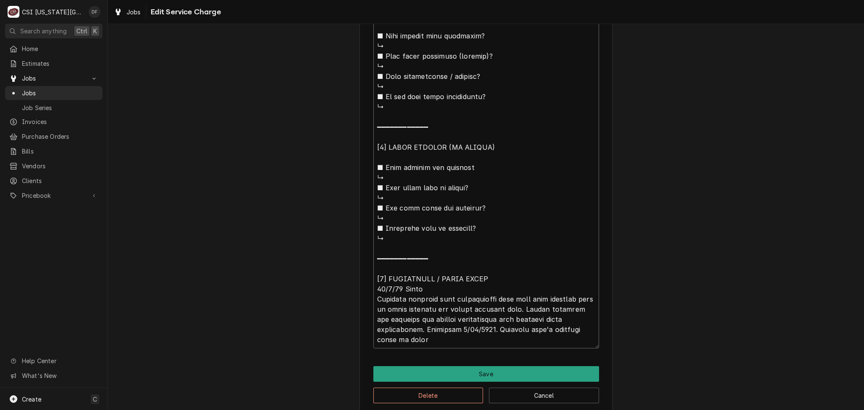
type textarea "x"
type textarea "⚠️ 𝗙𝗢𝗥𝗠 𝗜𝗡𝗦𝗧𝗥𝗨𝗖𝗧𝗜𝗢𝗡𝗦 ⚠️ ✪ 𝗖𝗼𝗺𝗽𝗹𝗲𝘁𝗲 𝗮𝗹𝗹 𝗿𝗲𝗹𝗲𝘃𝗮𝗻𝘁 𝘀𝗲𝗰𝘁𝗶𝗼𝗻𝘀 ✪ 𝗣𝗿𝗼𝘃𝗶𝗱𝗲 𝗱𝗲𝘁𝗮𝗶𝗹𝗲𝗱 𝗮𝗻𝘀…"
type textarea "x"
type textarea "⚠️ 𝗙𝗢𝗥𝗠 𝗜𝗡𝗦𝗧𝗥𝗨𝗖𝗧𝗜𝗢𝗡𝗦 ⚠️ ✪ 𝗖𝗼𝗺𝗽𝗹𝗲𝘁𝗲 𝗮𝗹𝗹 𝗿𝗲𝗹𝗲𝘃𝗮𝗻𝘁 𝘀𝗲𝗰𝘁𝗶𝗼𝗻𝘀 ✪ 𝗣𝗿𝗼𝘃𝗶𝗱𝗲 𝗱𝗲𝘁𝗮𝗶𝗹𝗲𝗱 𝗮𝗻𝘀…"
type textarea "x"
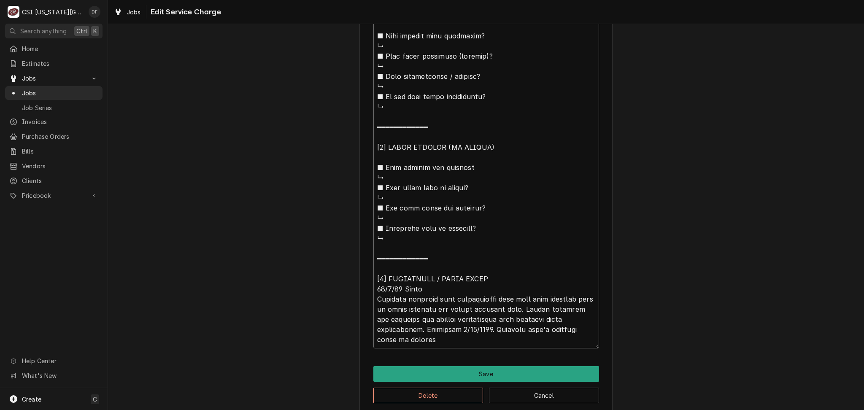
type textarea "⚠️ 𝗙𝗢𝗥𝗠 𝗜𝗡𝗦𝗧𝗥𝗨𝗖𝗧𝗜𝗢𝗡𝗦 ⚠️ ✪ 𝗖𝗼𝗺𝗽𝗹𝗲𝘁𝗲 𝗮𝗹𝗹 𝗿𝗲𝗹𝗲𝘃𝗮𝗻𝘁 𝘀𝗲𝗰𝘁𝗶𝗼𝗻𝘀 ✪ 𝗣𝗿𝗼𝘃𝗶𝗱𝗲 𝗱𝗲𝘁𝗮𝗶𝗹𝗲𝗱 𝗮𝗻𝘀…"
type textarea "x"
type textarea "⚠️ 𝗙𝗢𝗥𝗠 𝗜𝗡𝗦𝗧𝗥𝗨𝗖𝗧𝗜𝗢𝗡𝗦 ⚠️ ✪ 𝗖𝗼𝗺𝗽𝗹𝗲𝘁𝗲 𝗮𝗹𝗹 𝗿𝗲𝗹𝗲𝘃𝗮𝗻𝘁 𝘀𝗲𝗰𝘁𝗶𝗼𝗻𝘀 ✪ 𝗣𝗿𝗼𝘃𝗶𝗱𝗲 𝗱𝗲𝘁𝗮𝗶𝗹𝗲𝗱 𝗮𝗻𝘀…"
type textarea "x"
type textarea "⚠️ 𝗙𝗢𝗥𝗠 𝗜𝗡𝗦𝗧𝗥𝗨𝗖𝗧𝗜𝗢𝗡𝗦 ⚠️ ✪ 𝗖𝗼𝗺𝗽𝗹𝗲𝘁𝗲 𝗮𝗹𝗹 𝗿𝗲𝗹𝗲𝘃𝗮𝗻𝘁 𝘀𝗲𝗰𝘁𝗶𝗼𝗻𝘀 ✪ 𝗣𝗿𝗼𝘃𝗶𝗱𝗲 𝗱𝗲𝘁𝗮𝗶𝗹𝗲𝗱 𝗮𝗻𝘀…"
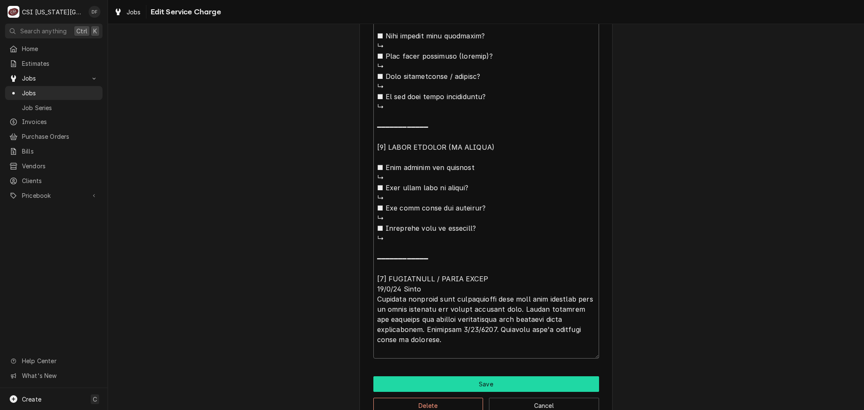
type textarea "x"
type textarea "⚠️ 𝗙𝗢𝗥𝗠 𝗜𝗡𝗦𝗧𝗥𝗨𝗖𝗧𝗜𝗢𝗡𝗦 ⚠️ ✪ 𝗖𝗼𝗺𝗽𝗹𝗲𝘁𝗲 𝗮𝗹𝗹 𝗿𝗲𝗹𝗲𝘃𝗮𝗻𝘁 𝘀𝗲𝗰𝘁𝗶𝗼𝗻𝘀 ✪ 𝗣𝗿𝗼𝘃𝗶𝗱𝗲 𝗱𝗲𝘁𝗮𝗶𝗹𝗲𝗱 𝗮𝗻𝘀…"
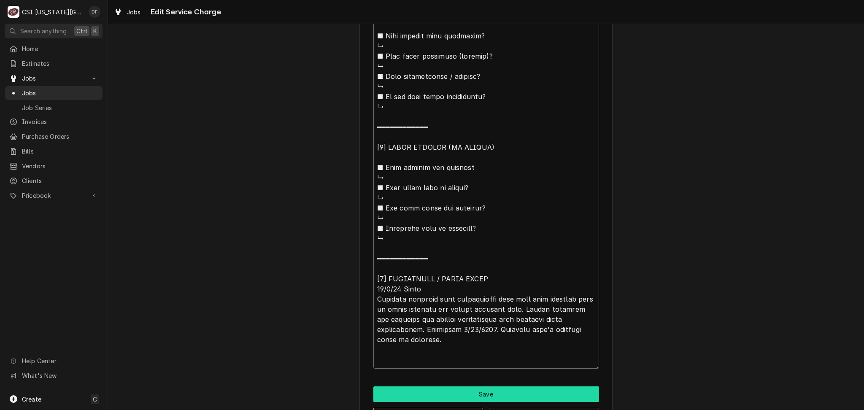
type textarea "x"
type textarea "⚠️ 𝗙𝗢𝗥𝗠 𝗜𝗡𝗦𝗧𝗥𝗨𝗖𝗧𝗜𝗢𝗡𝗦 ⚠️ ✪ 𝗖𝗼𝗺𝗽𝗹𝗲𝘁𝗲 𝗮𝗹𝗹 𝗿𝗲𝗹𝗲𝘃𝗮𝗻𝘁 𝘀𝗲𝗰𝘁𝗶𝗼𝗻𝘀 ✪ 𝗣𝗿𝗼𝘃𝗶𝗱𝗲 𝗱𝗲𝘁𝗮𝗶𝗹𝗲𝗱 𝗮𝗻𝘀…"
type textarea "x"
type textarea "⚠️ 𝗙𝗢𝗥𝗠 𝗜𝗡𝗦𝗧𝗥𝗨𝗖𝗧𝗜𝗢𝗡𝗦 ⚠️ ✪ 𝗖𝗼𝗺𝗽𝗹𝗲𝘁𝗲 𝗮𝗹𝗹 𝗿𝗲𝗹𝗲𝘃𝗮𝗻𝘁 𝘀𝗲𝗰𝘁𝗶𝗼𝗻𝘀 ✪ 𝗣𝗿𝗼𝘃𝗶𝗱𝗲 𝗱𝗲𝘁𝗮𝗶𝗹𝗲𝗱 𝗮𝗻𝘀…"
type textarea "x"
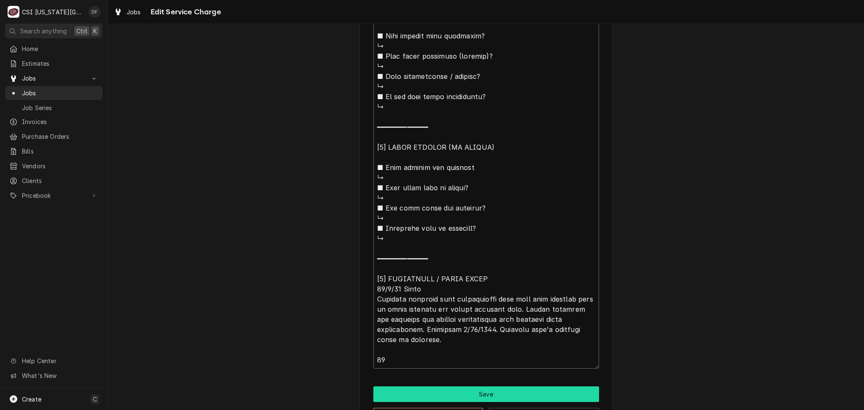
type textarea "⚠️ 𝗙𝗢𝗥𝗠 𝗜𝗡𝗦𝗧𝗥𝗨𝗖𝗧𝗜𝗢𝗡𝗦 ⚠️ ✪ 𝗖𝗼𝗺𝗽𝗹𝗲𝘁𝗲 𝗮𝗹𝗹 𝗿𝗲𝗹𝗲𝘃𝗮𝗻𝘁 𝘀𝗲𝗰𝘁𝗶𝗼𝗻𝘀 ✪ 𝗣𝗿𝗼𝘃𝗶𝗱𝗲 𝗱𝗲𝘁𝗮𝗶𝗹𝗲𝗱 𝗮𝗻𝘀…"
type textarea "x"
type textarea "⚠️ 𝗙𝗢𝗥𝗠 𝗜𝗡𝗦𝗧𝗥𝗨𝗖𝗧𝗜𝗢𝗡𝗦 ⚠️ ✪ 𝗖𝗼𝗺𝗽𝗹𝗲𝘁𝗲 𝗮𝗹𝗹 𝗿𝗲𝗹𝗲𝘃𝗮𝗻𝘁 𝘀𝗲𝗰𝘁𝗶𝗼𝗻𝘀 ✪ 𝗣𝗿𝗼𝘃𝗶𝗱𝗲 𝗱𝗲𝘁𝗮𝗶𝗹𝗲𝗱 𝗮𝗻𝘀…"
type textarea "x"
type textarea "⚠️ 𝗙𝗢𝗥𝗠 𝗜𝗡𝗦𝗧𝗥𝗨𝗖𝗧𝗜𝗢𝗡𝗦 ⚠️ ✪ 𝗖𝗼𝗺𝗽𝗹𝗲𝘁𝗲 𝗮𝗹𝗹 𝗿𝗲𝗹𝗲𝘃𝗮𝗻𝘁 𝘀𝗲𝗰𝘁𝗶𝗼𝗻𝘀 ✪ 𝗣𝗿𝗼𝘃𝗶𝗱𝗲 𝗱𝗲𝘁𝗮𝗶𝗹𝗲𝗱 𝗮𝗻𝘀…"
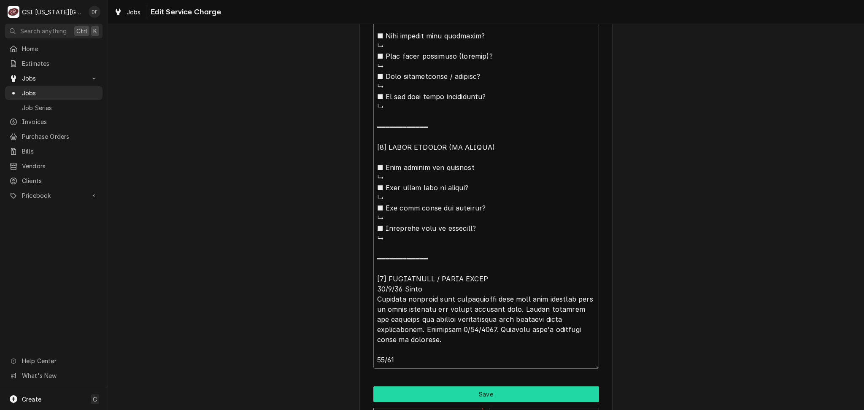
type textarea "x"
type textarea "⚠️ 𝗙𝗢𝗥𝗠 𝗜𝗡𝗦𝗧𝗥𝗨𝗖𝗧𝗜𝗢𝗡𝗦 ⚠️ ✪ 𝗖𝗼𝗺𝗽𝗹𝗲𝘁𝗲 𝗮𝗹𝗹 𝗿𝗲𝗹𝗲𝘃𝗮𝗻𝘁 𝘀𝗲𝗰𝘁𝗶𝗼𝗻𝘀 ✪ 𝗣𝗿𝗼𝘃𝗶𝗱𝗲 𝗱𝗲𝘁𝗮𝗶𝗹𝗲𝗱 𝗮𝗻𝘀…"
type textarea "x"
type textarea "⚠️ 𝗙𝗢𝗥𝗠 𝗜𝗡𝗦𝗧𝗥𝗨𝗖𝗧𝗜𝗢𝗡𝗦 ⚠️ ✪ 𝗖𝗼𝗺𝗽𝗹𝗲𝘁𝗲 𝗮𝗹𝗹 𝗿𝗲𝗹𝗲𝘃𝗮𝗻𝘁 𝘀𝗲𝗰𝘁𝗶𝗼𝗻𝘀 ✪ 𝗣𝗿𝗼𝘃𝗶𝗱𝗲 𝗱𝗲𝘁𝗮𝗶𝗹𝗲𝗱 𝗮𝗻𝘀…"
type textarea "x"
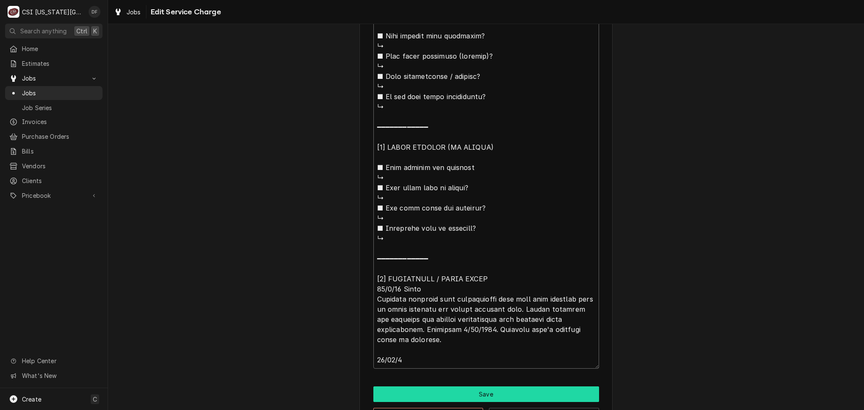
type textarea "⚠️ 𝗙𝗢𝗥𝗠 𝗜𝗡𝗦𝗧𝗥𝗨𝗖𝗧𝗜𝗢𝗡𝗦 ⚠️ ✪ 𝗖𝗼𝗺𝗽𝗹𝗲𝘁𝗲 𝗮𝗹𝗹 𝗿𝗲𝗹𝗲𝘃𝗮𝗻𝘁 𝘀𝗲𝗰𝘁𝗶𝗼𝗻𝘀 ✪ 𝗣𝗿𝗼𝘃𝗶𝗱𝗲 𝗱𝗲𝘁𝗮𝗶𝗹𝗲𝗱 𝗮𝗻𝘀…"
type textarea "x"
type textarea "⚠️ 𝗙𝗢𝗥𝗠 𝗜𝗡𝗦𝗧𝗥𝗨𝗖𝗧𝗜𝗢𝗡𝗦 ⚠️ ✪ 𝗖𝗼𝗺𝗽𝗹𝗲𝘁𝗲 𝗮𝗹𝗹 𝗿𝗲𝗹𝗲𝘃𝗮𝗻𝘁 𝘀𝗲𝗰𝘁𝗶𝗼𝗻𝘀 ✪ 𝗣𝗿𝗼𝘃𝗶𝗱𝗲 𝗱𝗲𝘁𝗮𝗶𝗹𝗲𝗱 𝗮𝗻𝘀…"
type textarea "x"
type textarea "⚠️ 𝗙𝗢𝗥𝗠 𝗜𝗡𝗦𝗧𝗥𝗨𝗖𝗧𝗜𝗢𝗡𝗦 ⚠️ ✪ 𝗖𝗼𝗺𝗽𝗹𝗲𝘁𝗲 𝗮𝗹𝗹 𝗿𝗲𝗹𝗲𝘃𝗮𝗻𝘁 𝘀𝗲𝗰𝘁𝗶𝗼𝗻𝘀 ✪ 𝗣𝗿𝗼𝘃𝗶𝗱𝗲 𝗱𝗲𝘁𝗮𝗶𝗹𝗲𝗱 𝗮𝗻𝘀…"
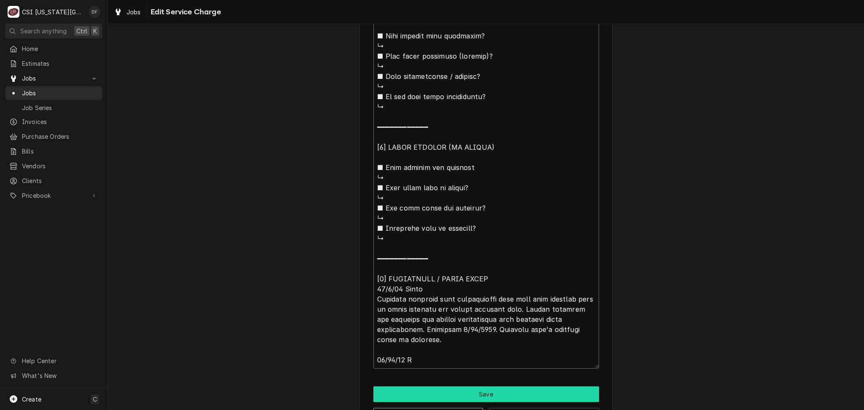
type textarea "x"
type textarea "⚠️ 𝗙𝗢𝗥𝗠 𝗜𝗡𝗦𝗧𝗥𝗨𝗖𝗧𝗜𝗢𝗡𝗦 ⚠️ ✪ 𝗖𝗼𝗺𝗽𝗹𝗲𝘁𝗲 𝗮𝗹𝗹 𝗿𝗲𝗹𝗲𝘃𝗮𝗻𝘁 𝘀𝗲𝗰𝘁𝗶𝗼𝗻𝘀 ✪ 𝗣𝗿𝗼𝘃𝗶𝗱𝗲 𝗱𝗲𝘁𝗮𝗶𝗹𝗲𝗱 𝗮𝗻𝘀…"
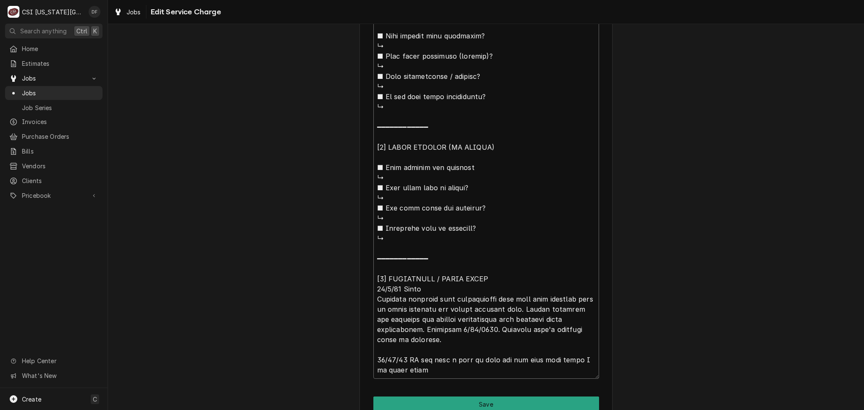
scroll to position [881, 0]
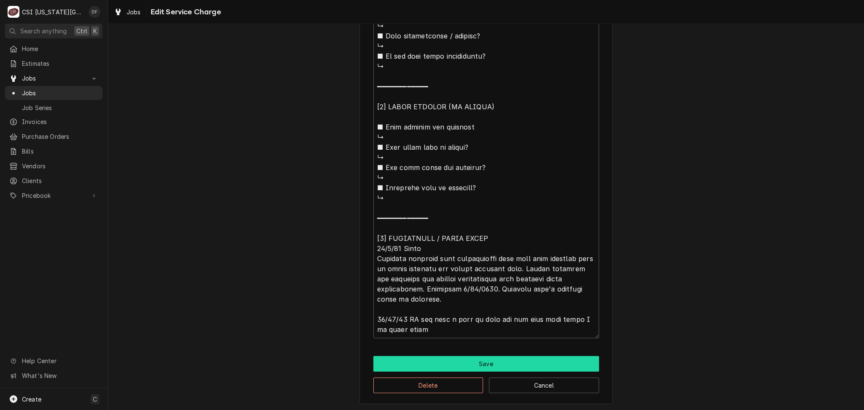
click at [487, 360] on button "Save" at bounding box center [487, 364] width 226 height 16
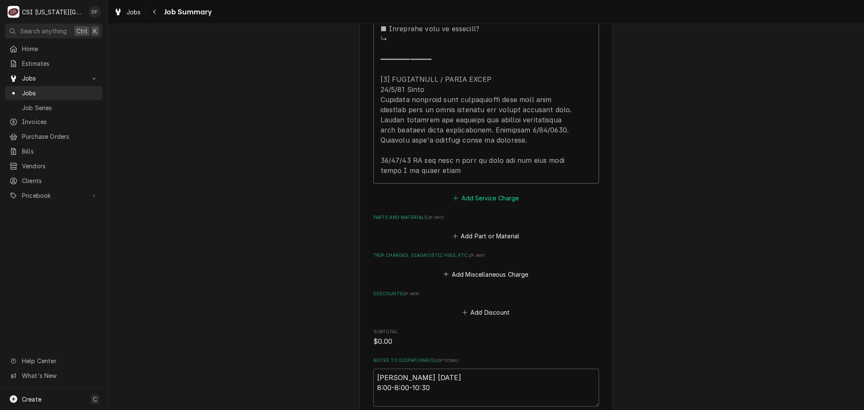
scroll to position [1152, 0]
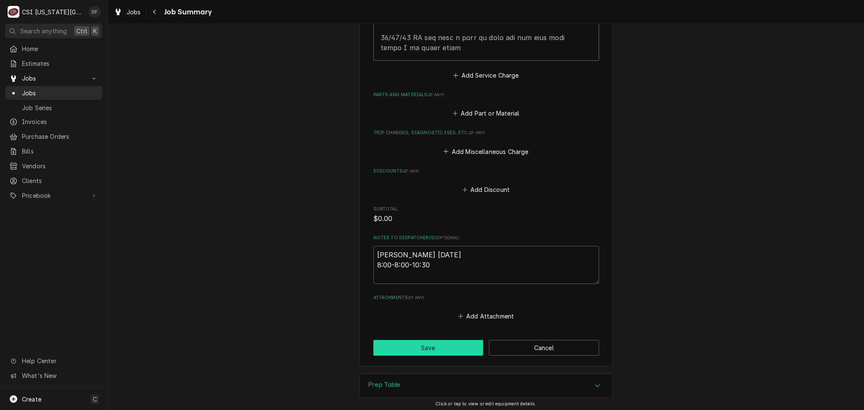
click at [449, 353] on button "Save" at bounding box center [429, 348] width 110 height 16
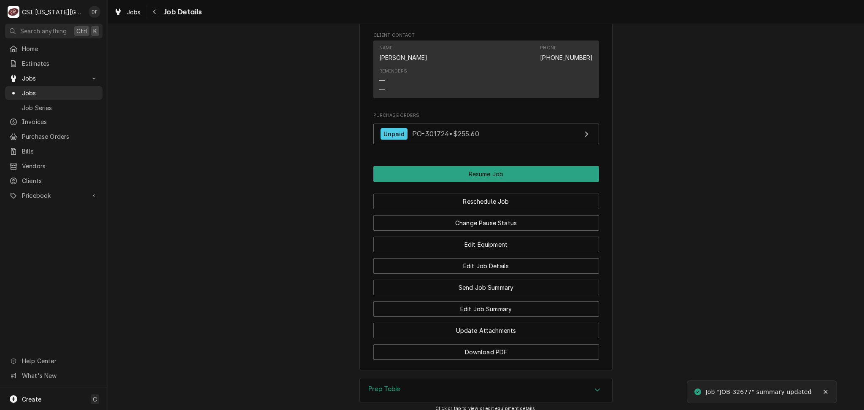
scroll to position [900, 0]
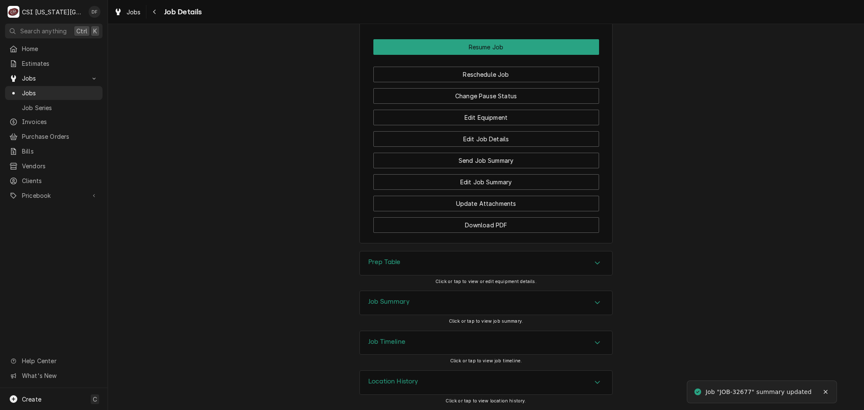
click at [422, 282] on div "Prep Table Click or tap to view or edit equipment details." at bounding box center [486, 271] width 253 height 40
click at [420, 261] on div "Prep Table" at bounding box center [486, 264] width 252 height 24
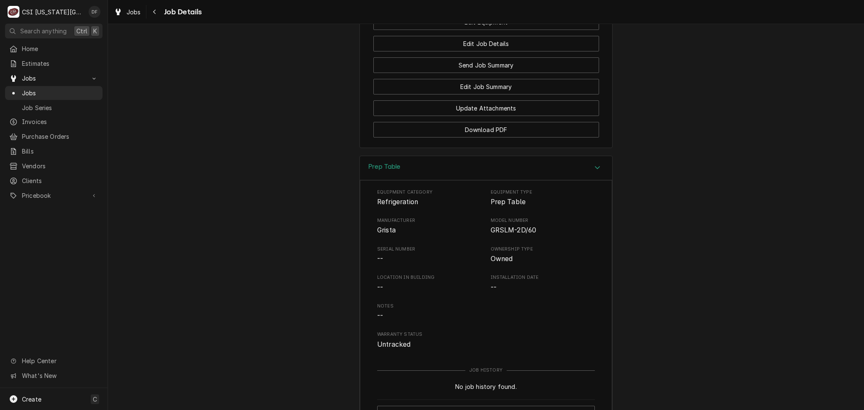
scroll to position [1258, 0]
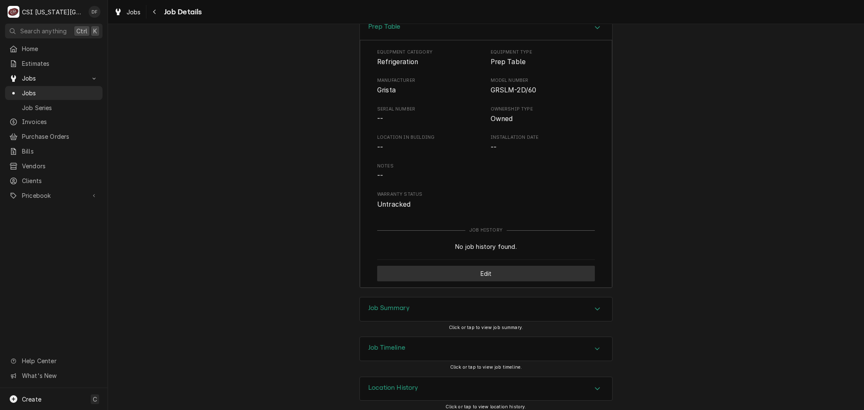
click at [458, 282] on button "Edit" at bounding box center [486, 274] width 218 height 16
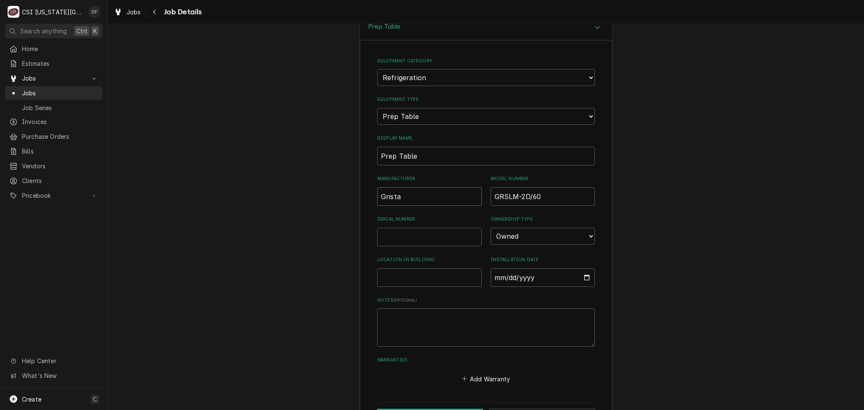
click at [377, 206] on input "Grista" at bounding box center [429, 196] width 105 height 19
type input "Admiral [PERSON_NAME] Grista"
click at [428, 245] on input "Serial Number" at bounding box center [429, 237] width 105 height 19
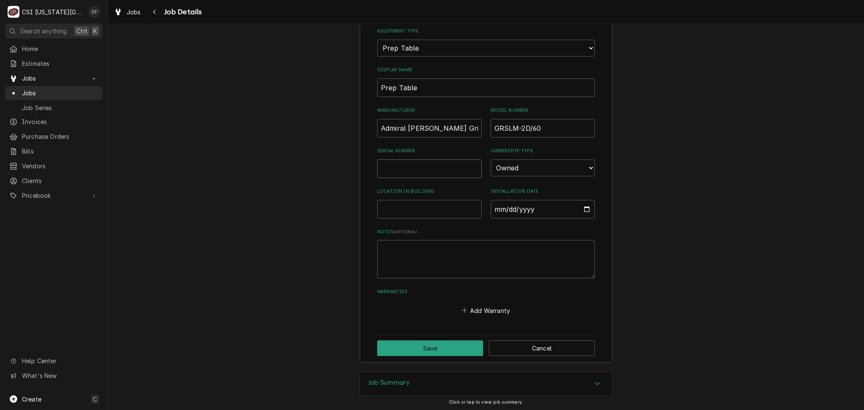
scroll to position [1416, 0]
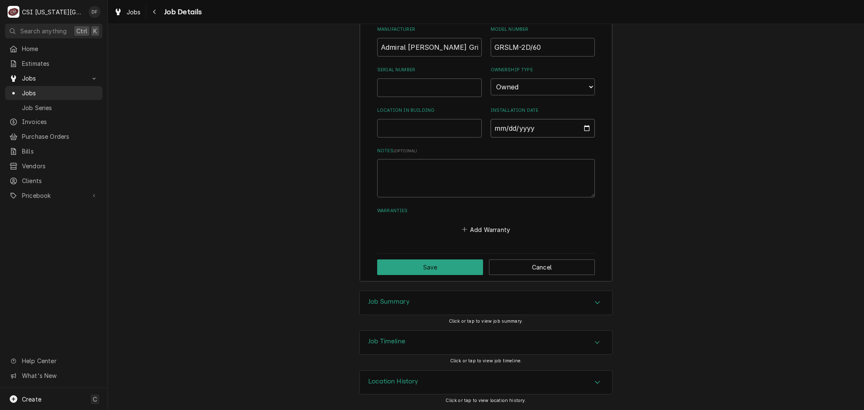
click at [585, 127] on input "Installation Date" at bounding box center [543, 128] width 105 height 19
type input "[DATE]"
click at [431, 165] on textarea "Notes ( optional )" at bounding box center [486, 178] width 218 height 38
type textarea "x"
type textarea "P"
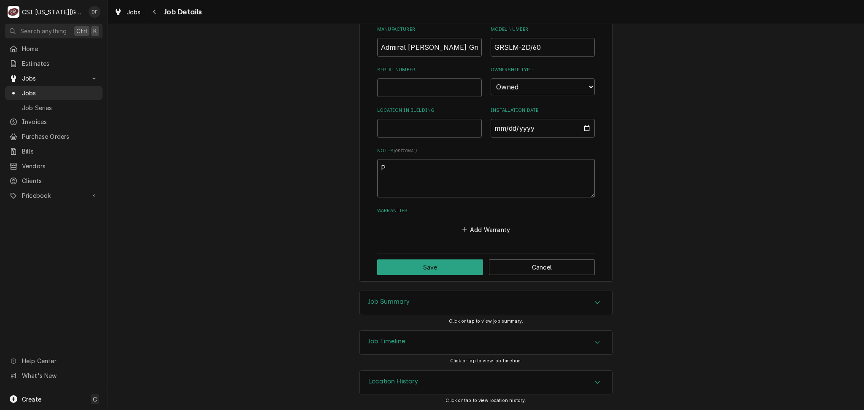
type textarea "x"
type textarea "Pu"
type textarea "x"
type textarea "Pur"
type textarea "x"
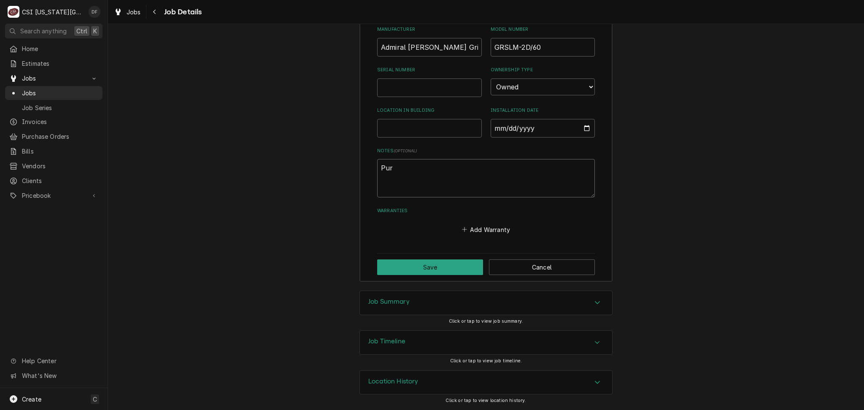
type textarea "Purc"
type textarea "x"
type textarea "Purch"
type textarea "x"
type textarea "Purcha"
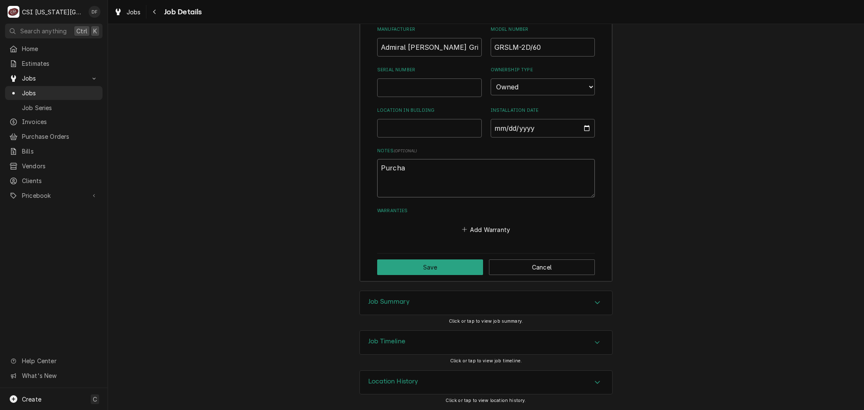
type textarea "x"
type textarea "Purchaq"
type textarea "x"
type textarea "Purcha"
type textarea "x"
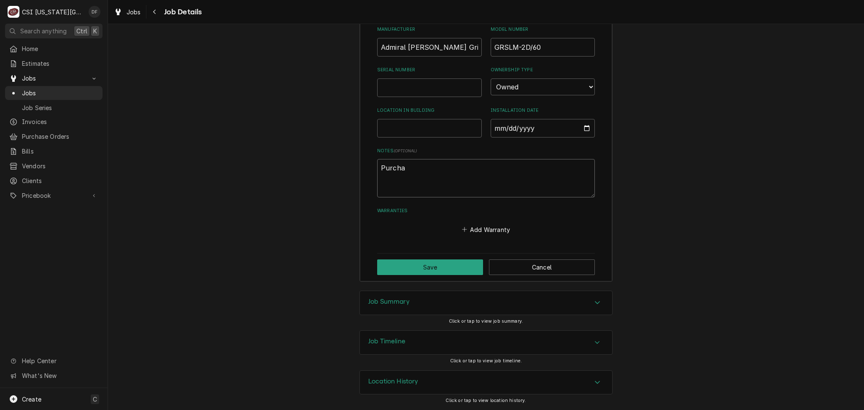
type textarea "Purchas"
type textarea "x"
type textarea "Purchase"
type textarea "x"
type textarea "Purchased"
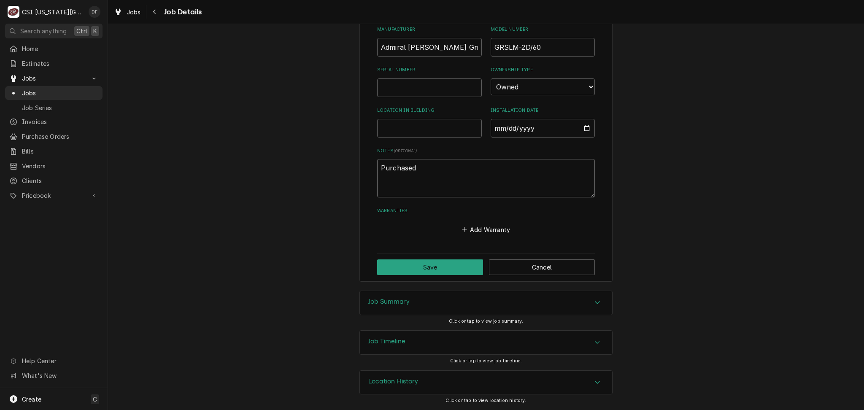
type textarea "x"
type textarea "Purchased"
type textarea "x"
type textarea "Purchased 2"
type textarea "x"
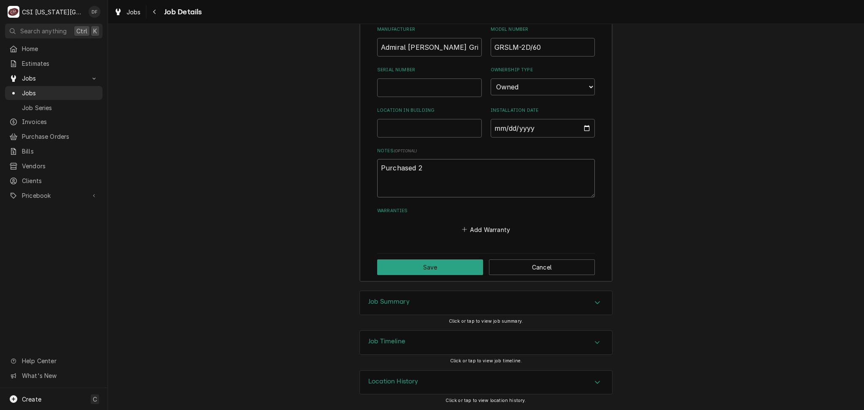
type textarea "Purchased 2/"
type textarea "x"
type textarea "Purchased 2/1"
type textarea "x"
type textarea "Purchased 2/12"
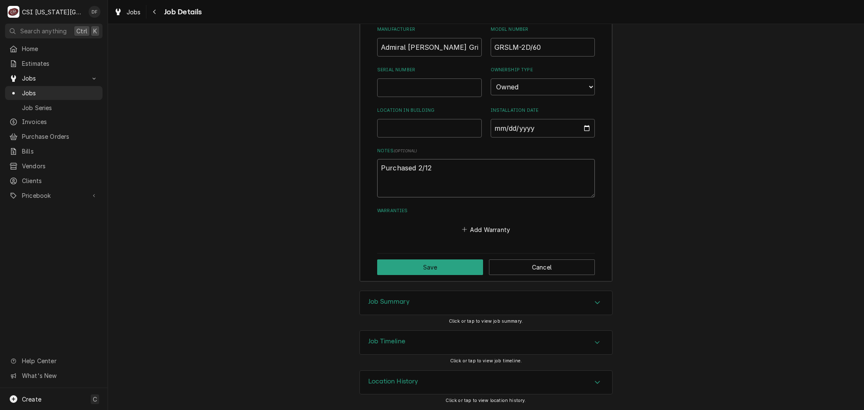
type textarea "x"
type textarea "Purchased 2/12/"
type textarea "x"
type textarea "Purchased 2/12/2"
type textarea "x"
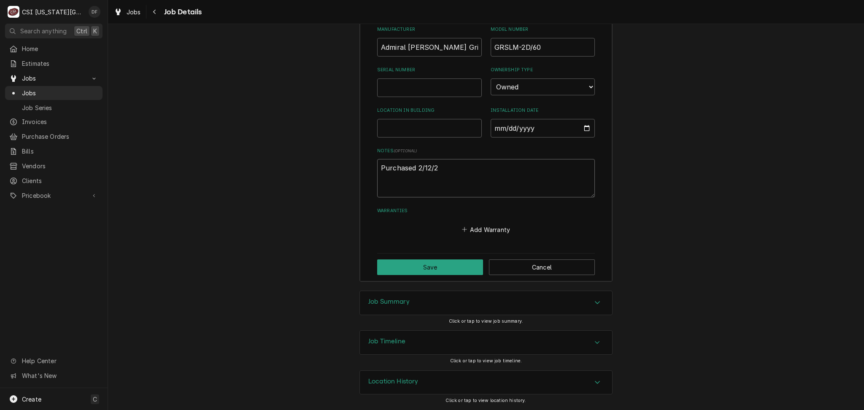
type textarea "Purchased [DATE]"
type textarea "x"
type textarea "Purchased [DATE]"
type textarea "x"
type textarea "Purchased [DATE] p"
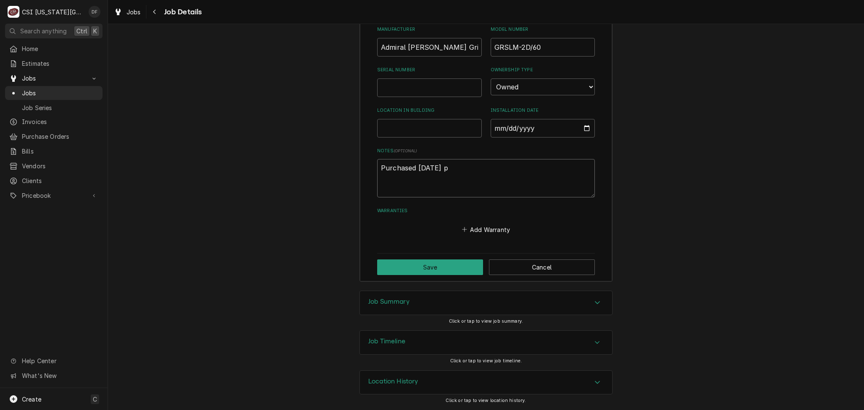
type textarea "x"
type textarea "Purchased [DATE] pe"
type textarea "x"
type textarea "Purchased [DATE] per"
type textarea "x"
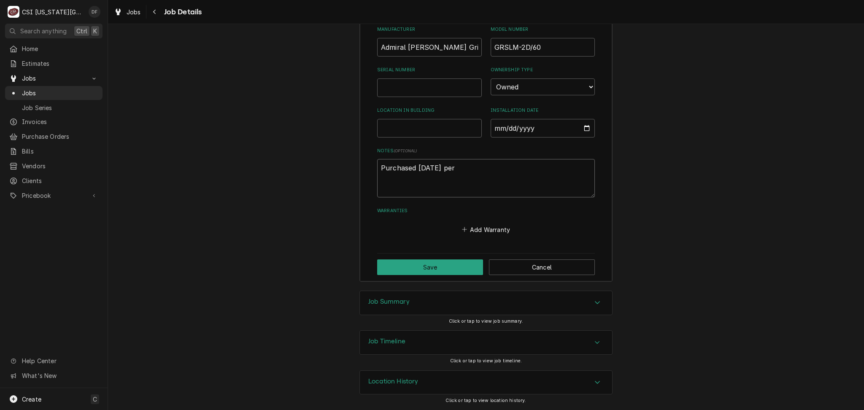
type textarea "Purchased [DATE] per"
type textarea "x"
type textarea "Purchased [DATE] per c"
type textarea "x"
type textarea "Purchased [DATE] per cu"
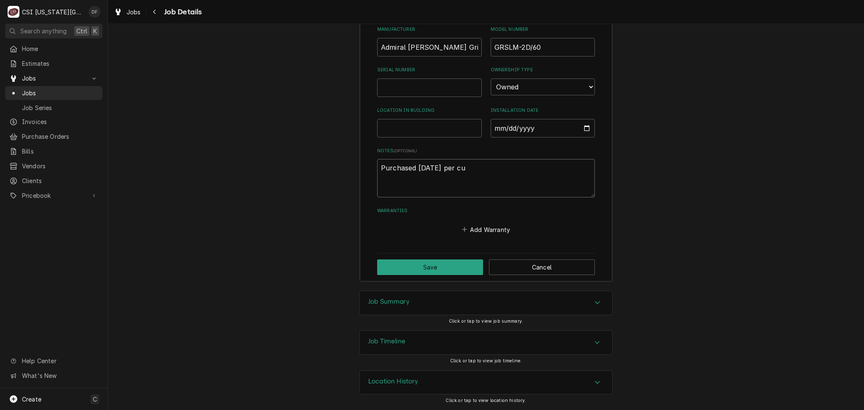
type textarea "x"
type textarea "Purchased [DATE] per cus"
type textarea "x"
type textarea "Purchased [DATE] per cust"
type textarea "x"
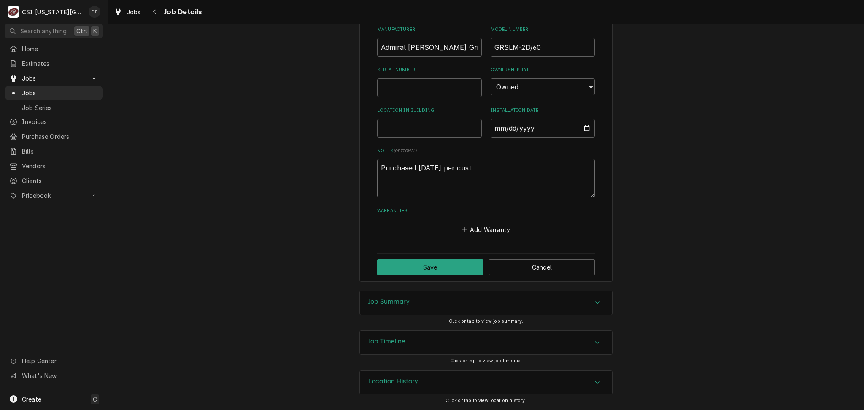
type textarea "Purchased [DATE] per custo"
type textarea "x"
type textarea "Purchased [DATE] per custom"
type textarea "x"
type textarea "Purchased [DATE] per custome"
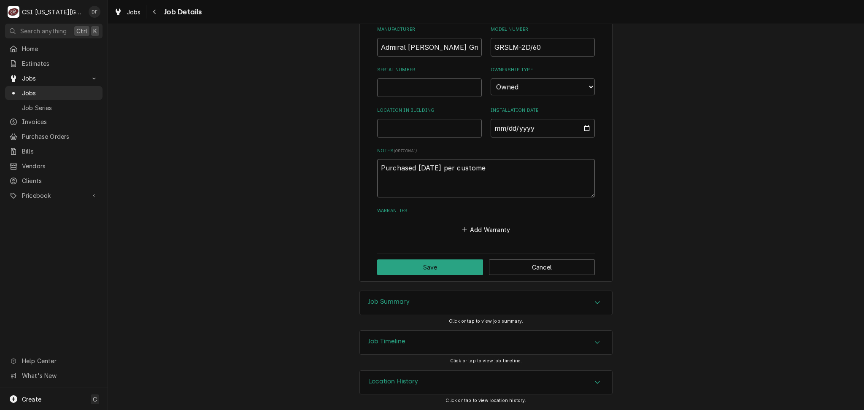
type textarea "x"
type textarea "Purchased [DATE] per customer"
type textarea "x"
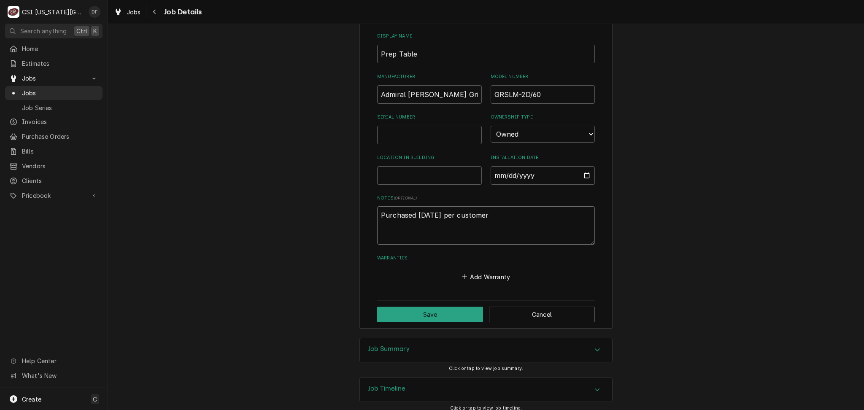
type textarea "Purchased [DATE] per customer"
click at [410, 143] on input "Serial Number" at bounding box center [429, 135] width 105 height 19
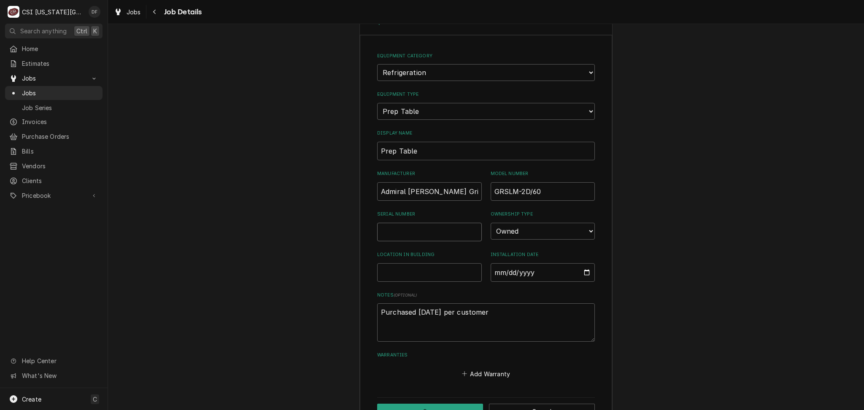
scroll to position [1304, 0]
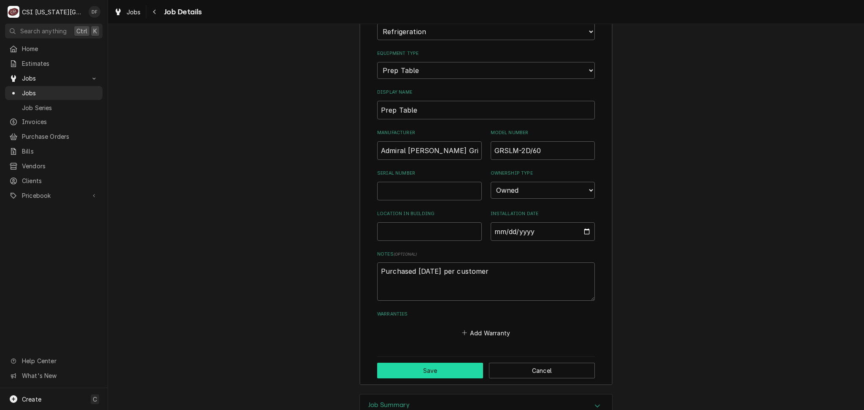
click at [415, 374] on button "Save" at bounding box center [430, 371] width 106 height 16
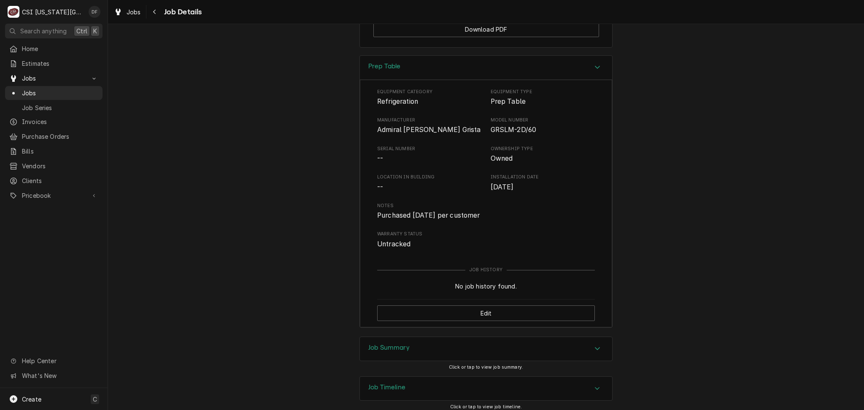
scroll to position [1274, 0]
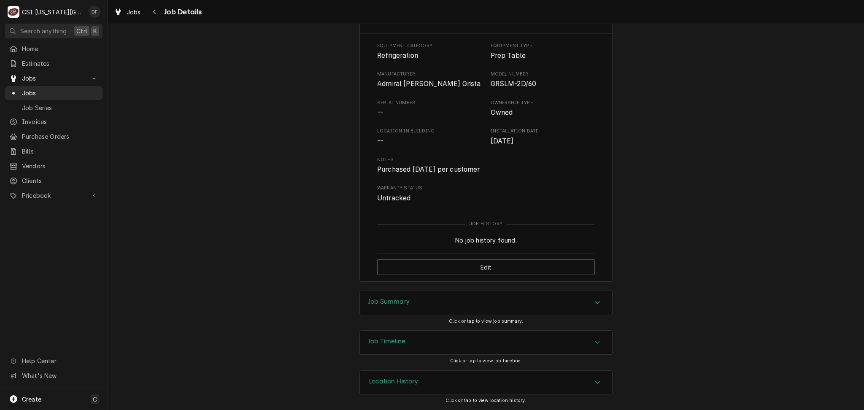
click at [431, 304] on div "Job Summary" at bounding box center [486, 303] width 252 height 24
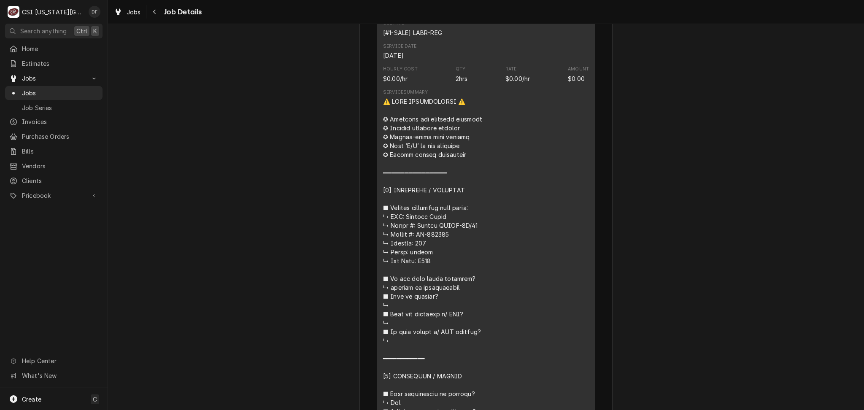
scroll to position [1725, 0]
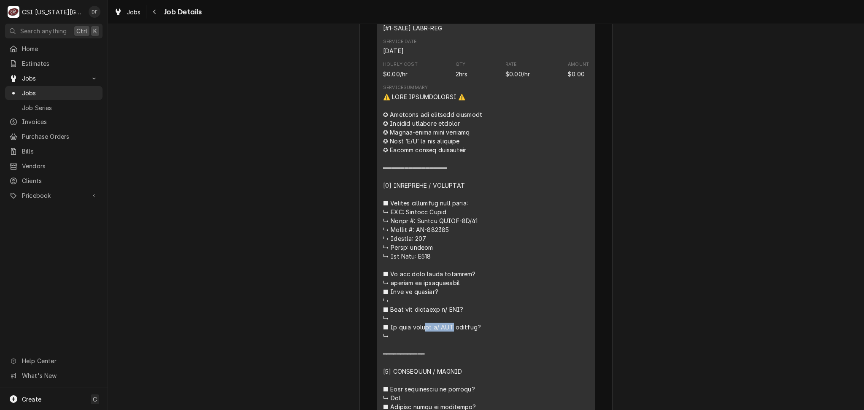
drag, startPoint x: 444, startPoint y: 239, endPoint x: 412, endPoint y: 238, distance: 31.7
copy div "𝗲𝗱 𝘄/ 𝗖𝗦𝗜"
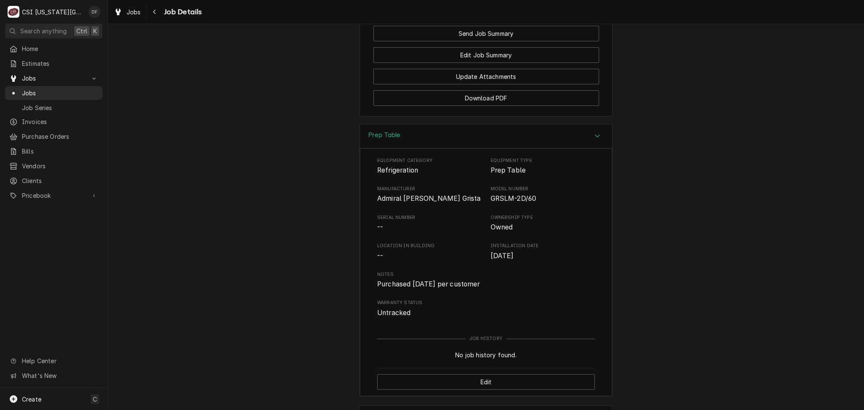
scroll to position [1331, 0]
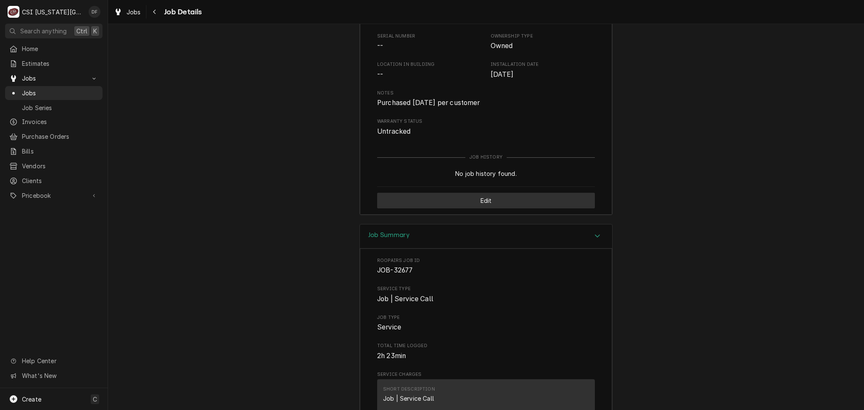
click at [449, 209] on button "Edit" at bounding box center [486, 201] width 218 height 16
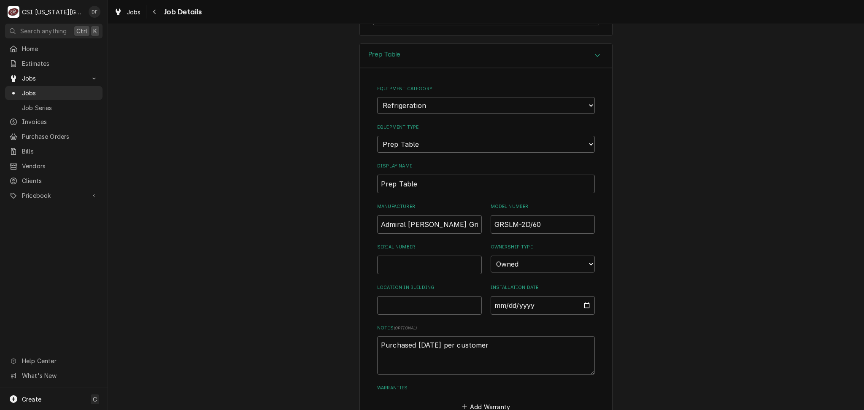
scroll to position [1232, 0]
click at [409, 268] on input "Serial Number" at bounding box center [429, 263] width 105 height 19
paste input "SY-236502"
type textarea "x"
type input "SY-236502"
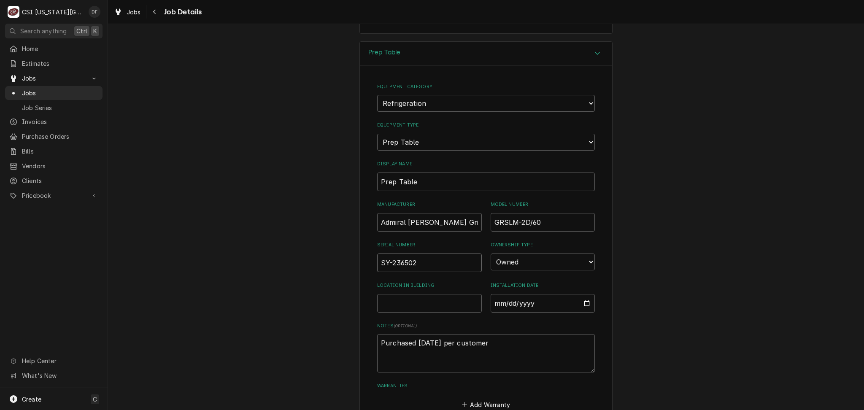
type textarea "x"
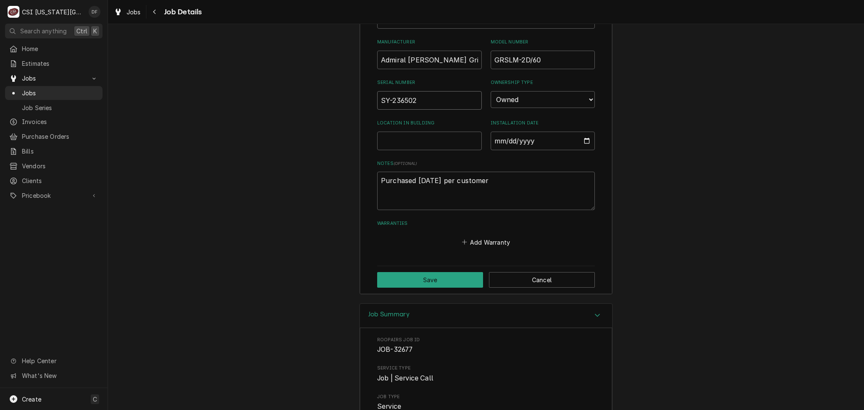
scroll to position [1401, 0]
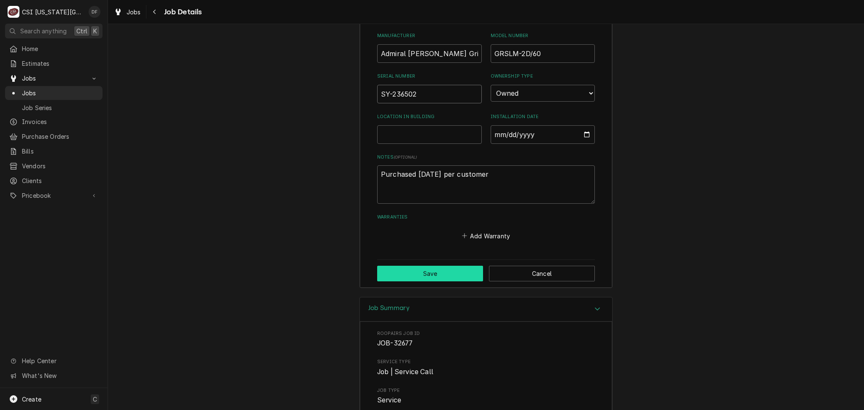
type input "SY-236502"
click at [424, 279] on button "Save" at bounding box center [430, 274] width 106 height 16
type textarea "x"
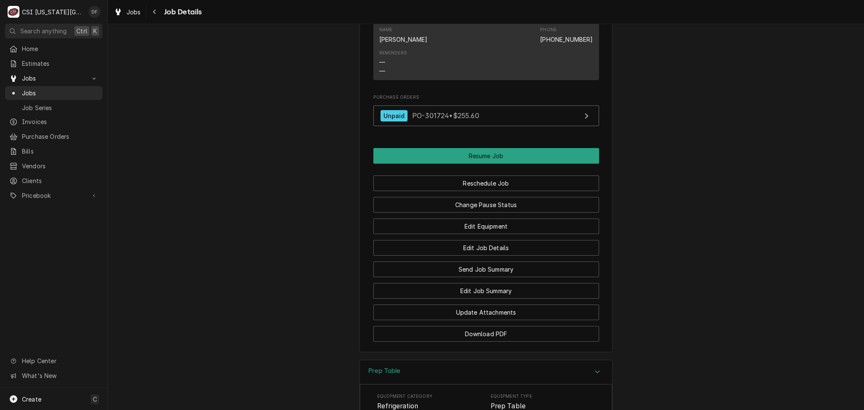
scroll to position [911, 0]
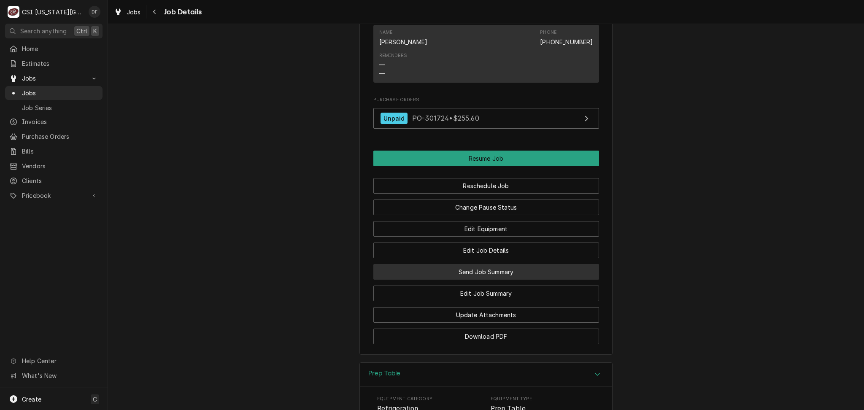
click at [498, 280] on button "Send Job Summary" at bounding box center [487, 272] width 226 height 16
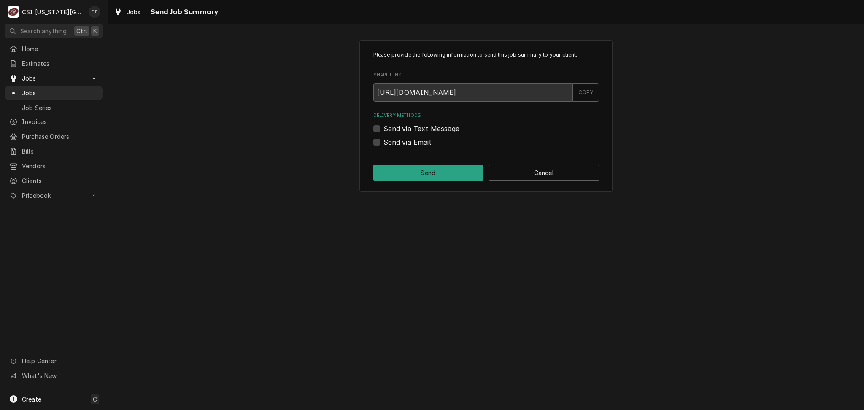
click at [384, 125] on label "Send via Text Message" at bounding box center [422, 129] width 76 height 10
click at [384, 125] on input "Send via Text Message" at bounding box center [497, 133] width 226 height 19
checkbox input "true"
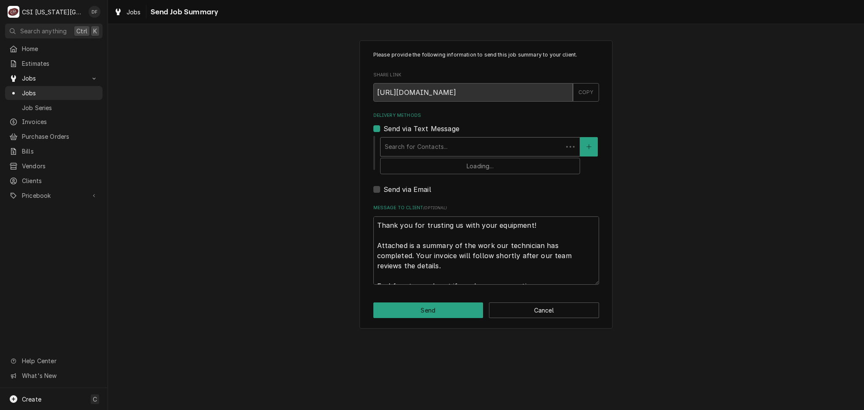
type textarea "x"
click at [447, 154] on div "Search for Contacts..." at bounding box center [472, 147] width 182 height 19
click at [593, 203] on div "Please provide the following information to send this job summary to your clien…" at bounding box center [487, 168] width 226 height 234
click at [384, 189] on label "Send via Email" at bounding box center [408, 189] width 48 height 10
click at [384, 189] on input "Send via Email" at bounding box center [497, 193] width 226 height 19
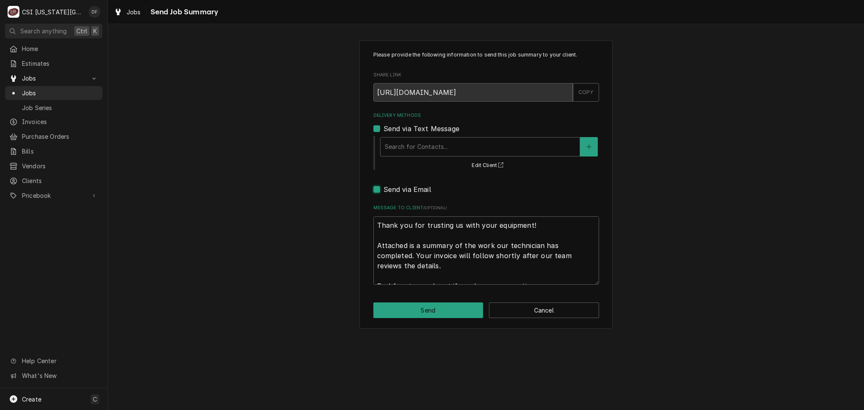
checkbox input "true"
type textarea "x"
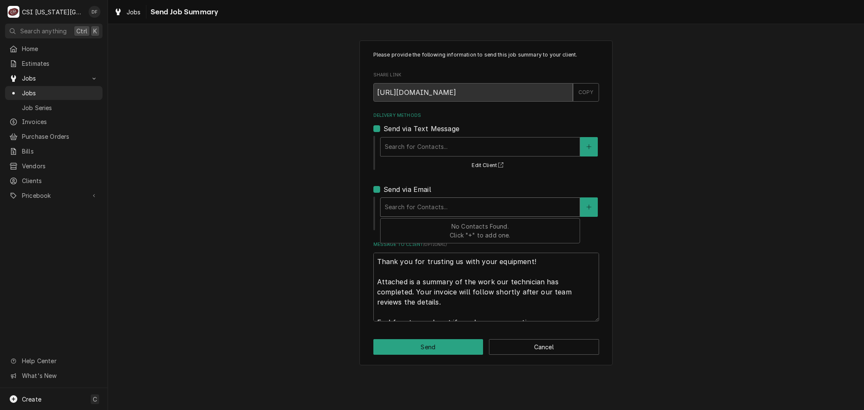
click at [409, 211] on div "Delivery Methods" at bounding box center [480, 207] width 191 height 15
click at [581, 344] on button "Cancel" at bounding box center [544, 347] width 110 height 16
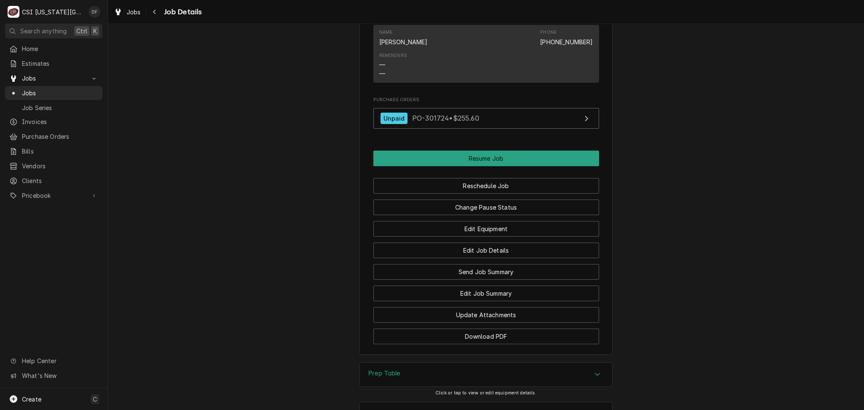
scroll to position [1033, 0]
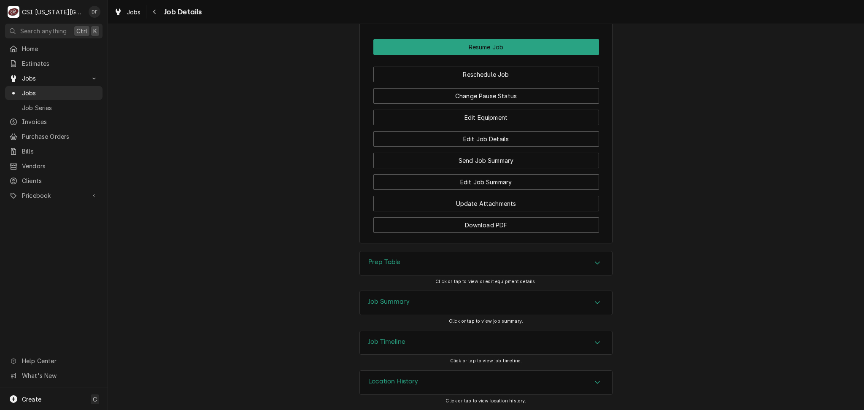
click at [488, 261] on div "Prep Table" at bounding box center [486, 264] width 252 height 24
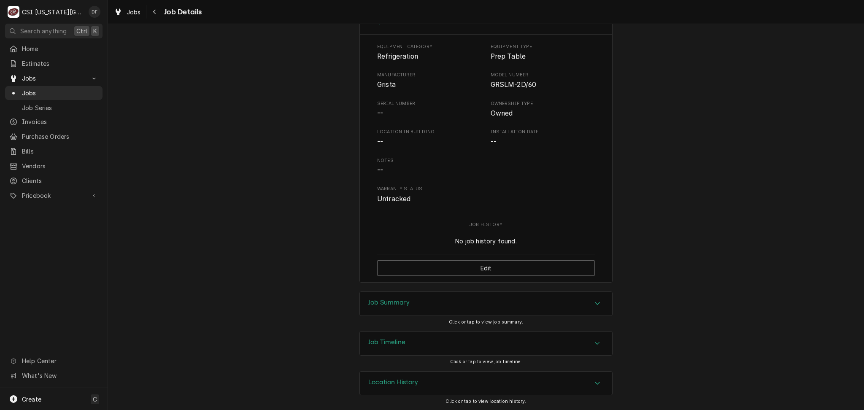
scroll to position [1274, 0]
click at [426, 304] on div "Job Summary" at bounding box center [486, 303] width 252 height 24
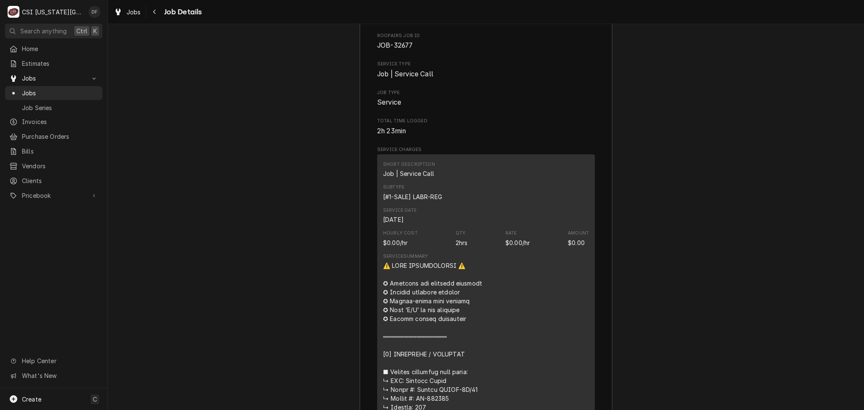
scroll to position [1837, 0]
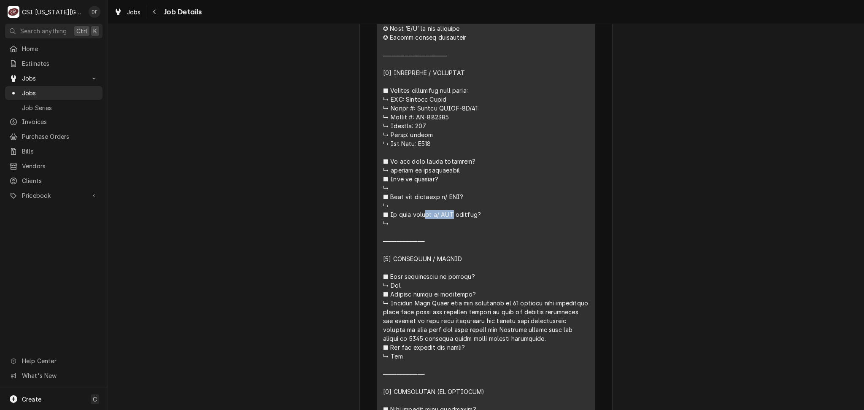
drag, startPoint x: 441, startPoint y: 129, endPoint x: 411, endPoint y: 130, distance: 30.0
click at [411, 130] on div "Line Item" at bounding box center [486, 339] width 206 height 718
copy div "𝗲𝗱 𝘄/ 𝗖𝗦𝗜"
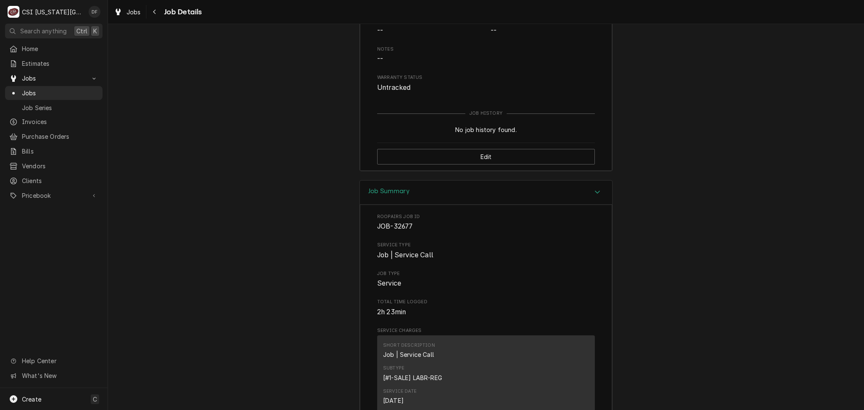
scroll to position [1218, 0]
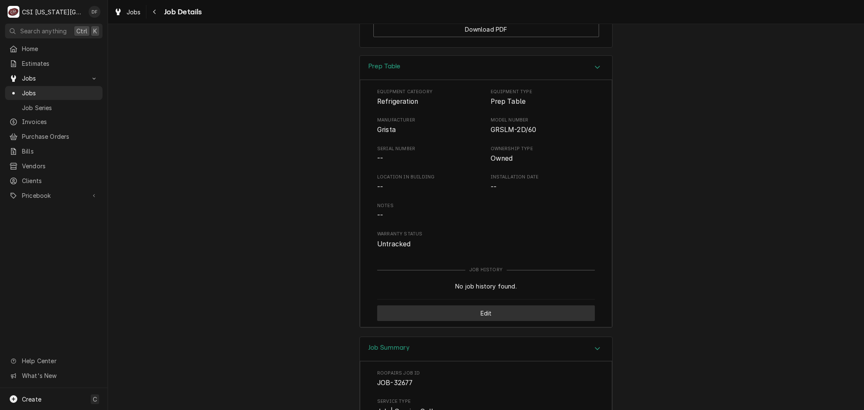
click at [449, 321] on button "Edit" at bounding box center [486, 314] width 218 height 16
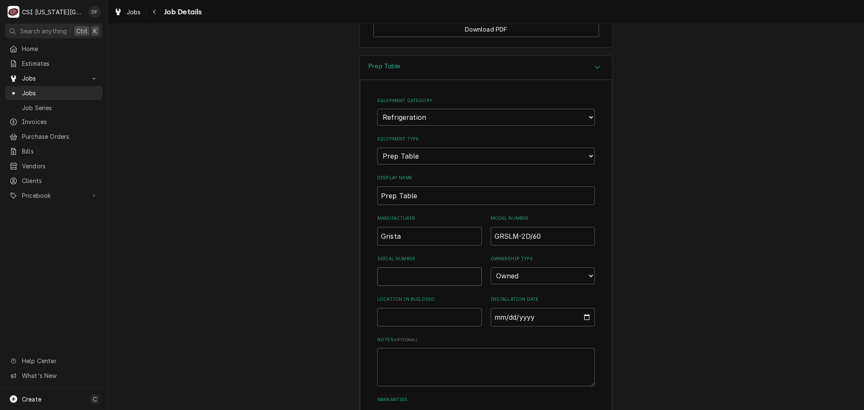
click at [425, 286] on input "Serial Number" at bounding box center [429, 277] width 105 height 19
paste input "SY-236502"
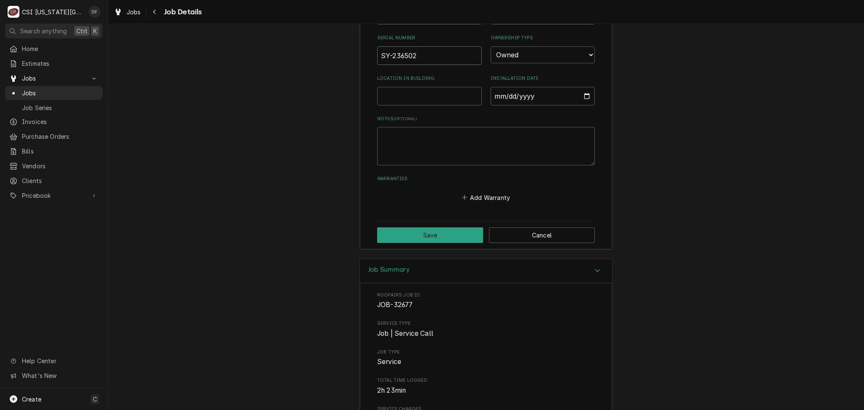
scroll to position [1443, 0]
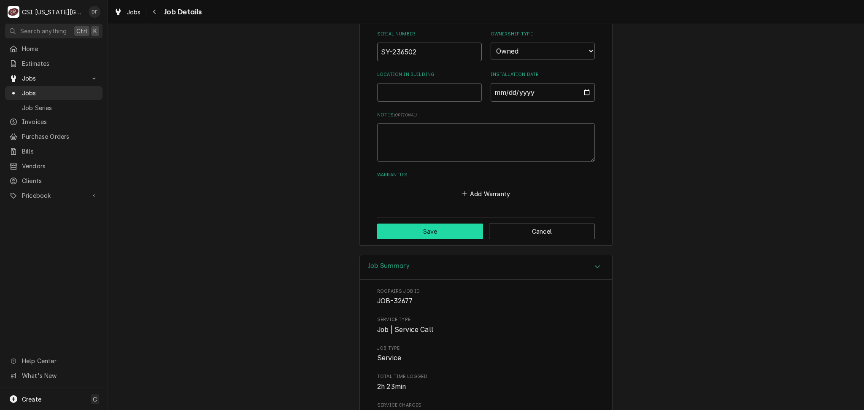
type input "SY-236502"
click at [398, 239] on button "Save" at bounding box center [430, 232] width 106 height 16
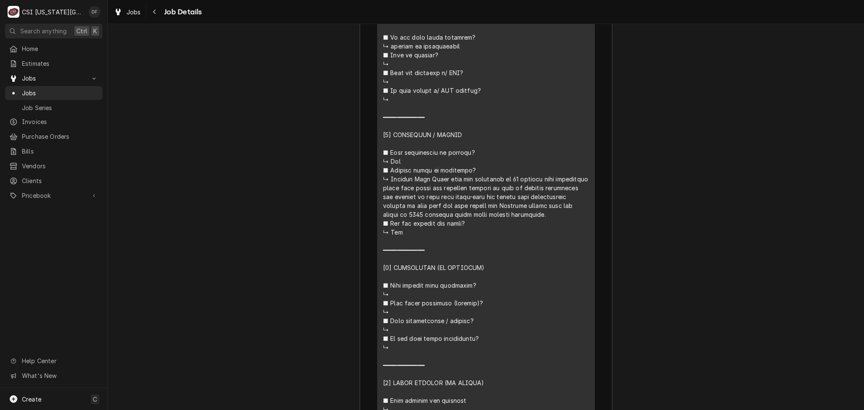
scroll to position [2037, 0]
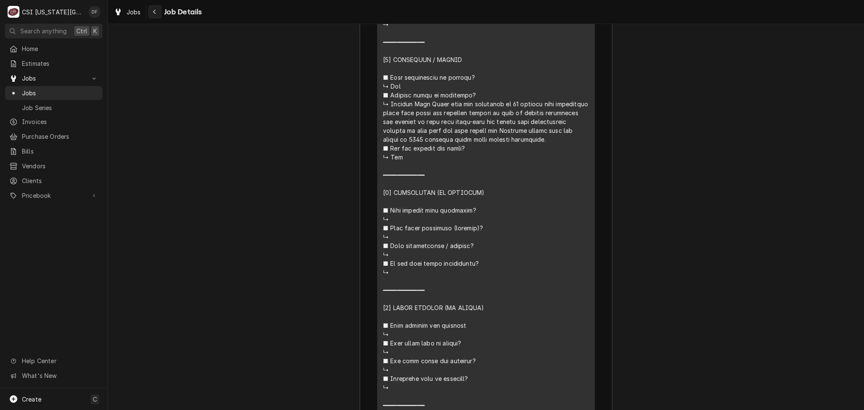
click at [152, 13] on div "Navigate back" at bounding box center [155, 12] width 8 height 8
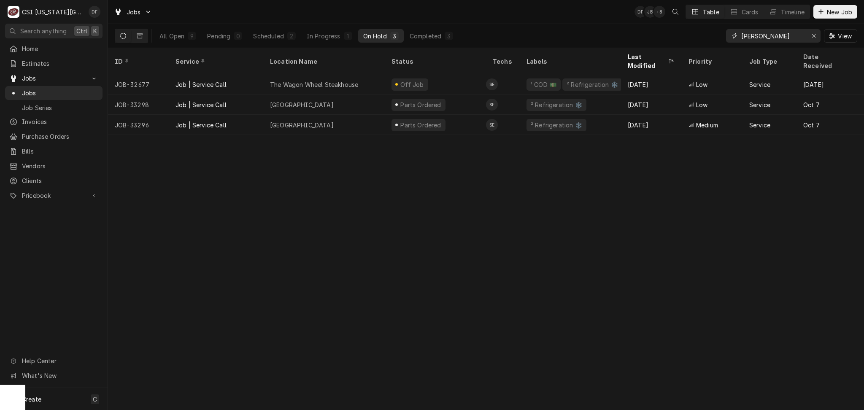
click at [753, 37] on input "[PERSON_NAME]" at bounding box center [773, 36] width 63 height 14
drag, startPoint x: 762, startPoint y: 40, endPoint x: 737, endPoint y: 35, distance: 24.9
click at [737, 35] on div "[PERSON_NAME]" at bounding box center [773, 36] width 95 height 14
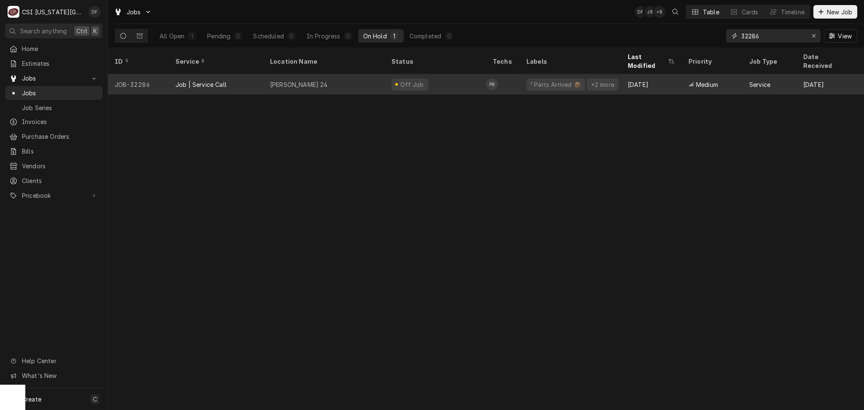
type input "32286"
click at [317, 80] on div "Amc Barrywoods 24" at bounding box center [299, 84] width 58 height 9
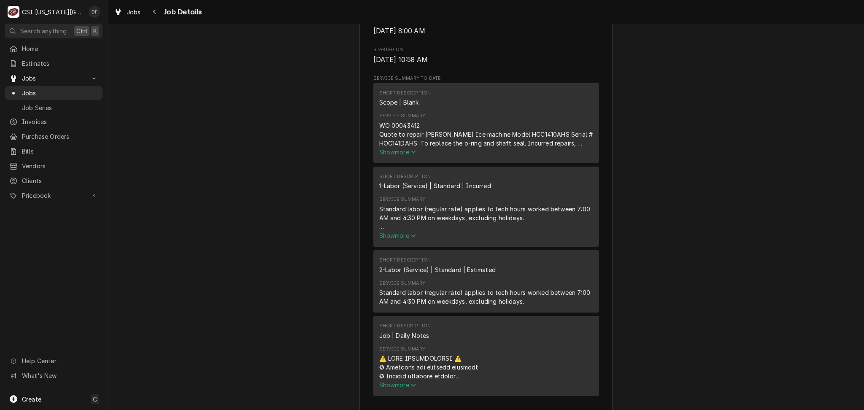
scroll to position [394, 0]
click at [411, 147] on icon "Service Summary" at bounding box center [413, 150] width 5 height 6
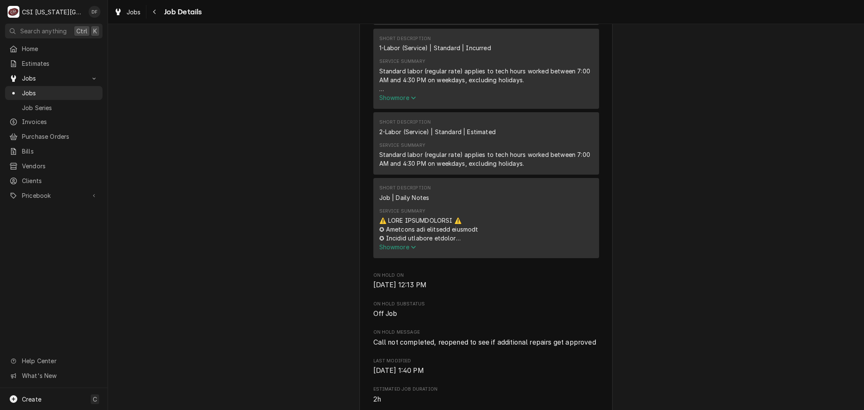
scroll to position [563, 0]
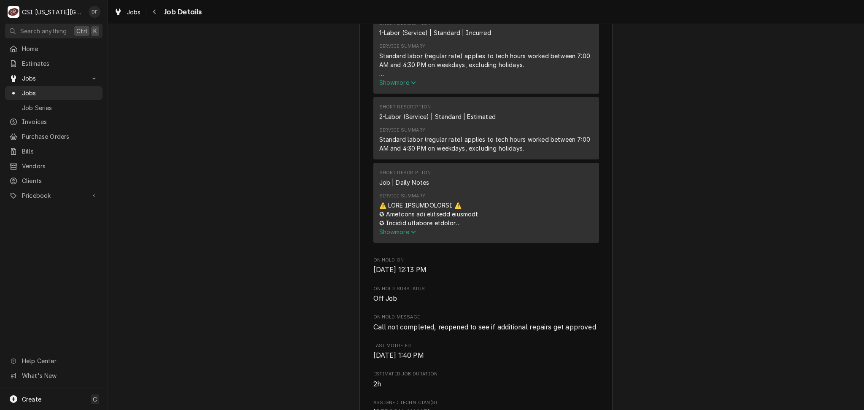
click at [402, 230] on span "Show more" at bounding box center [397, 231] width 37 height 7
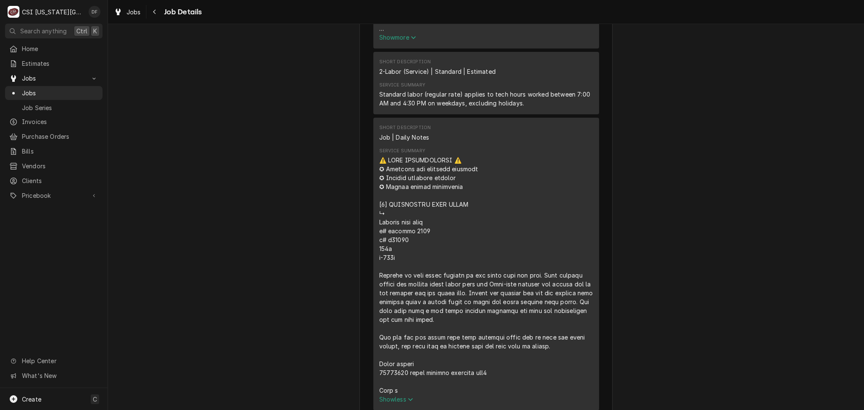
scroll to position [675, 0]
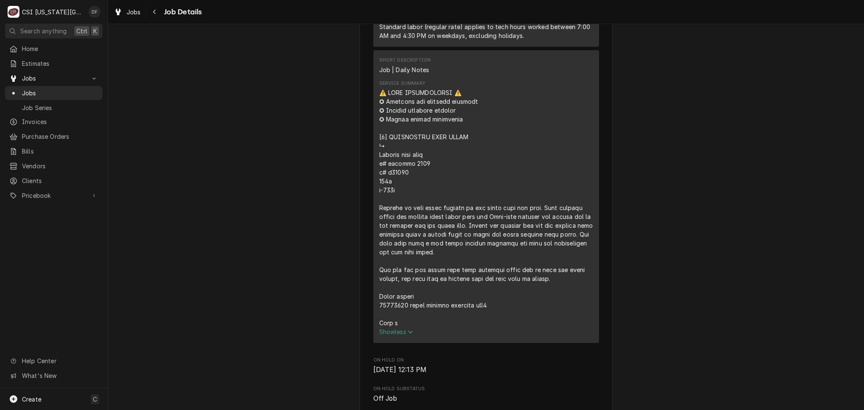
drag, startPoint x: 481, startPoint y: 304, endPoint x: 367, endPoint y: 305, distance: 114.0
click at [367, 305] on div "VIVIAN Amc Barrywoods 24 / 8101 Roanridge Road, Kansas City, MO 64151 Open in M…" at bounding box center [486, 360] width 253 height 1962
click at [502, 248] on div "Service Summary" at bounding box center [486, 207] width 214 height 239
drag, startPoint x: 375, startPoint y: 304, endPoint x: 398, endPoint y: 305, distance: 23.6
click at [398, 305] on div "Service Summary" at bounding box center [486, 207] width 214 height 239
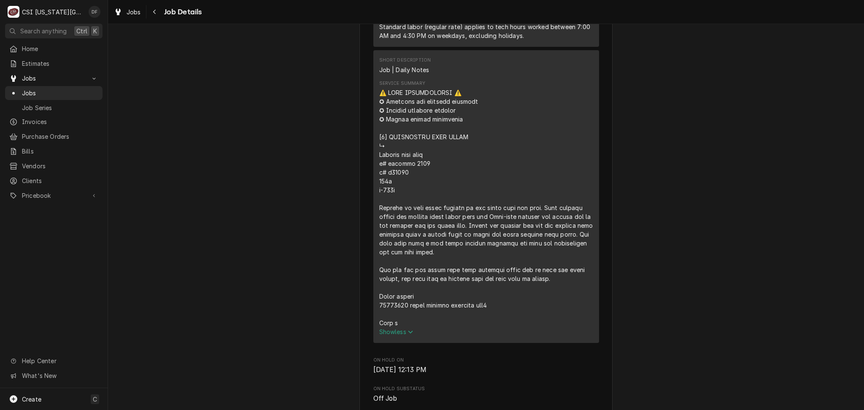
copy div "⚠️ 𝗙𝗢𝗥𝗠 𝗜𝗡𝗦𝗧𝗥𝗨𝗖𝗧𝗜𝗢𝗡𝗦 ⚠️ ✪ 𝗖𝗼𝗺𝗽𝗹𝗲𝘁𝗲 𝗮𝗹𝗹 𝗿𝗲𝗹𝗲𝘃𝗮𝗻𝘁 𝘀𝗲𝗰𝘁𝗶𝗼𝗻𝘀 ✪ 𝗣𝗿𝗼𝘃𝗶𝗱𝗲 𝗱𝗲𝘁𝗮𝗶𝗹𝗲𝗱 𝗮𝗻𝘀…"
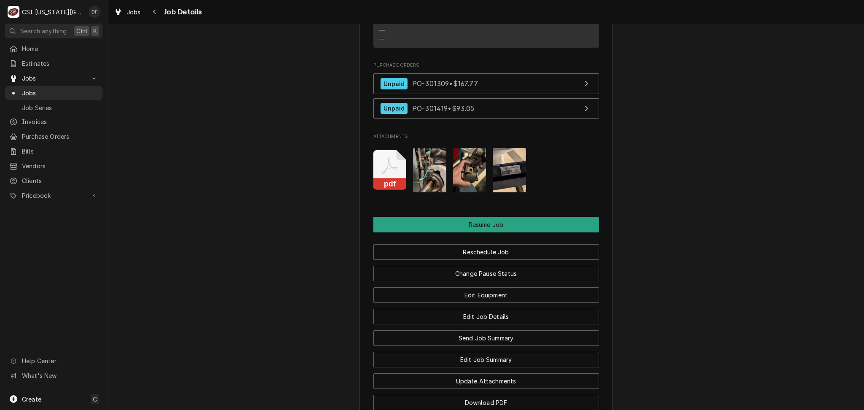
scroll to position [1576, 0]
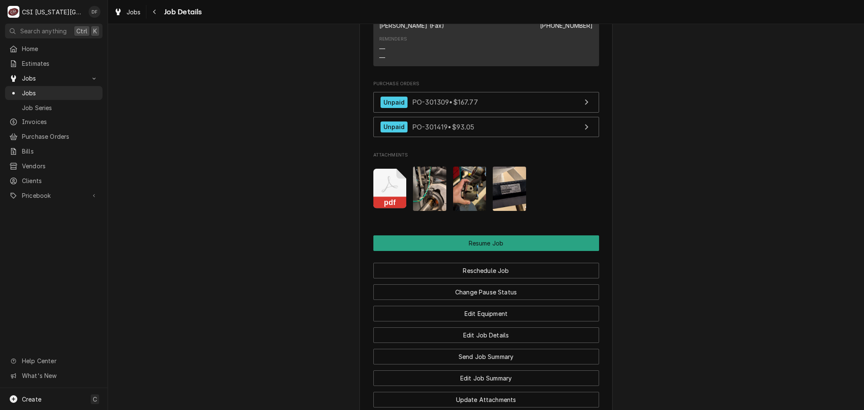
click at [467, 188] on img "Attachments" at bounding box center [469, 189] width 33 height 44
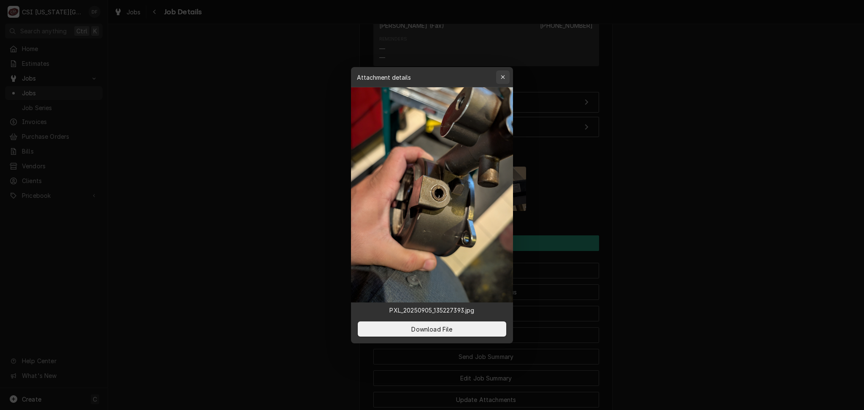
click at [501, 81] on div "button" at bounding box center [503, 77] width 8 height 8
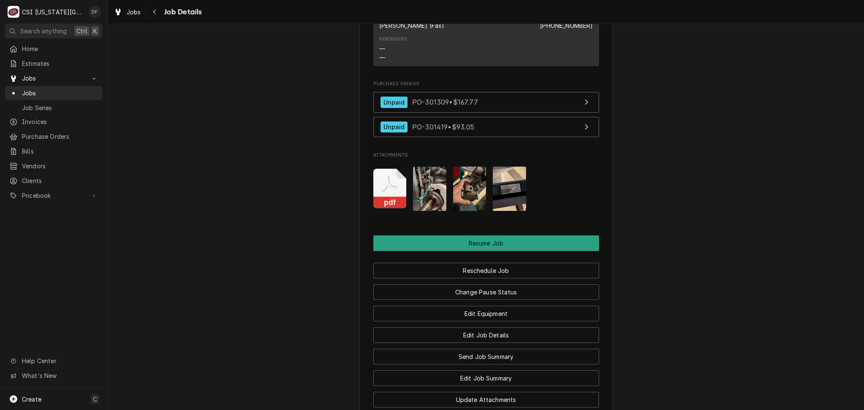
click at [429, 185] on img "Attachments" at bounding box center [429, 189] width 33 height 44
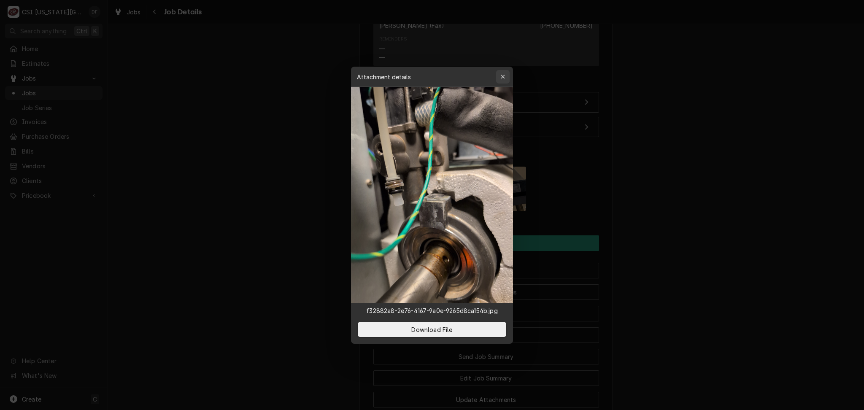
click at [504, 78] on icon "button" at bounding box center [503, 77] width 4 height 4
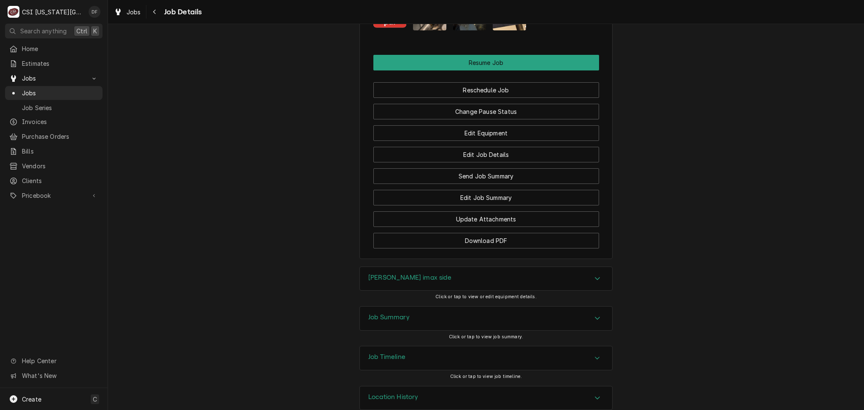
scroll to position [1763, 0]
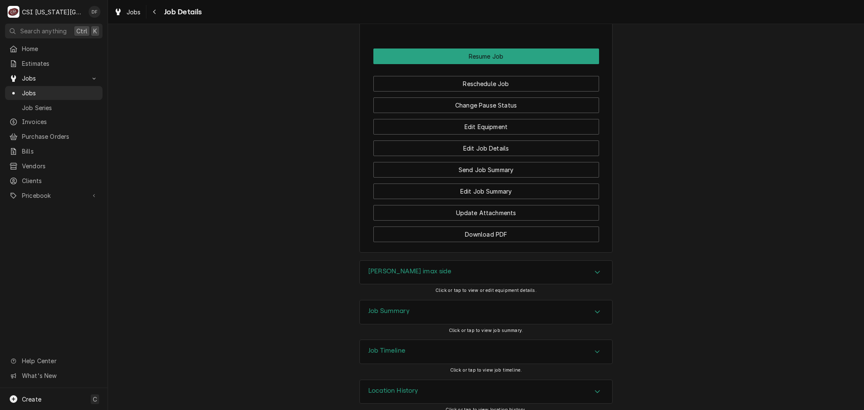
click at [439, 312] on div "Job Summary" at bounding box center [486, 313] width 252 height 24
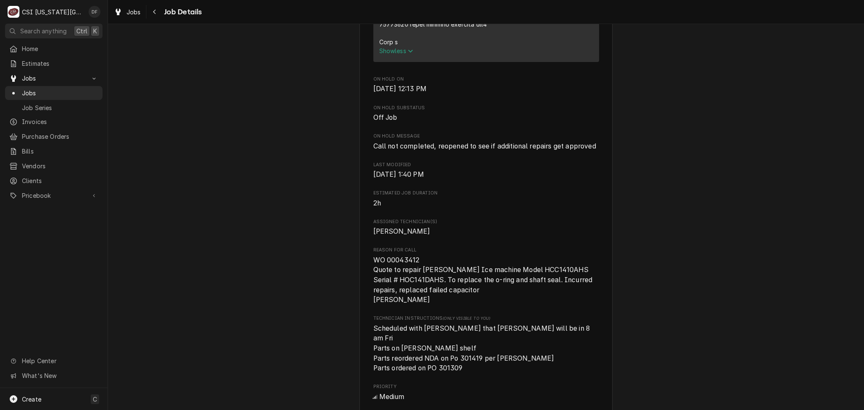
scroll to position [844, 0]
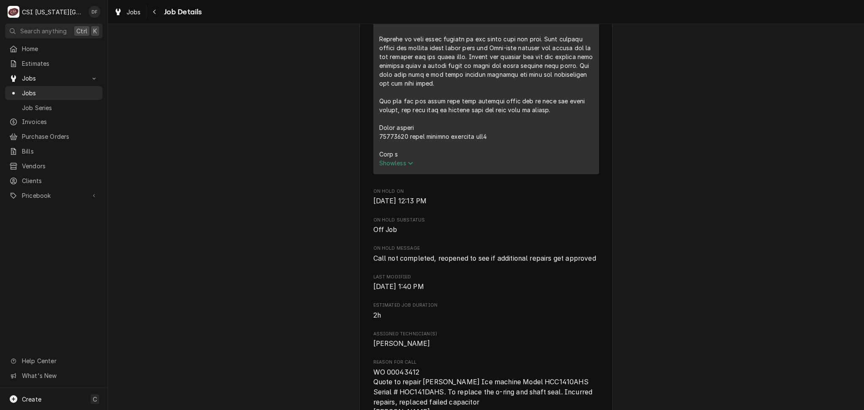
copy div "⚠️ 𝗙𝗢𝗥𝗠 𝗜𝗡𝗦𝗧𝗥𝗨𝗖𝗧𝗜𝗢𝗡𝗦 ⚠️ ✪ 𝗖𝗼𝗺𝗽𝗹𝗲𝘁𝗲 𝗮𝗹𝗹 𝗿𝗲𝗹𝗲𝘃𝗮𝗻𝘁 𝘀𝗲𝗰𝘁𝗶𝗼𝗻𝘀 ✪ 𝗣𝗿𝗼𝘃𝗶𝗱𝗲 𝗱𝗲𝘁𝗮𝗶𝗹𝗲𝗱 𝗮𝗻𝘀…"
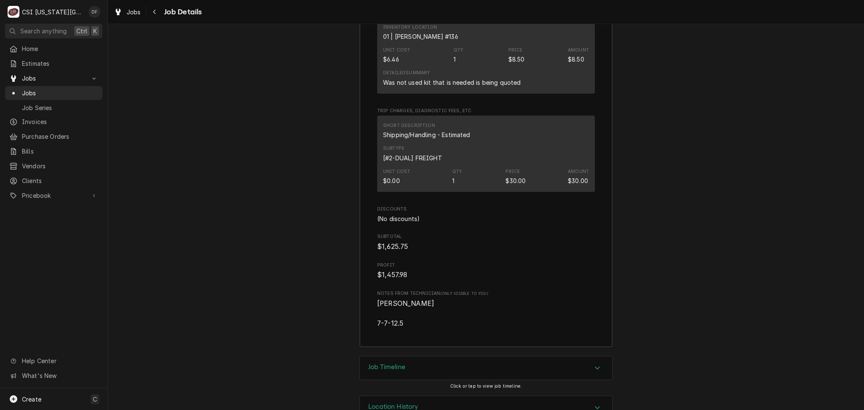
scroll to position [3542, 0]
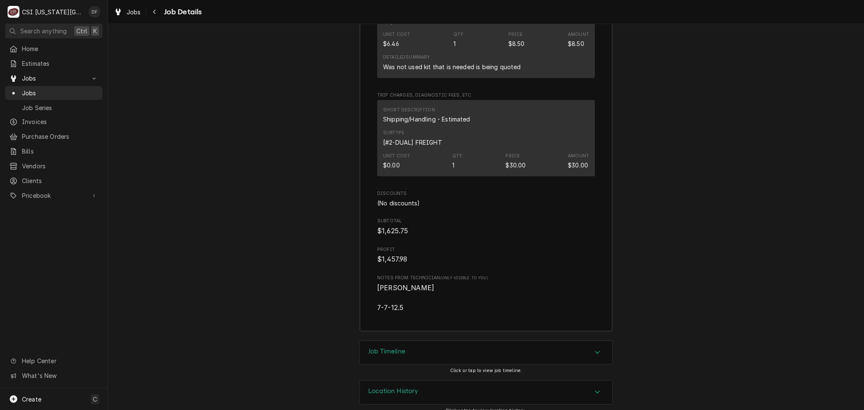
click at [399, 341] on div "Job Timeline" at bounding box center [486, 353] width 252 height 24
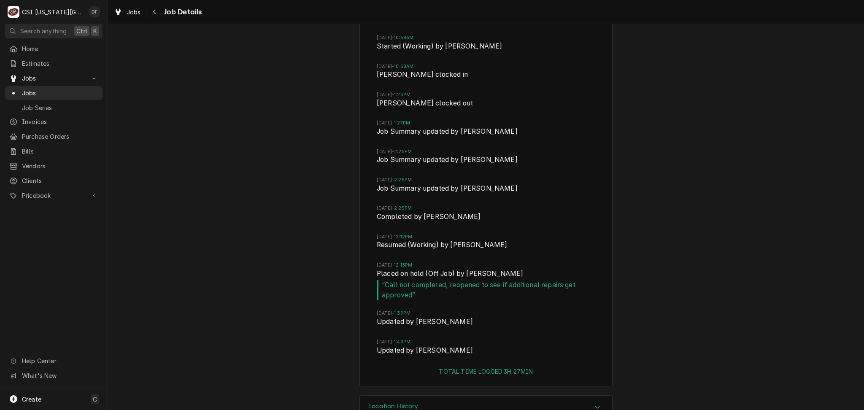
scroll to position [4095, 0]
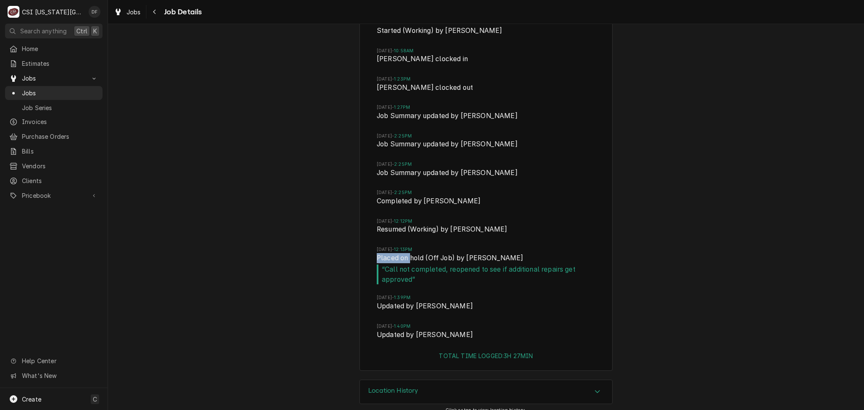
drag, startPoint x: 372, startPoint y: 249, endPoint x: 406, endPoint y: 249, distance: 33.3
click at [406, 253] on span "Placed on hold (Off Job) by Joshua Bennett" at bounding box center [486, 259] width 219 height 12
click at [377, 253] on span "Placed on hold (Off Job) by Joshua Bennett" at bounding box center [486, 259] width 219 height 12
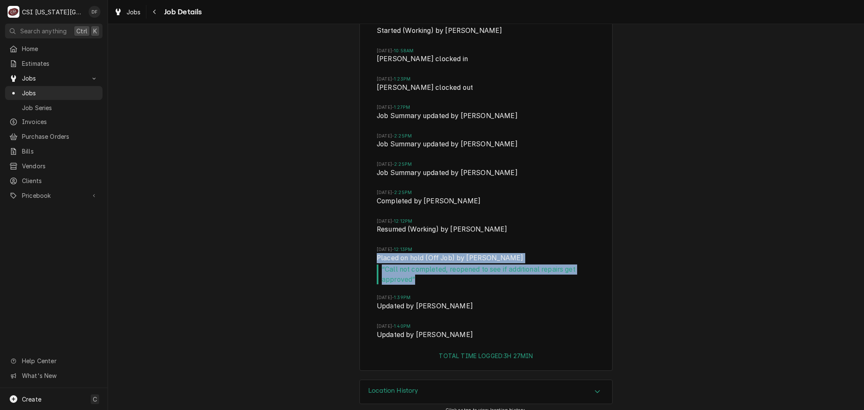
drag, startPoint x: 373, startPoint y: 247, endPoint x: 530, endPoint y: 273, distance: 159.5
click at [530, 273] on li "Mon, Sep 8, 2025 - 12:13PM Placed on hold (Off Job) by Joshua Bennett “ Call no…" at bounding box center [486, 271] width 219 height 49
copy li "Placed on hold (Off Job) by Joshua Bennett “ Call not completed, reopened to se…"
click at [428, 385] on div "Location History" at bounding box center [486, 392] width 252 height 24
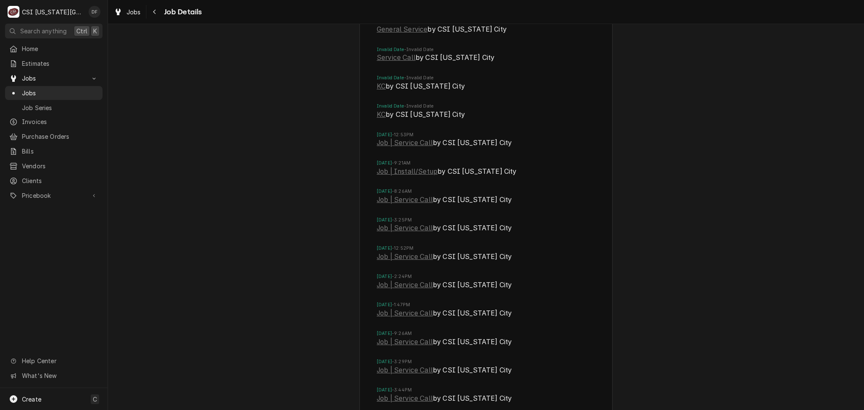
scroll to position [5052, 0]
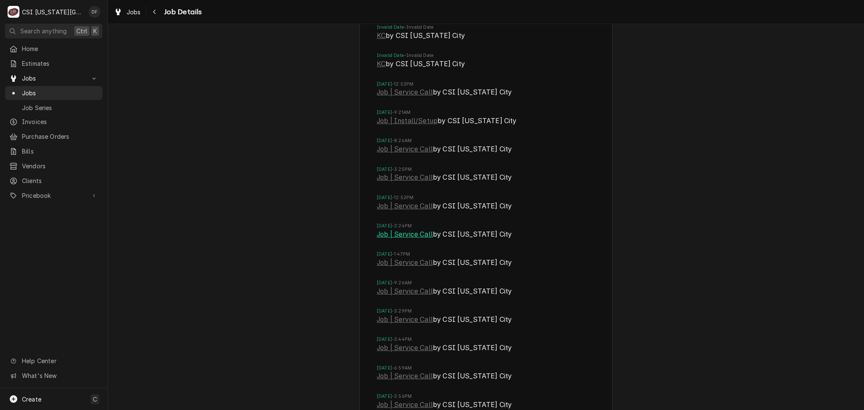
click at [417, 230] on link "Job | Service Call" at bounding box center [405, 235] width 56 height 10
click at [411, 201] on link "Job | Service Call" at bounding box center [405, 206] width 56 height 10
click at [398, 173] on link "Job | Service Call" at bounding box center [405, 178] width 56 height 10
click at [397, 144] on link "Job | Service Call" at bounding box center [405, 149] width 56 height 10
click at [389, 116] on link "Job | Install/Setup" at bounding box center [407, 121] width 61 height 10
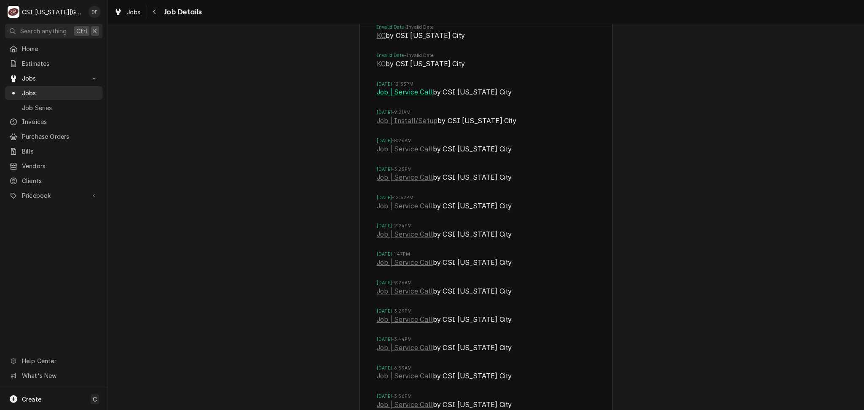
click at [401, 87] on link "Job | Service Call" at bounding box center [405, 92] width 56 height 10
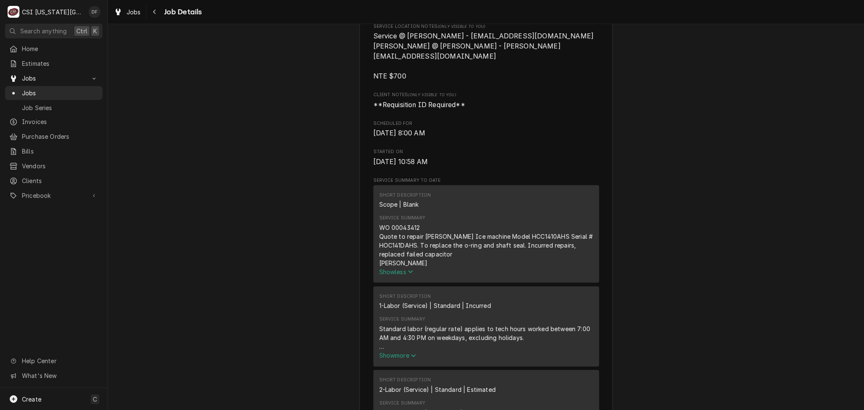
scroll to position [0, 0]
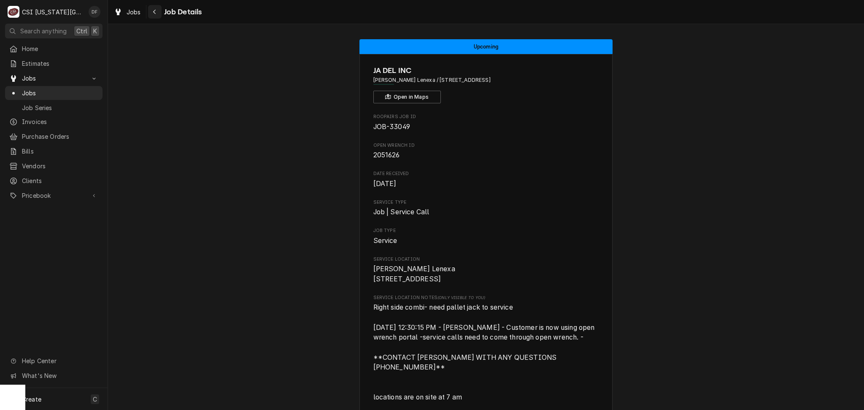
click at [152, 12] on div "Navigate back" at bounding box center [155, 12] width 8 height 8
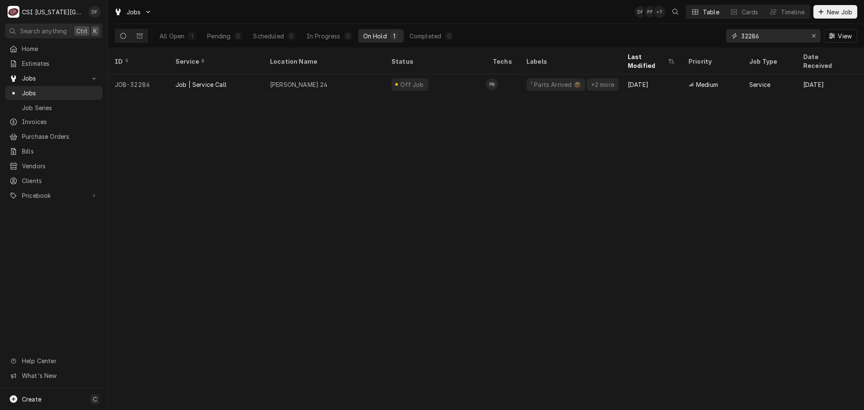
drag, startPoint x: 768, startPoint y: 38, endPoint x: 732, endPoint y: 38, distance: 36.3
click at [732, 38] on div "32286" at bounding box center [773, 36] width 95 height 14
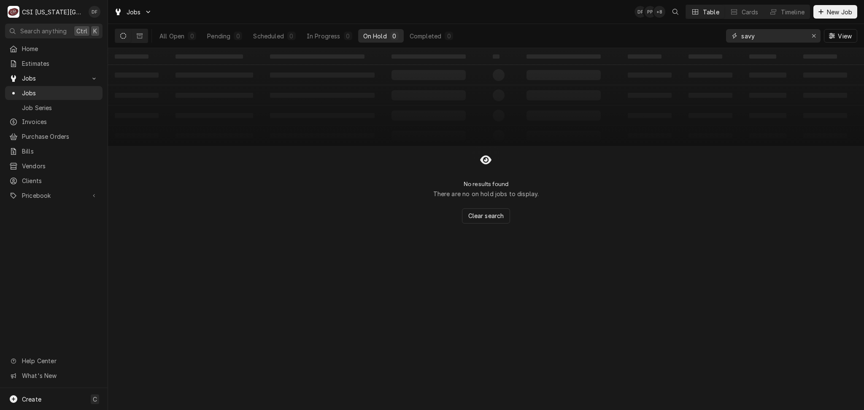
click at [752, 37] on input "savy" at bounding box center [773, 36] width 63 height 14
type input "savoy"
click at [330, 33] on div "In Progress" at bounding box center [324, 36] width 34 height 9
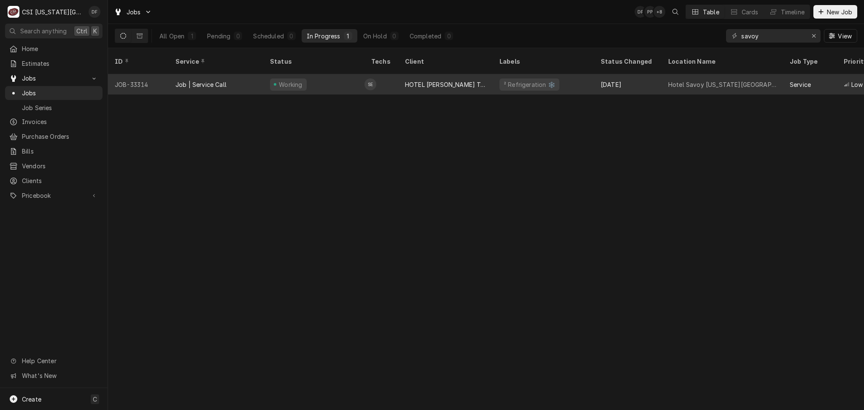
click at [431, 80] on div "HOTEL [PERSON_NAME] TAPESTRY COLLECTION HILTON" at bounding box center [445, 84] width 81 height 9
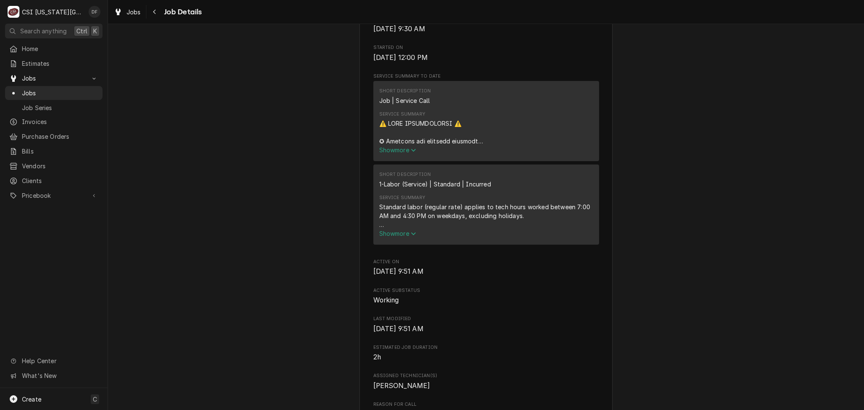
scroll to position [507, 0]
click at [400, 144] on span "Show more" at bounding box center [397, 147] width 37 height 7
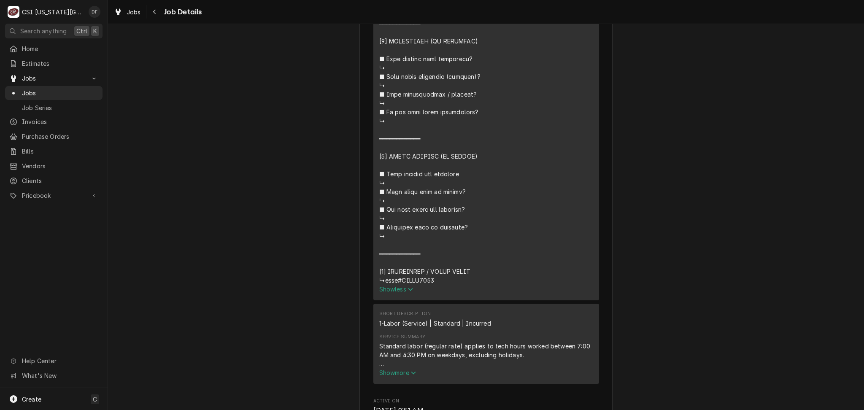
scroll to position [1013, 0]
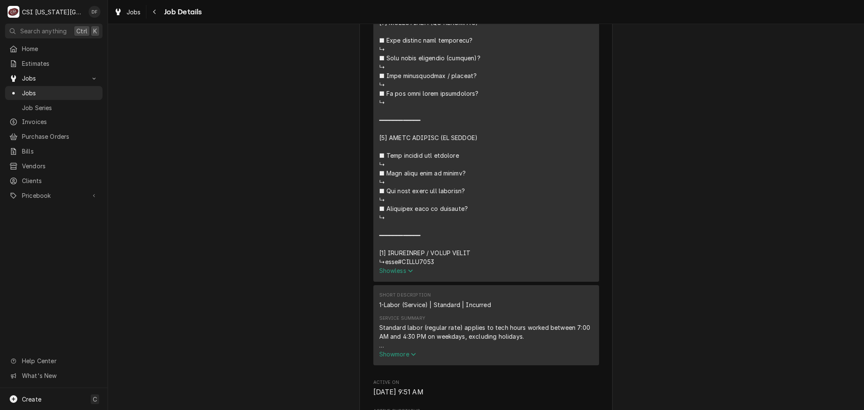
drag, startPoint x: 436, startPoint y: 211, endPoint x: 398, endPoint y: 213, distance: 38.5
copy div "⚠️ 𝗙𝗢𝗥𝗠 𝗜𝗡𝗦𝗧𝗥𝗨𝗖𝗧𝗜𝗢𝗡𝗦 ⚠️ ✪ 𝗖𝗼𝗺𝗽𝗹𝗲𝘁𝗲 𝗮𝗹𝗹 𝗿𝗲𝗹𝗲𝘃𝗮𝗻𝘁 𝘀𝗲𝗰𝘁𝗶𝗼𝗻𝘀 ✪ 𝗣𝗿𝗼𝘃𝗶𝗱𝗲 𝗱𝗲𝘁𝗮𝗶𝗹𝗲𝗱 𝗮𝗻𝘀…"
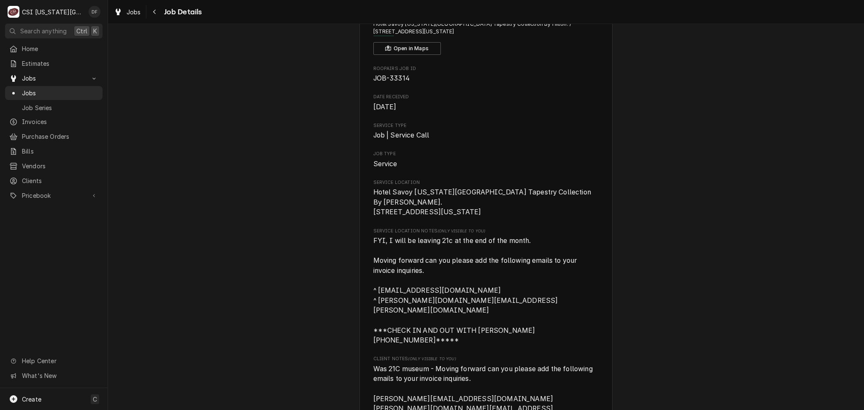
scroll to position [0, 0]
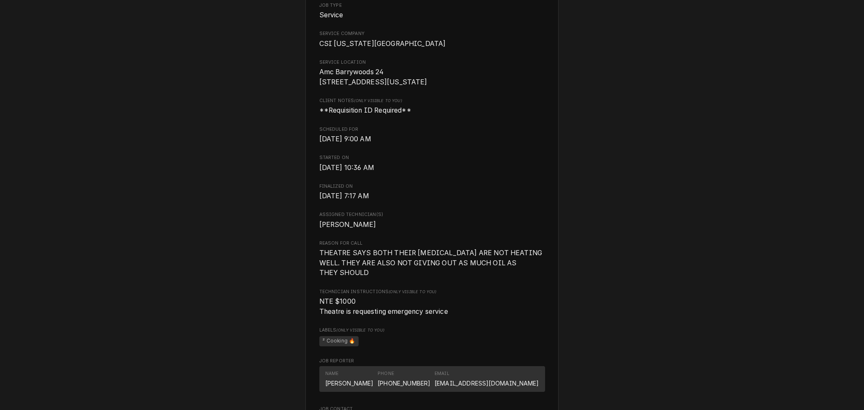
scroll to position [225, 0]
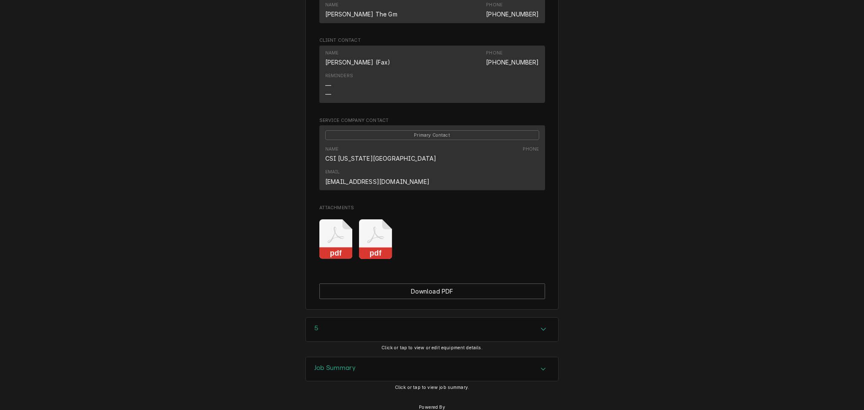
scroll to position [602, 0]
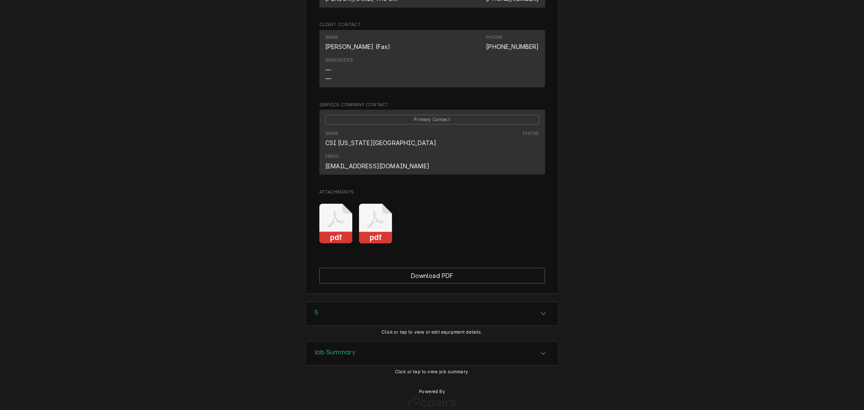
click at [374, 342] on div "Job Summary" at bounding box center [432, 354] width 252 height 24
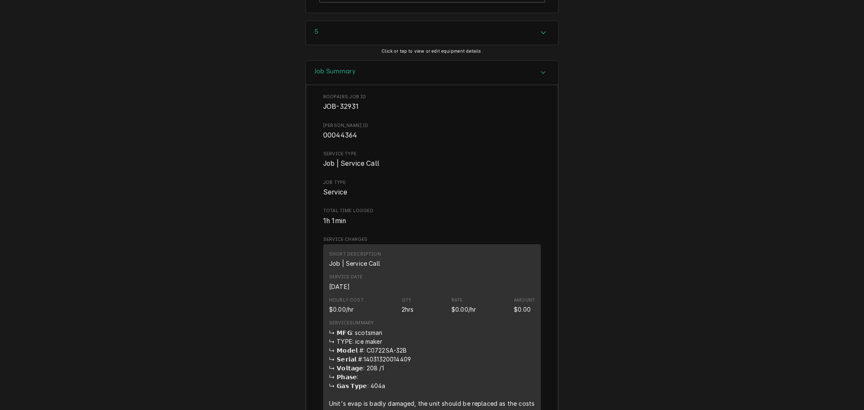
scroll to position [940, 0]
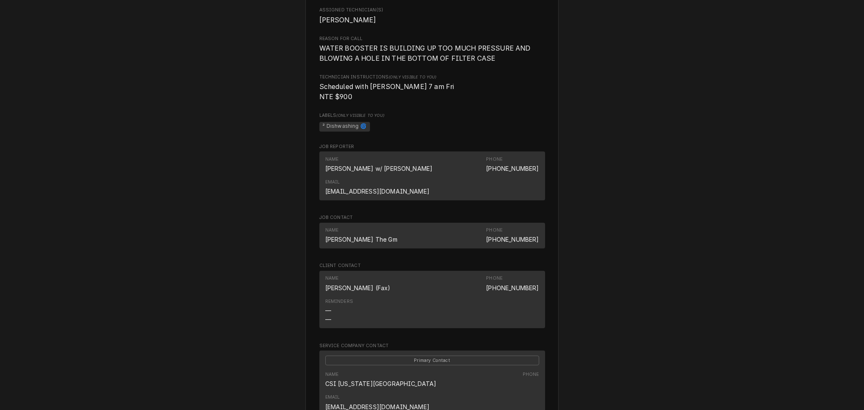
scroll to position [619, 0]
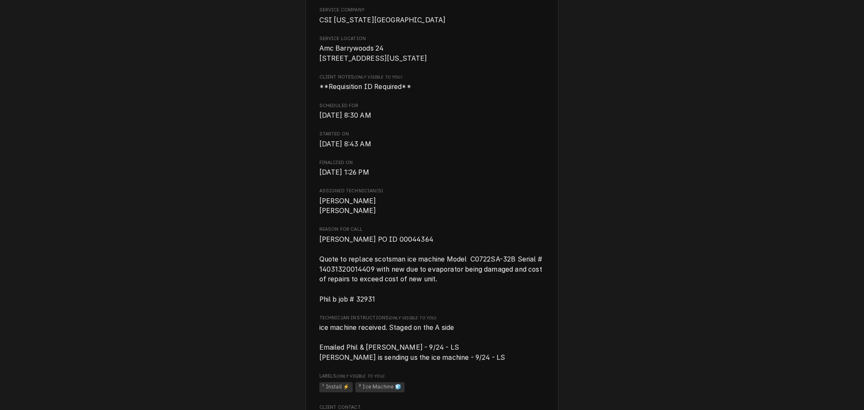
scroll to position [281, 0]
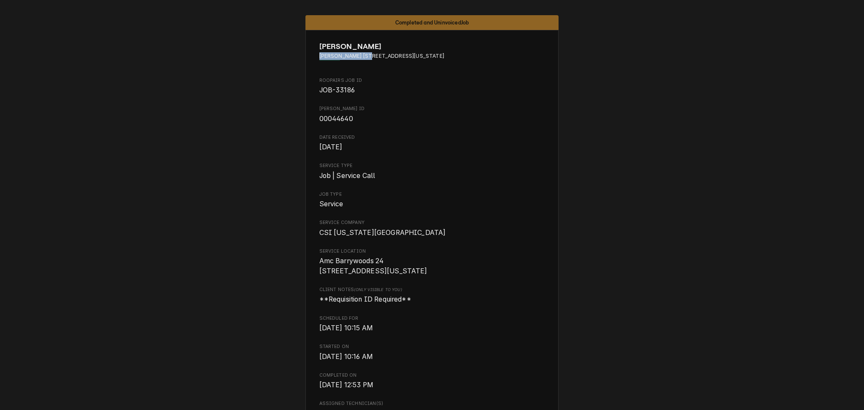
drag, startPoint x: 315, startPoint y: 56, endPoint x: 366, endPoint y: 57, distance: 51.1
click at [366, 57] on span "[PERSON_NAME] [STREET_ADDRESS][US_STATE]" at bounding box center [433, 56] width 226 height 8
copy span "Amc Barrywoods 24"
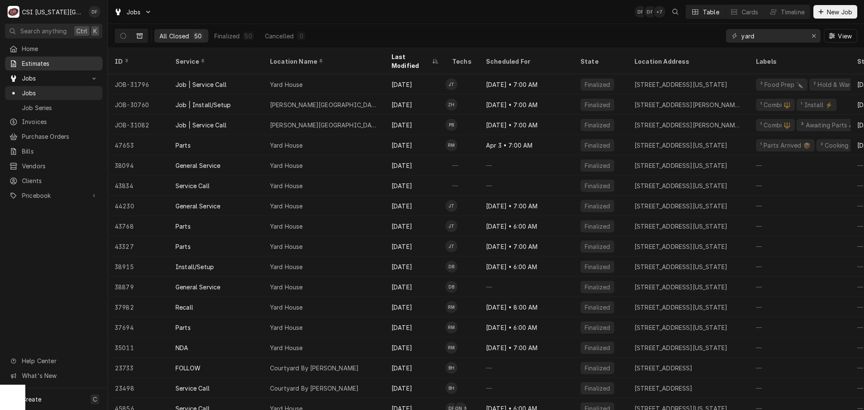
click at [42, 65] on span "Estimates" at bounding box center [60, 63] width 76 height 9
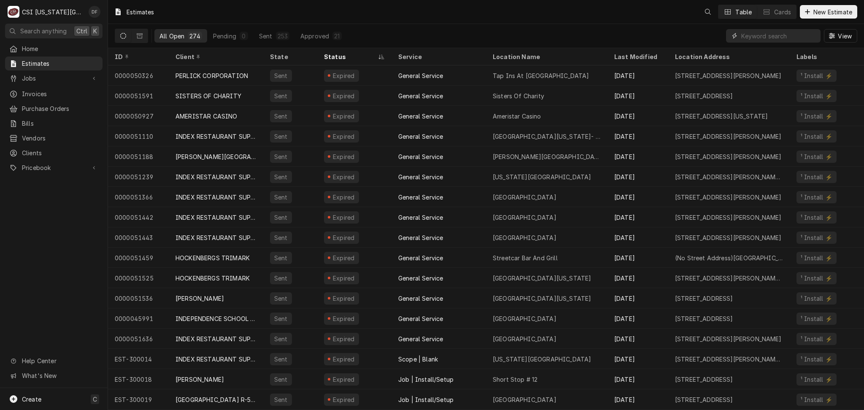
click at [753, 34] on input "Dynamic Content Wrapper" at bounding box center [779, 36] width 75 height 14
paste input "Amc Barrywoods 24"
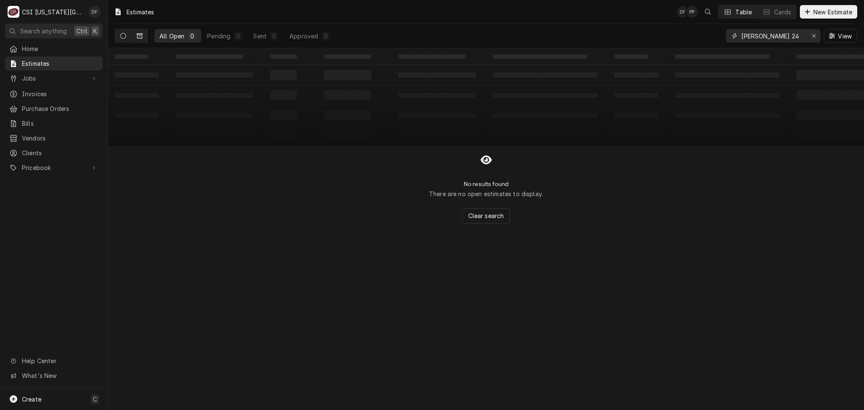
type input "Amc Barrywoods 24"
click at [140, 40] on button "Dynamic Content Wrapper" at bounding box center [140, 36] width 16 height 14
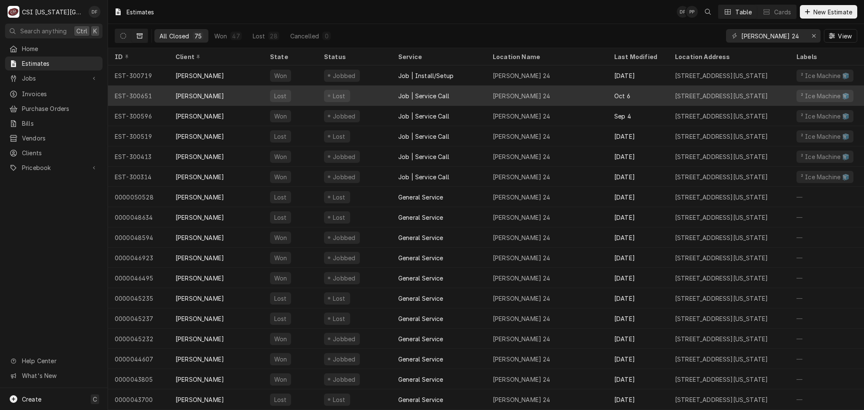
click at [309, 96] on div "Lost" at bounding box center [290, 96] width 54 height 20
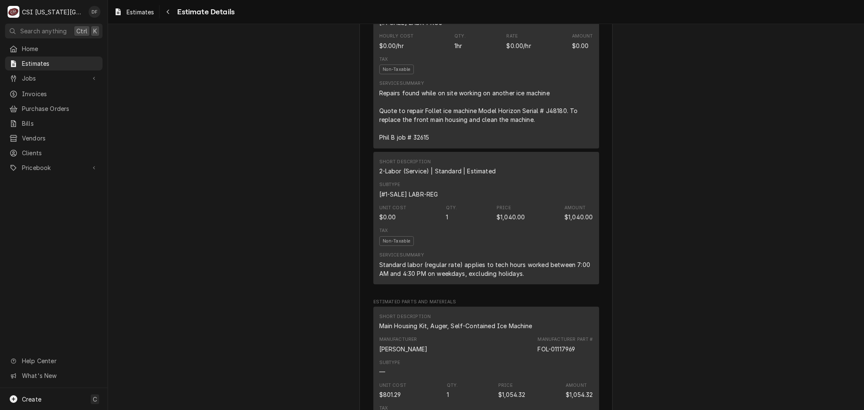
scroll to position [563, 0]
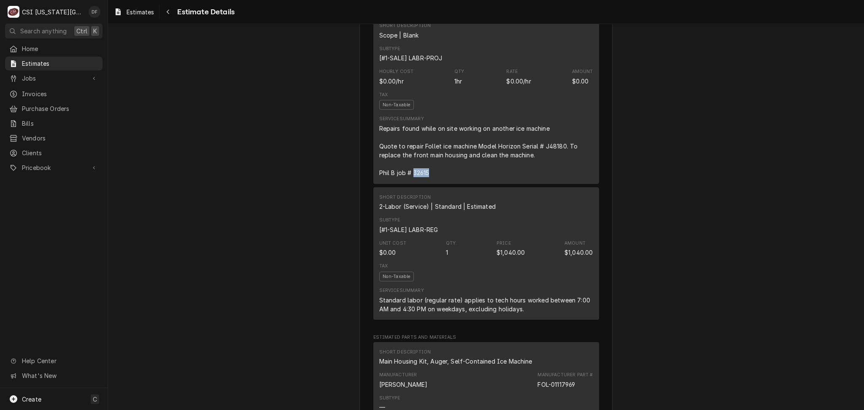
drag, startPoint x: 426, startPoint y: 191, endPoint x: 409, endPoint y: 191, distance: 16.9
click at [409, 177] on div "Repairs found while on site working on another ice machine Quote to repair Foll…" at bounding box center [486, 150] width 214 height 53
copy div "32615"
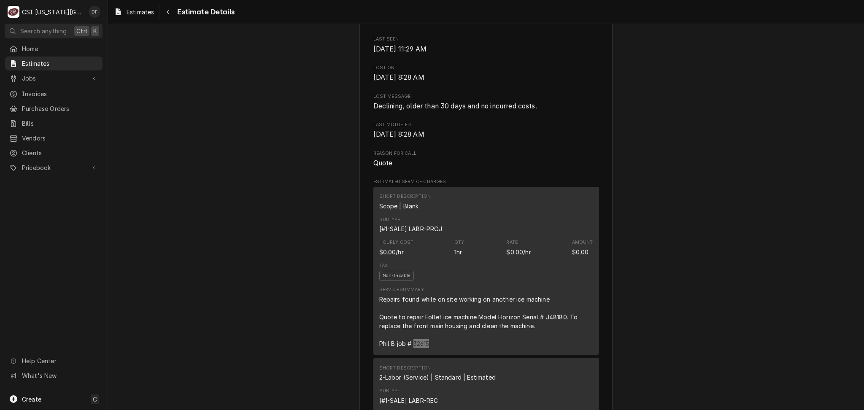
scroll to position [394, 0]
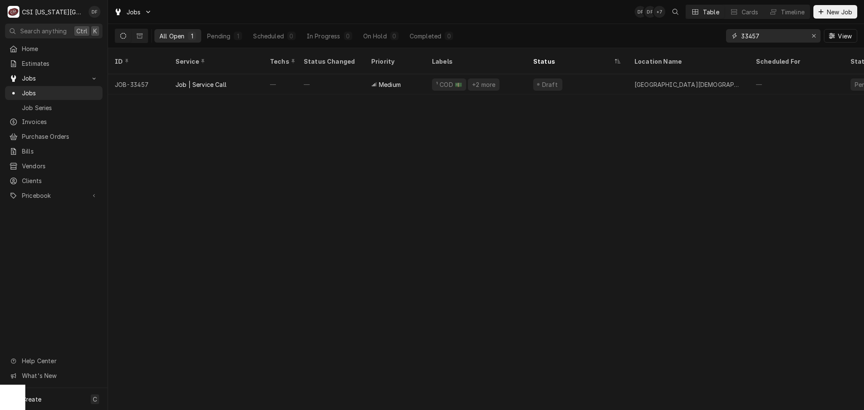
drag, startPoint x: 764, startPoint y: 37, endPoint x: 712, endPoint y: 34, distance: 51.6
click at [712, 34] on div "All Open 1 Pending 1 Scheduled 0 In Progress 0 On Hold 0 Completed 0 33457 View" at bounding box center [486, 36] width 743 height 24
paste input "32615"
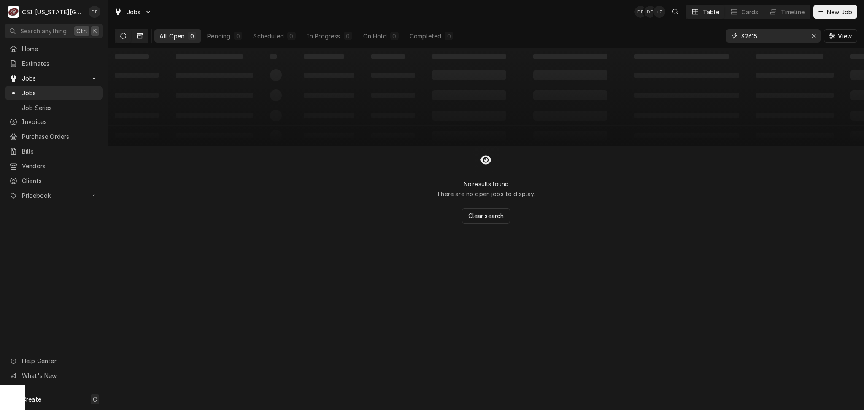
type input "32615"
click at [139, 40] on button "Dynamic Content Wrapper" at bounding box center [140, 36] width 16 height 14
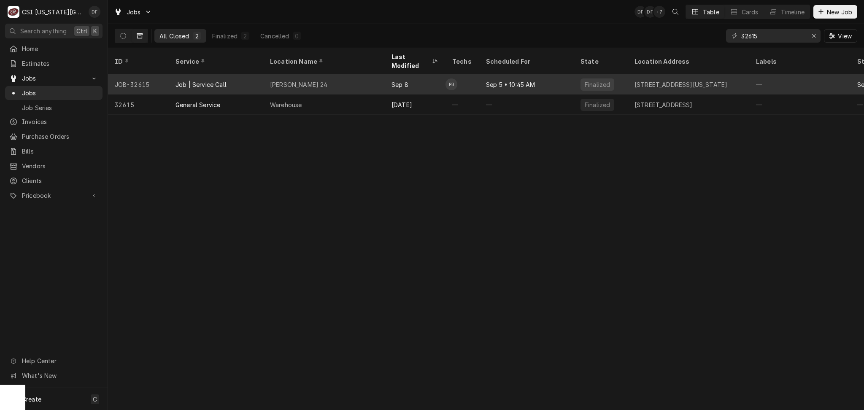
click at [444, 80] on div "Sep 8" at bounding box center [415, 84] width 61 height 20
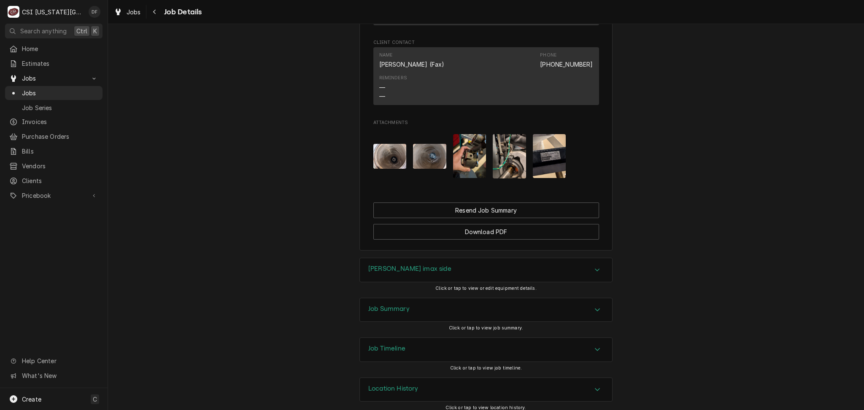
scroll to position [639, 0]
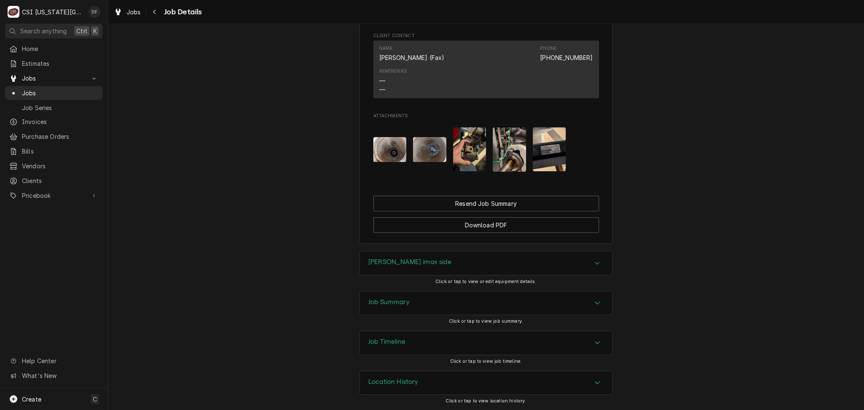
click at [411, 267] on div "[PERSON_NAME] imax side" at bounding box center [410, 263] width 83 height 10
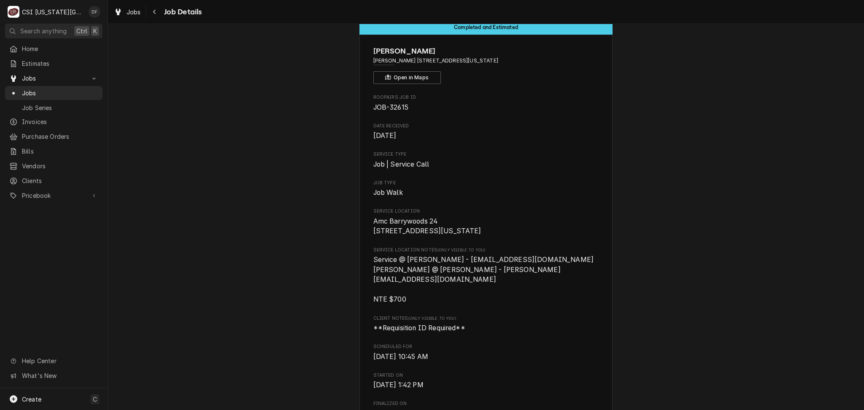
scroll to position [0, 0]
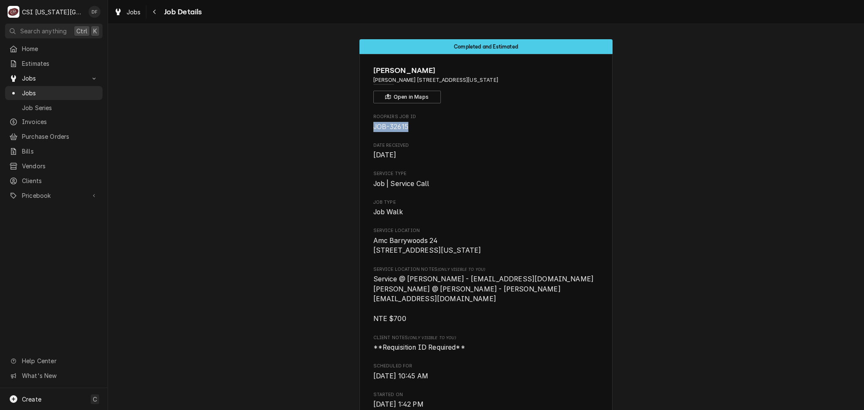
drag, startPoint x: 406, startPoint y: 125, endPoint x: 367, endPoint y: 131, distance: 39.7
copy span "JOB-32615"
